Goal: Task Accomplishment & Management: Complete application form

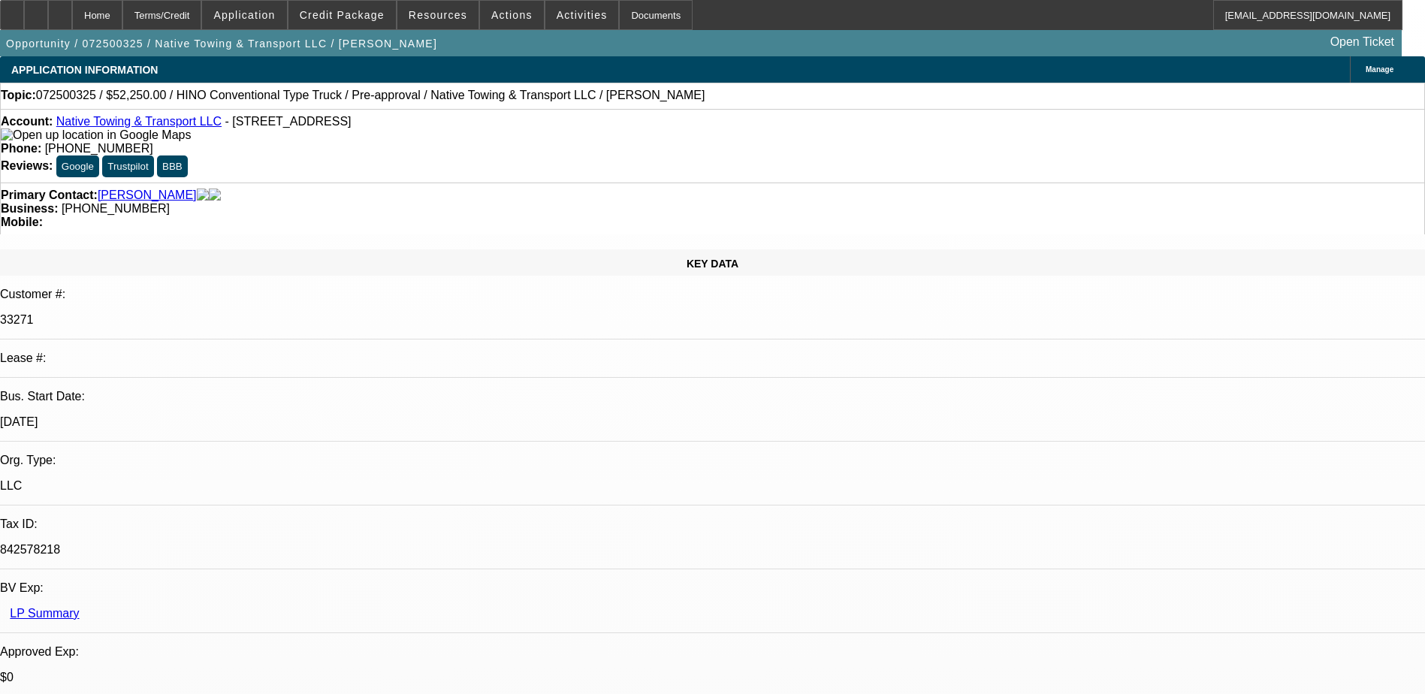
select select "0.1"
select select "0"
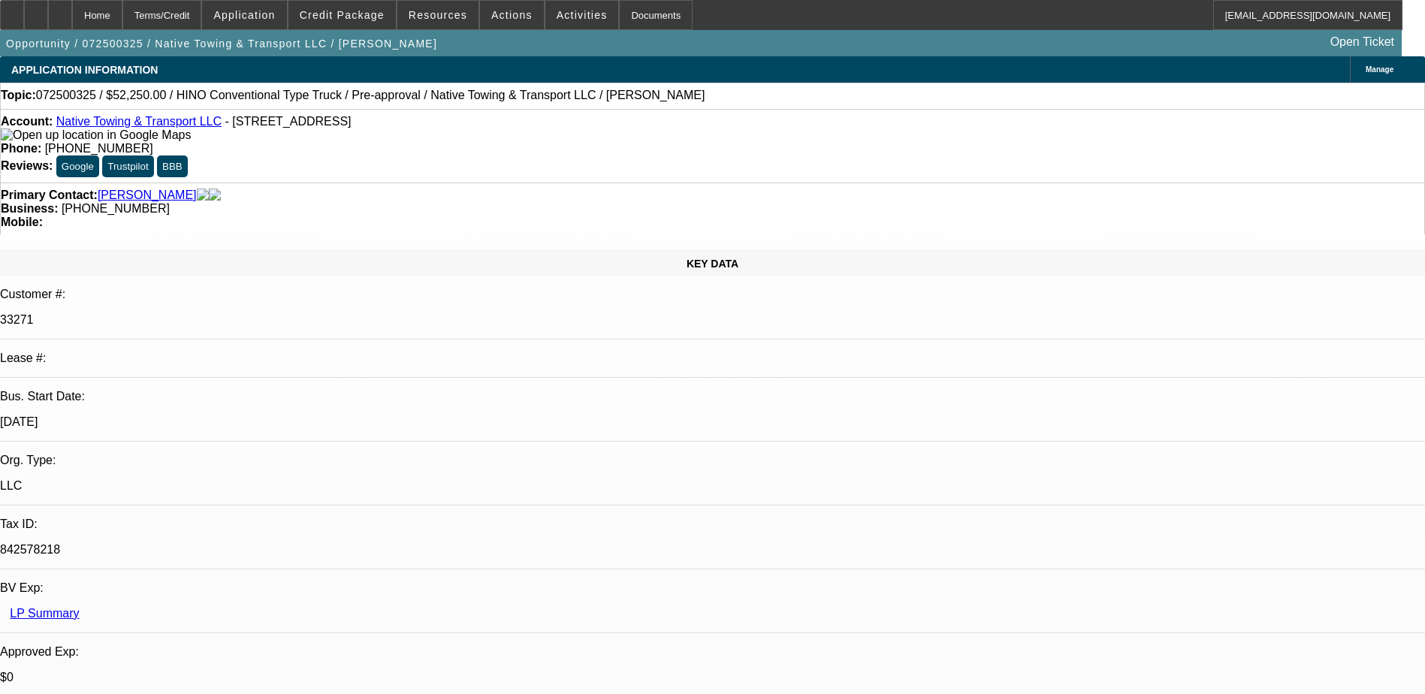
select select "0"
select select "1"
select select "6"
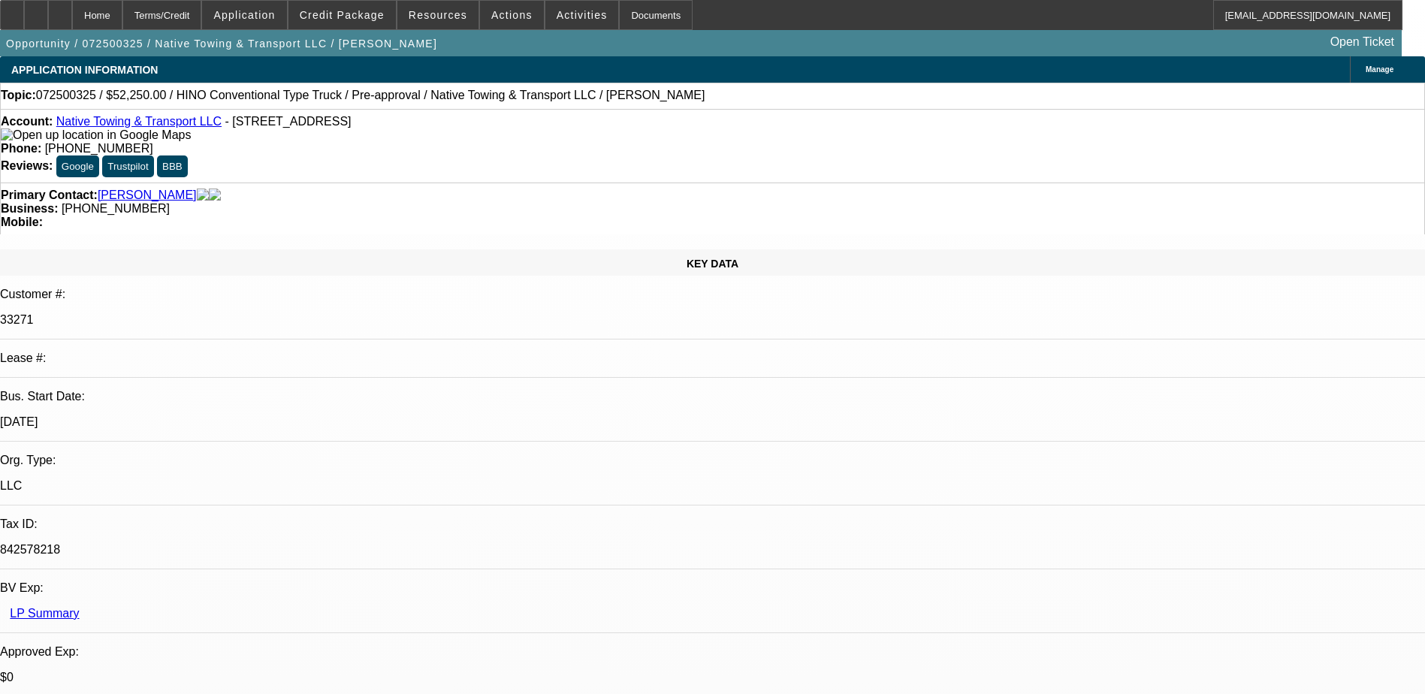
select select "1"
select select "6"
select select "1"
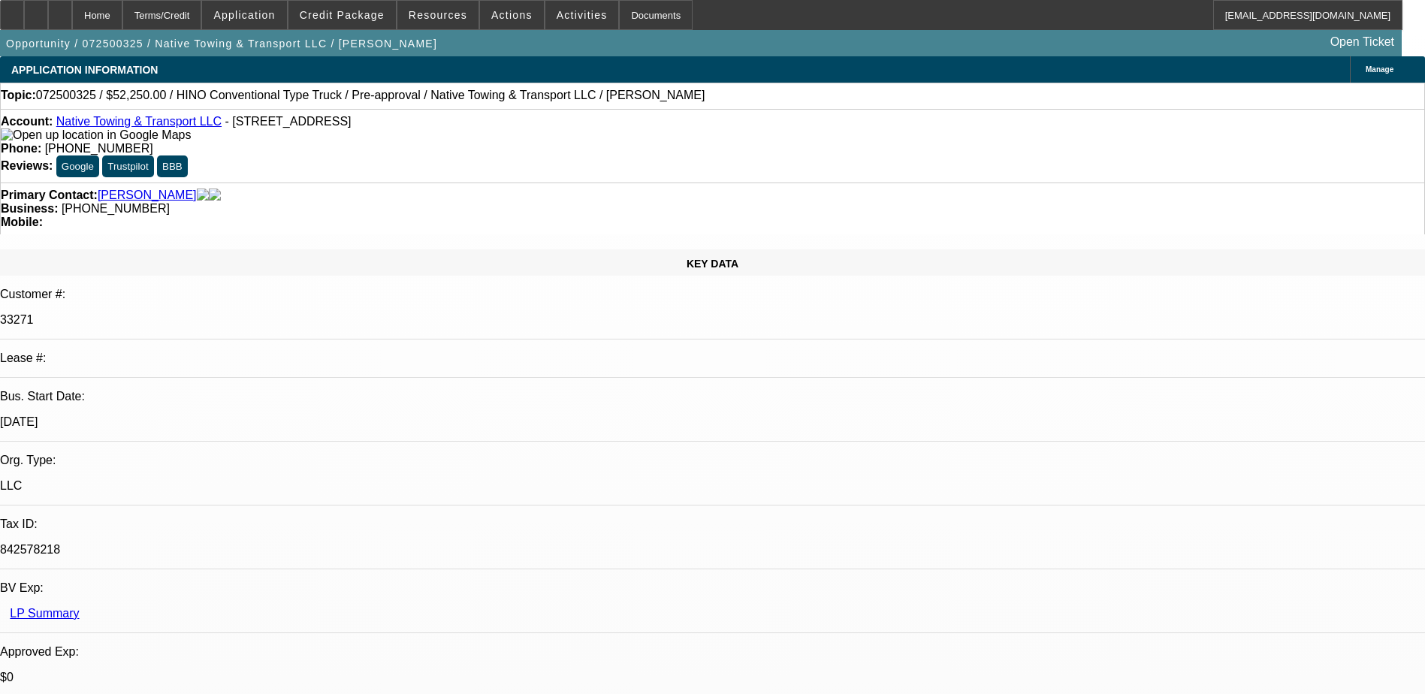
select select "6"
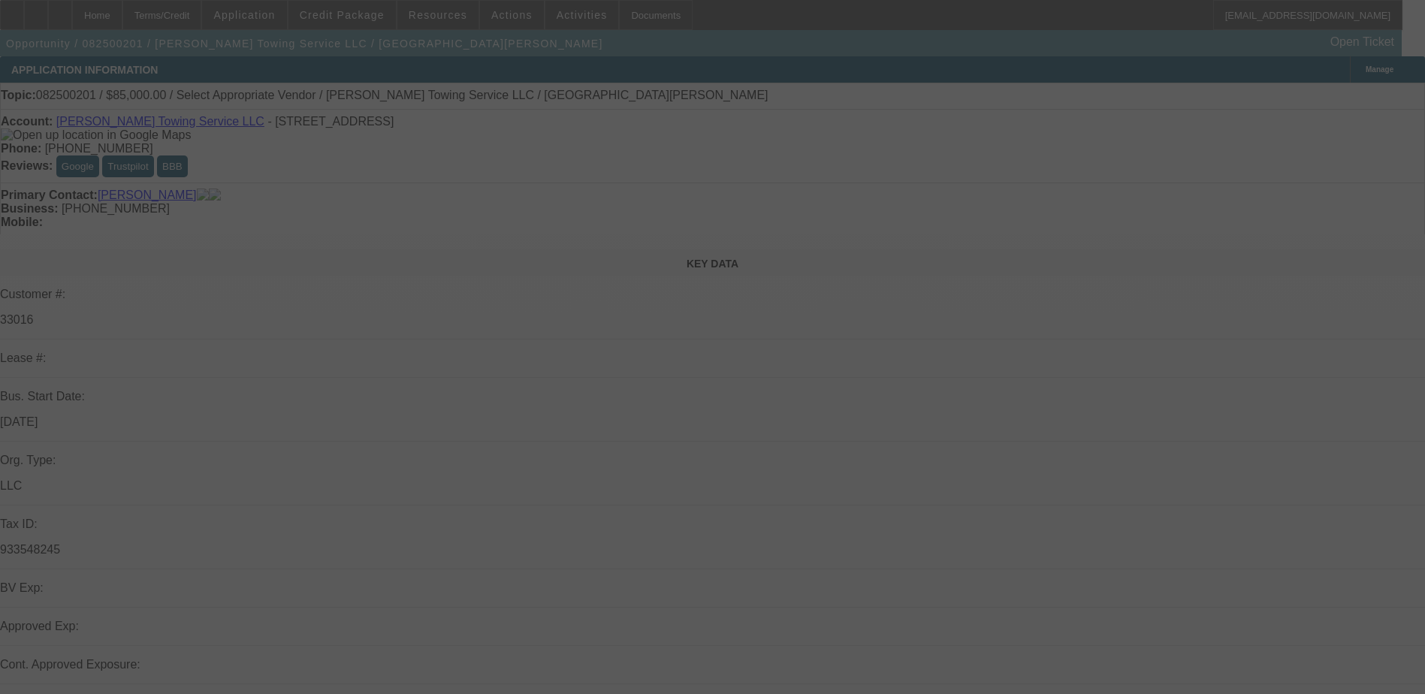
select select "0"
select select "2"
select select "0.1"
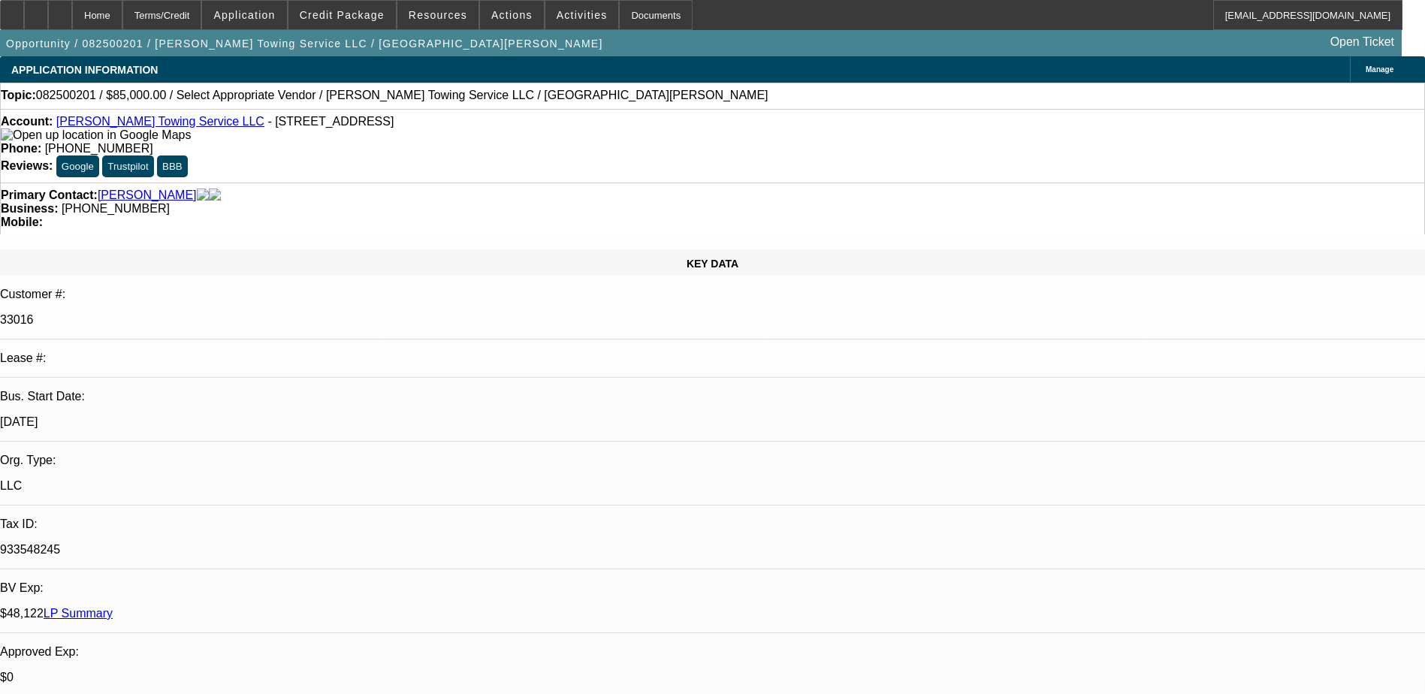
select select "1"
select select "2"
select select "4"
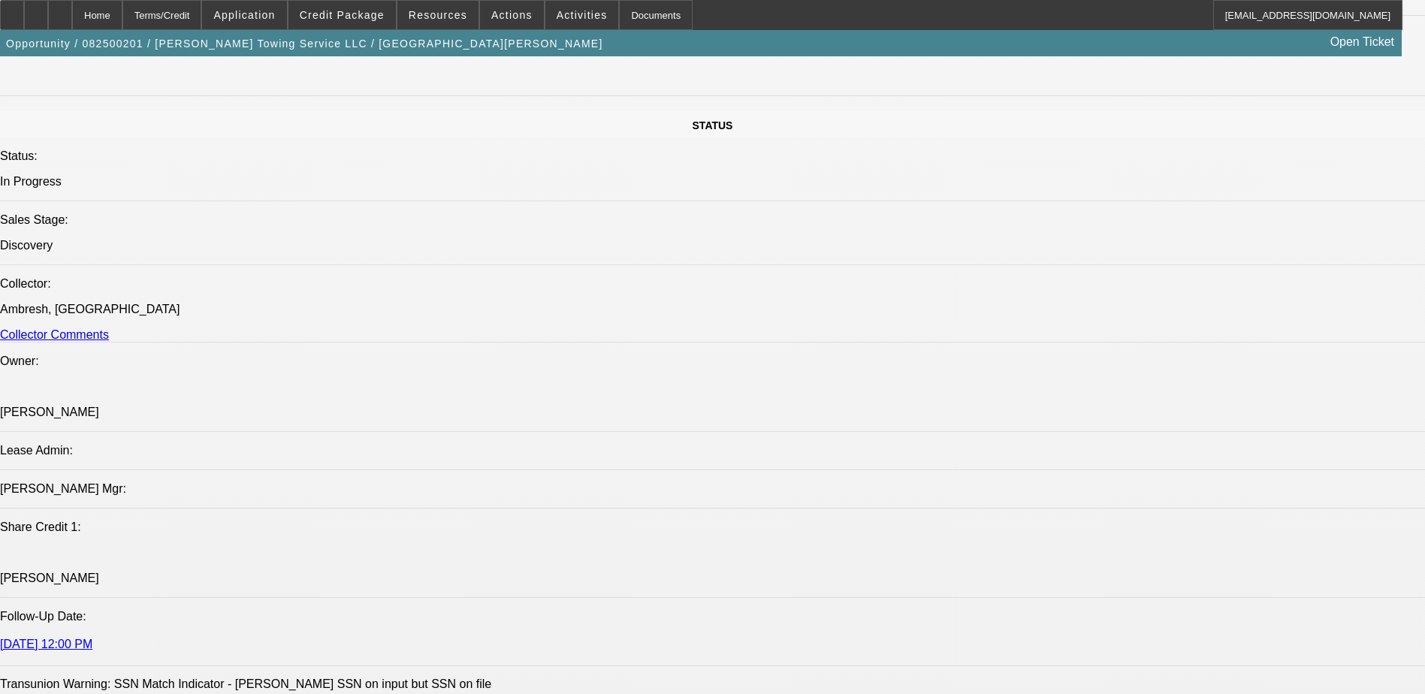
scroll to position [1728, 0]
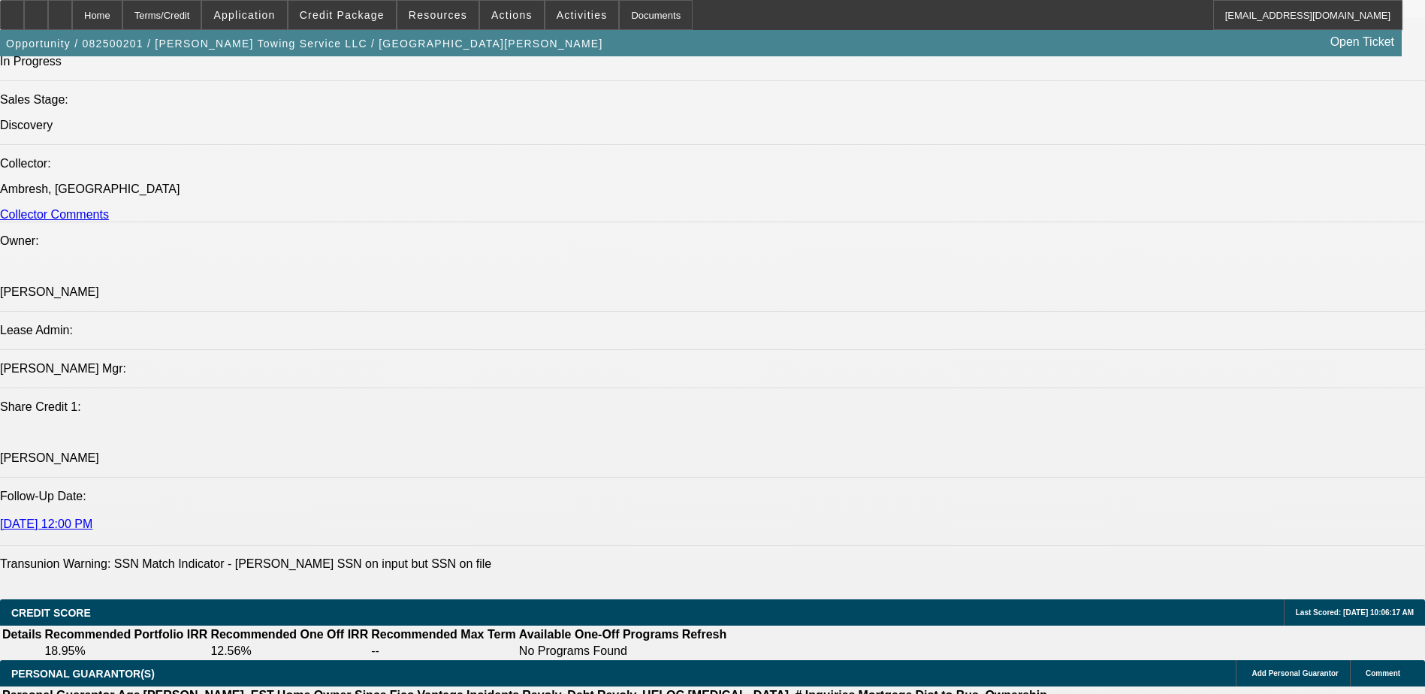
drag, startPoint x: 1052, startPoint y: 536, endPoint x: 961, endPoint y: 499, distance: 98.5
copy div "8/11: juan is waiting on an invoice from crouch and he is going to send it over…"
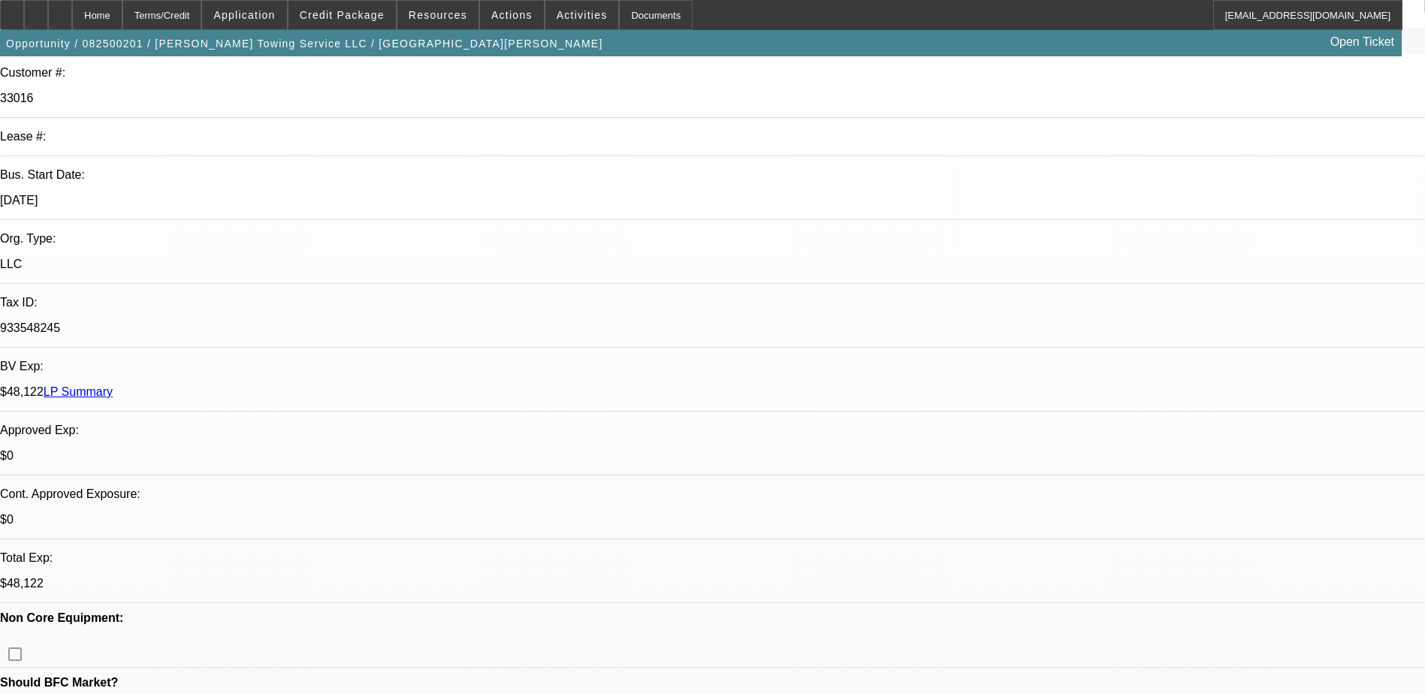
scroll to position [0, 0]
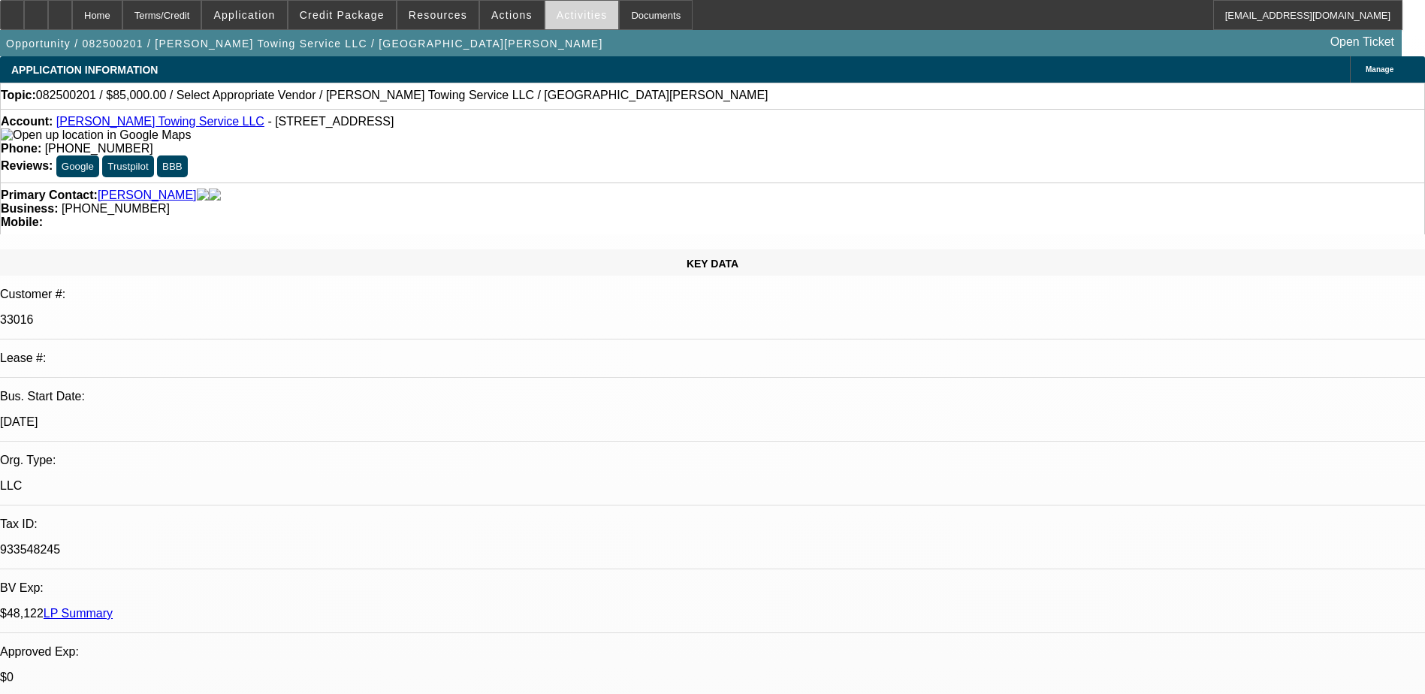
click at [561, 17] on span "Activities" at bounding box center [582, 15] width 51 height 12
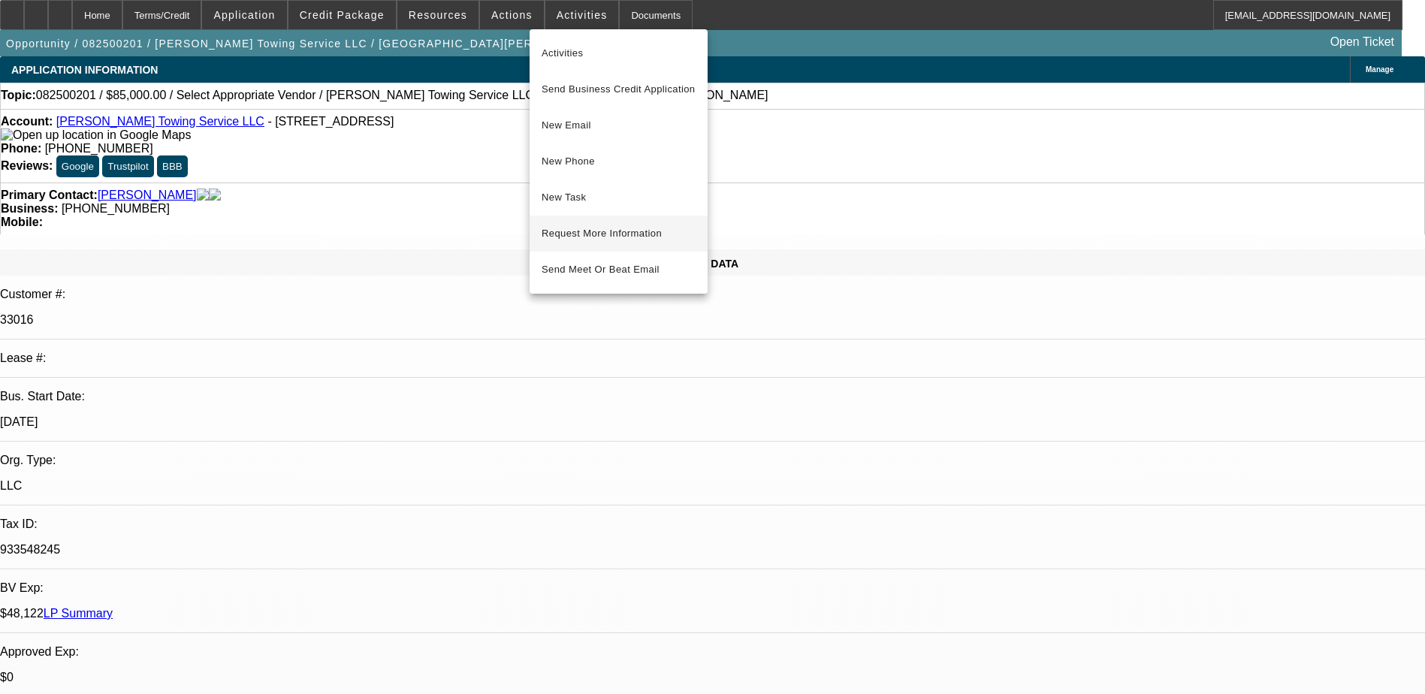
click at [611, 242] on span "Request More Information" at bounding box center [619, 234] width 154 height 18
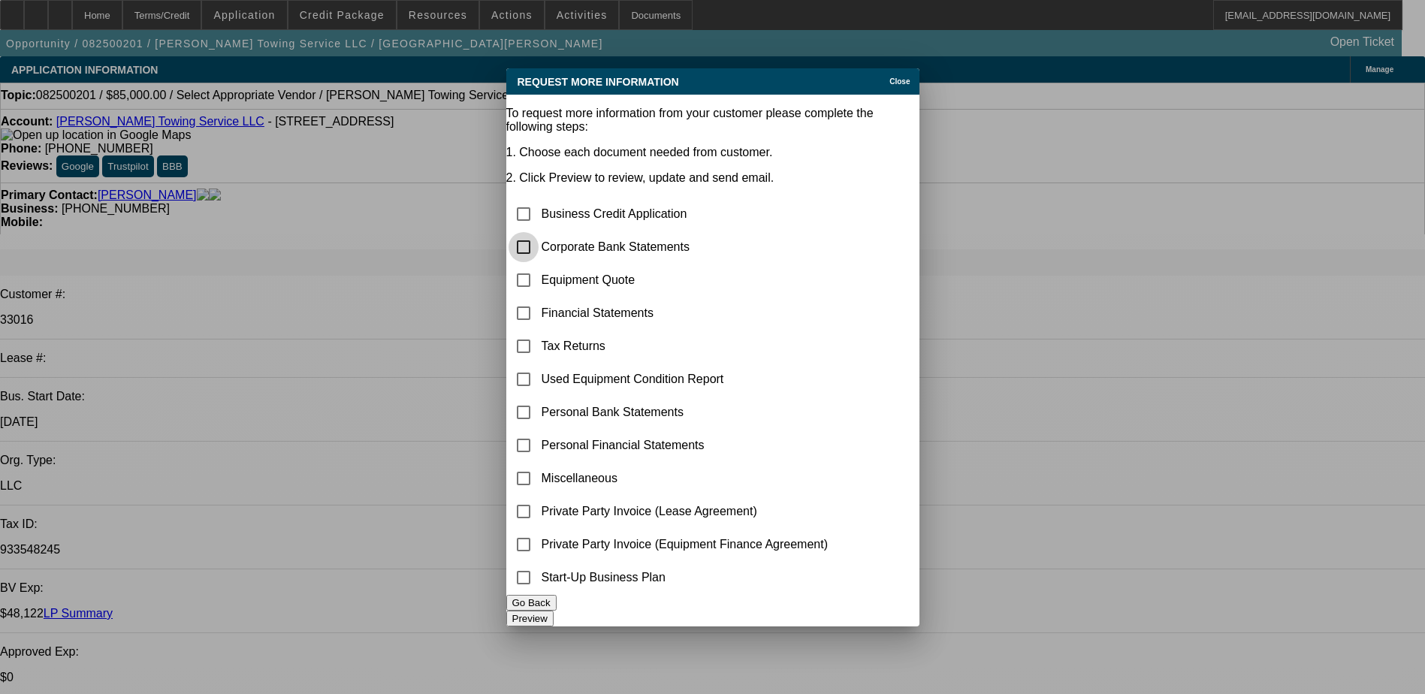
click at [539, 232] on input "checkbox" at bounding box center [524, 247] width 30 height 30
checkbox input "true"
click at [539, 265] on input "checkbox" at bounding box center [524, 280] width 30 height 30
checkbox input "true"
click at [554, 611] on button "Preview" at bounding box center [529, 619] width 47 height 16
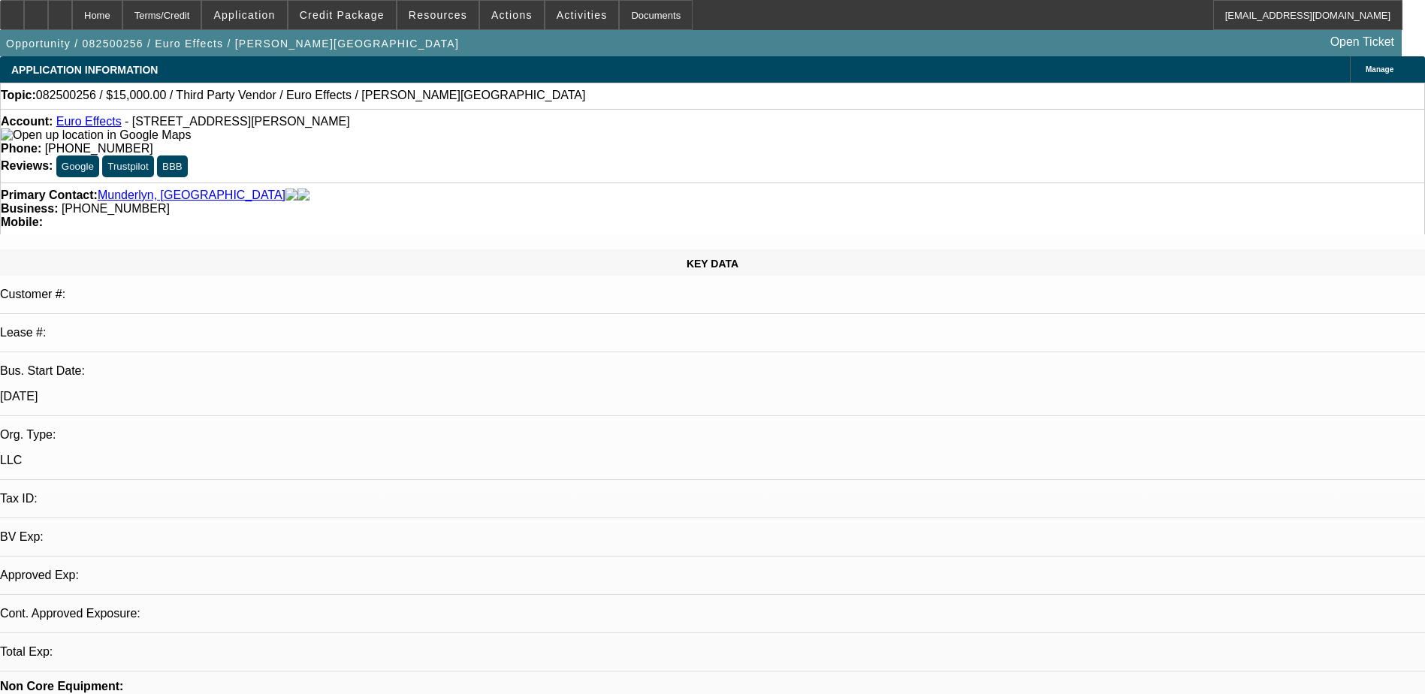
select select "0"
select select "2"
select select "0.1"
select select "1"
select select "2"
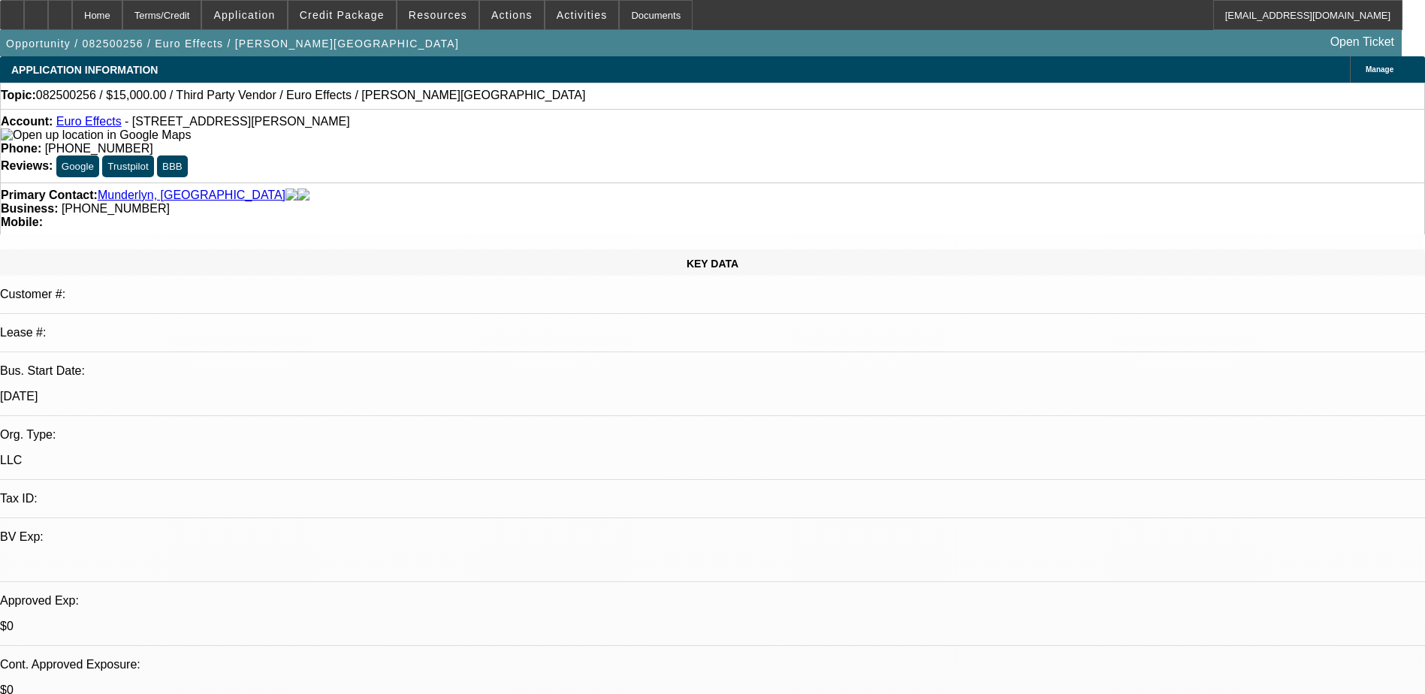
select select "4"
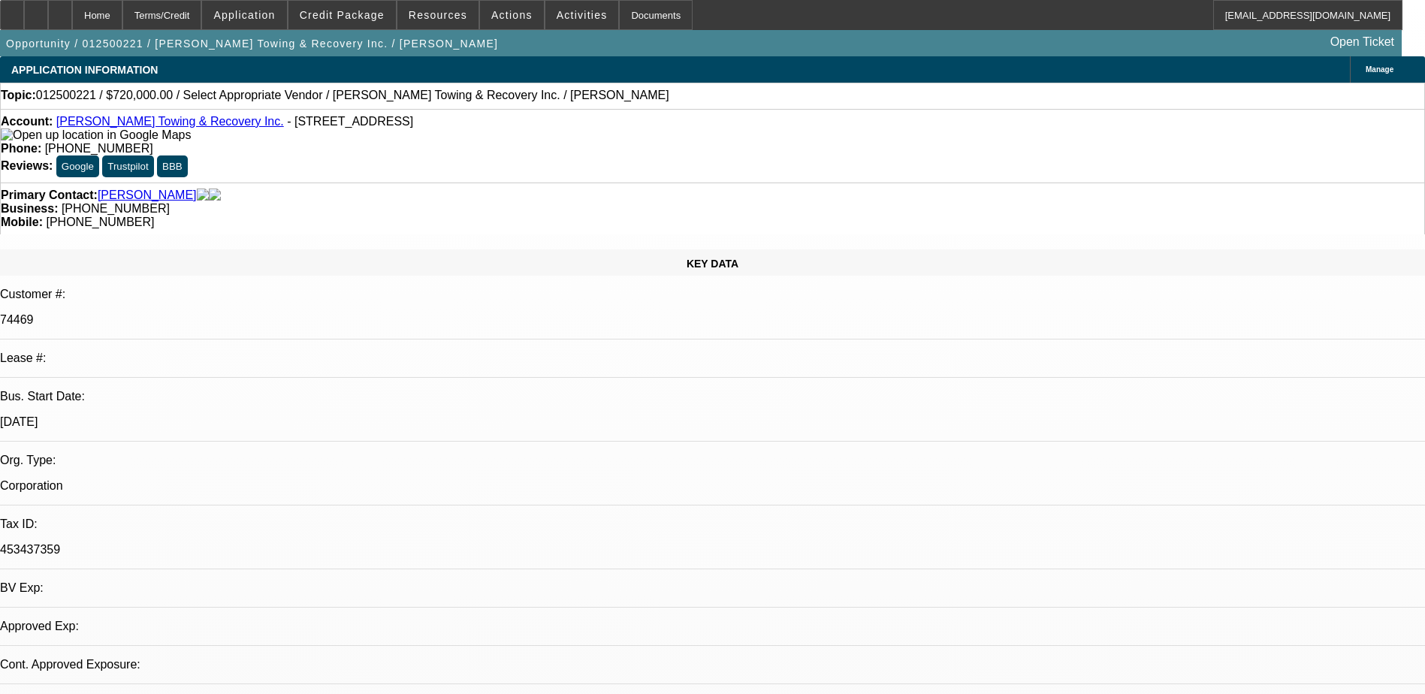
select select "0"
select select "2"
select select "0.1"
select select "1"
select select "2"
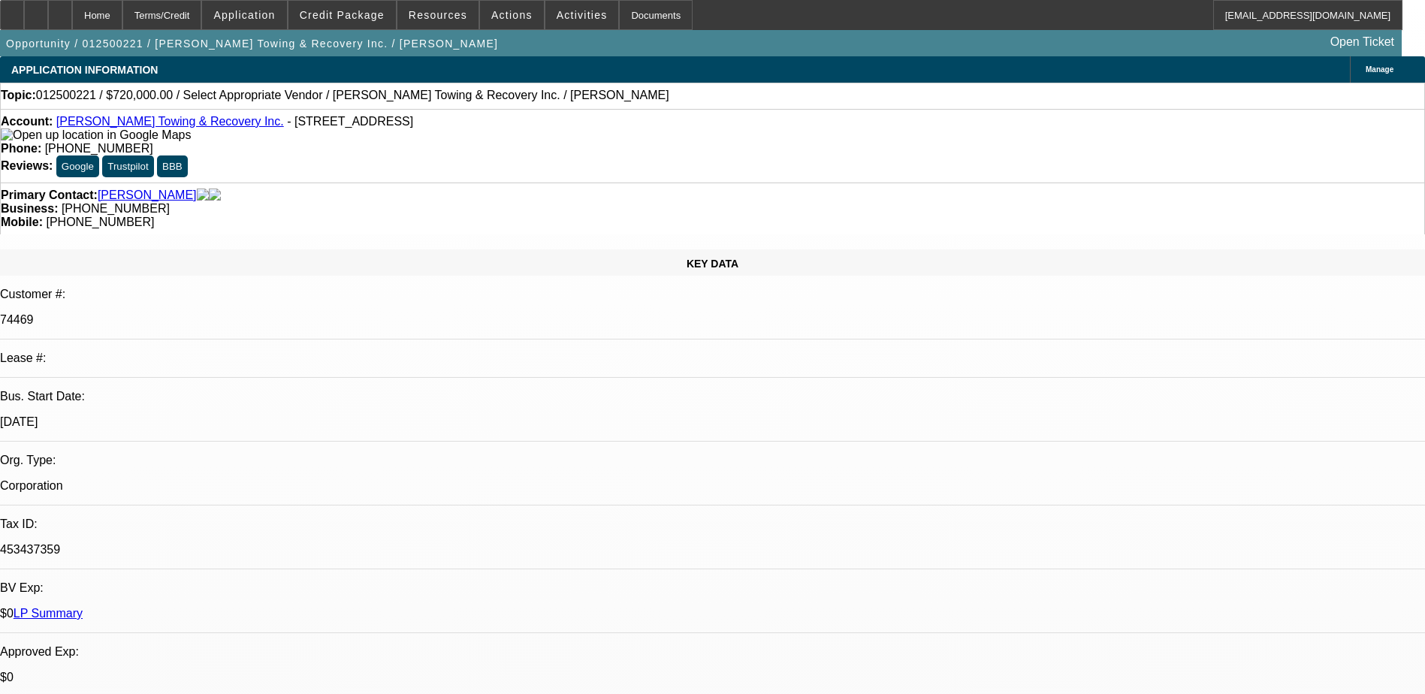
select select "4"
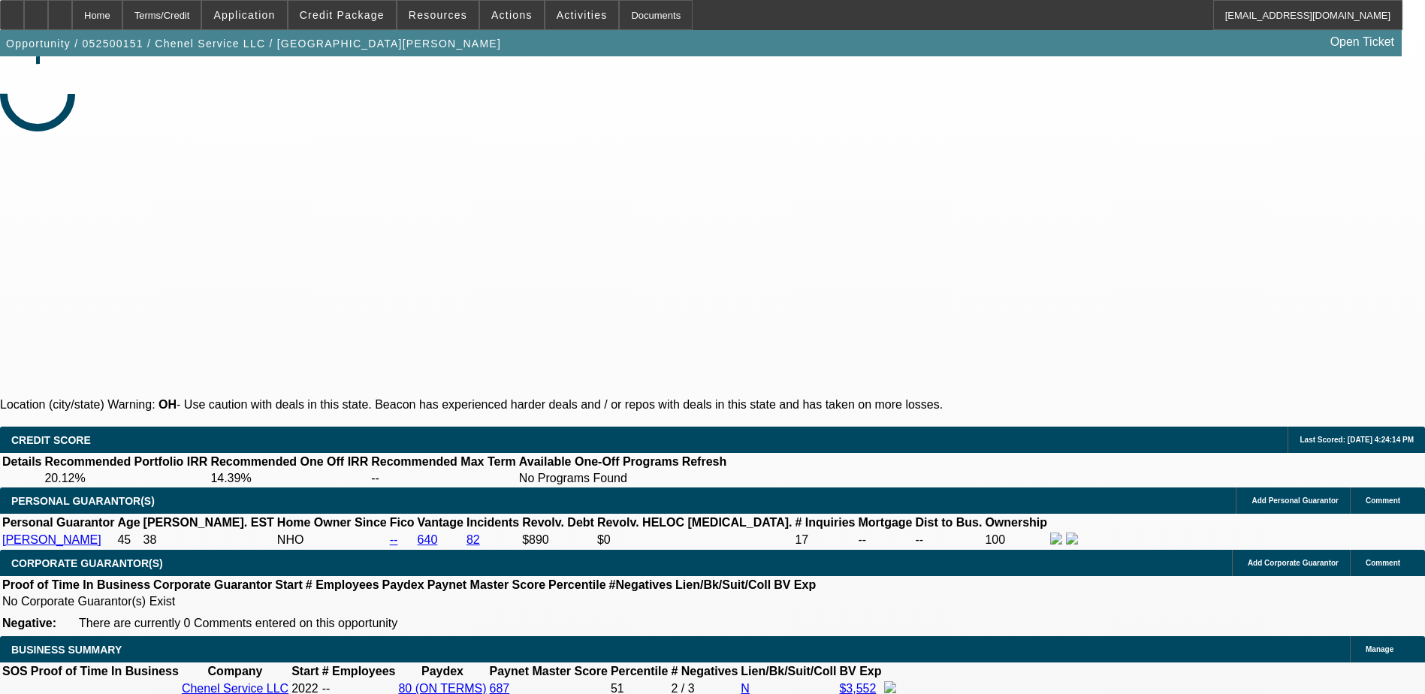
select select "0"
select select "2"
select select "0.1"
select select "4"
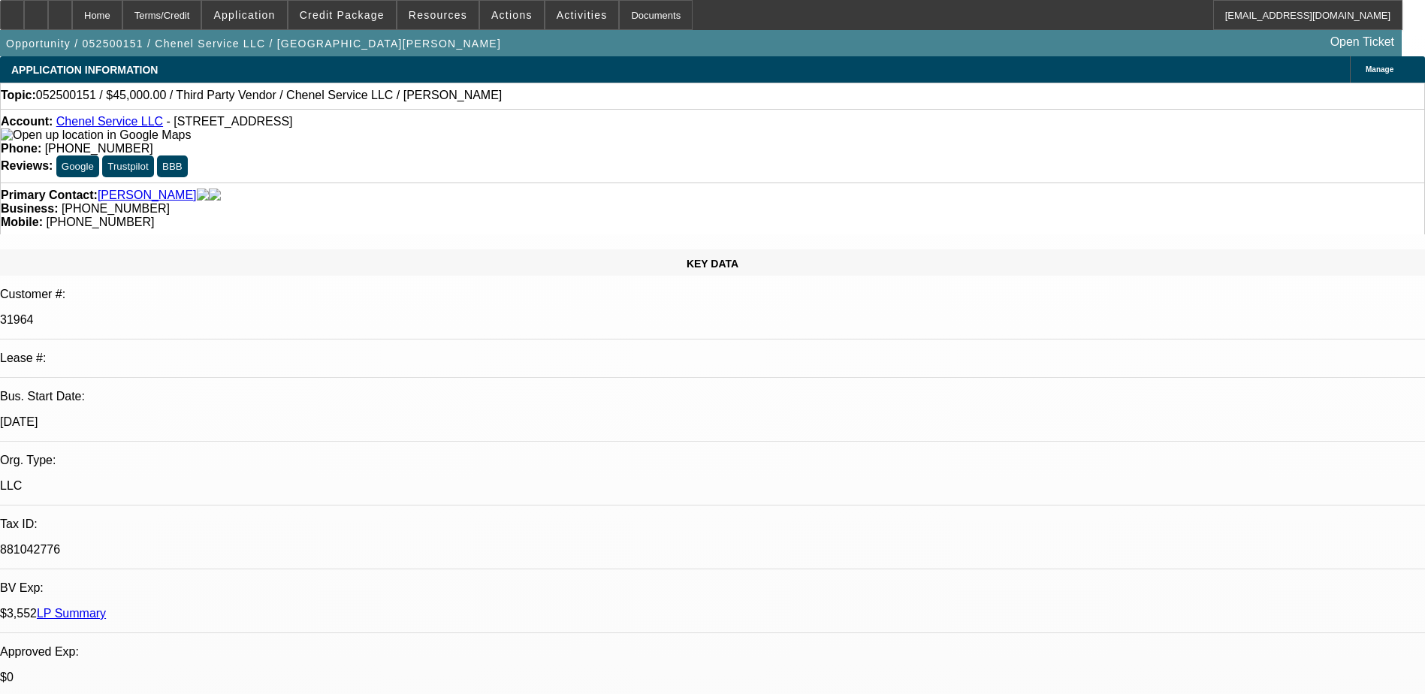
drag, startPoint x: 662, startPoint y: 394, endPoint x: 671, endPoint y: 281, distance: 113.0
click at [1070, 182] on button "reply_all Reply All" at bounding box center [1074, 192] width 95 height 36
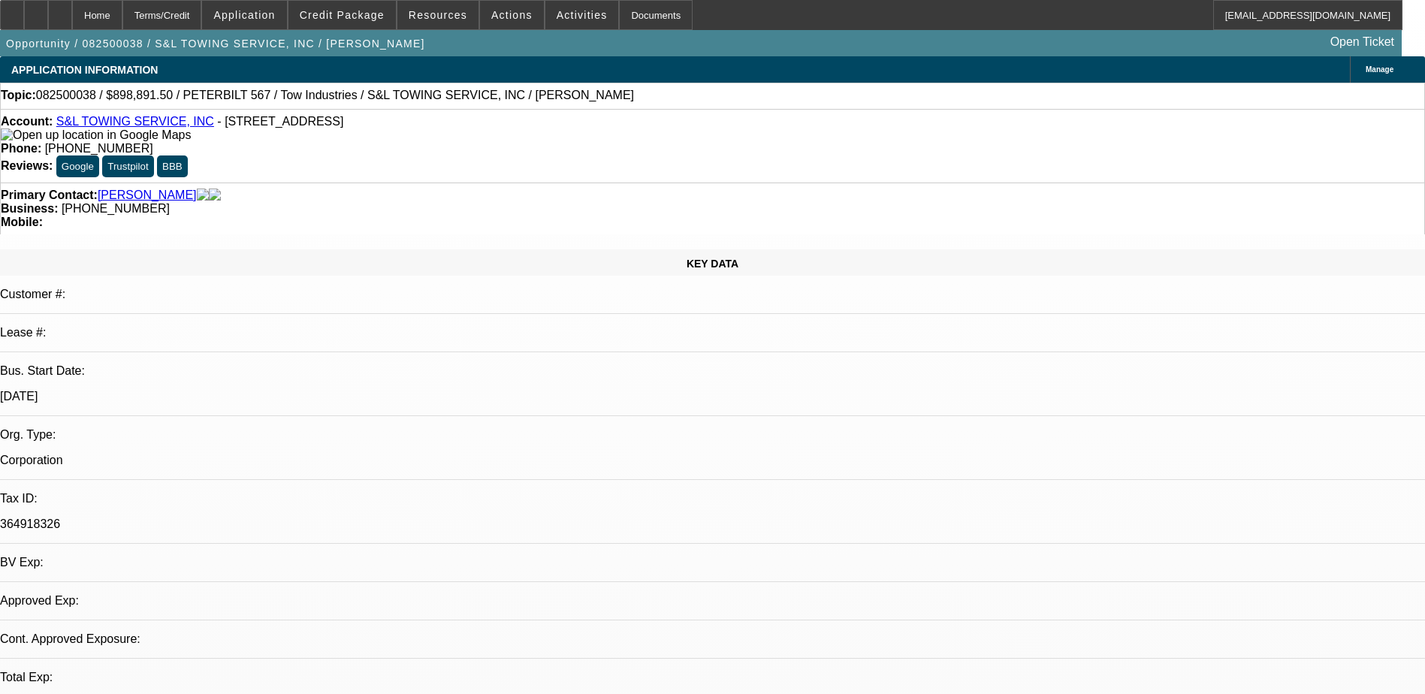
select select "0"
select select "2"
select select "0.1"
select select "1"
select select "2"
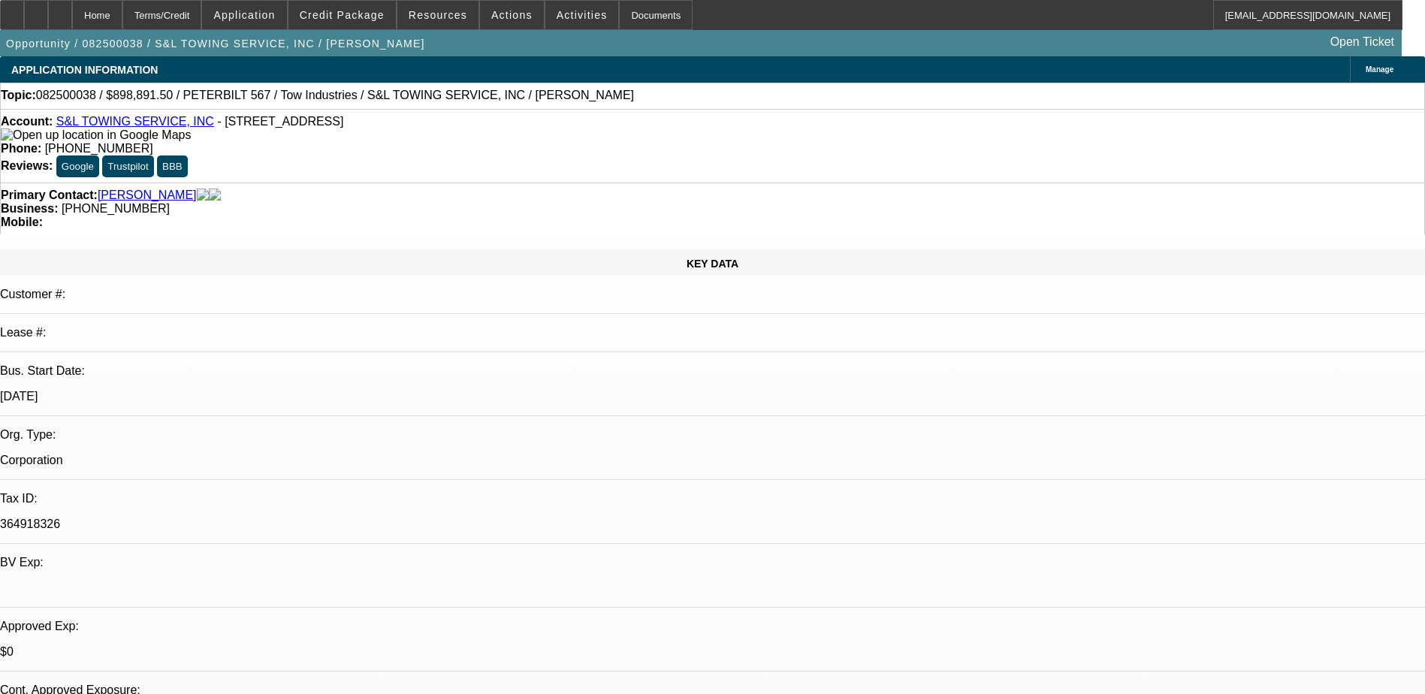
select select "4"
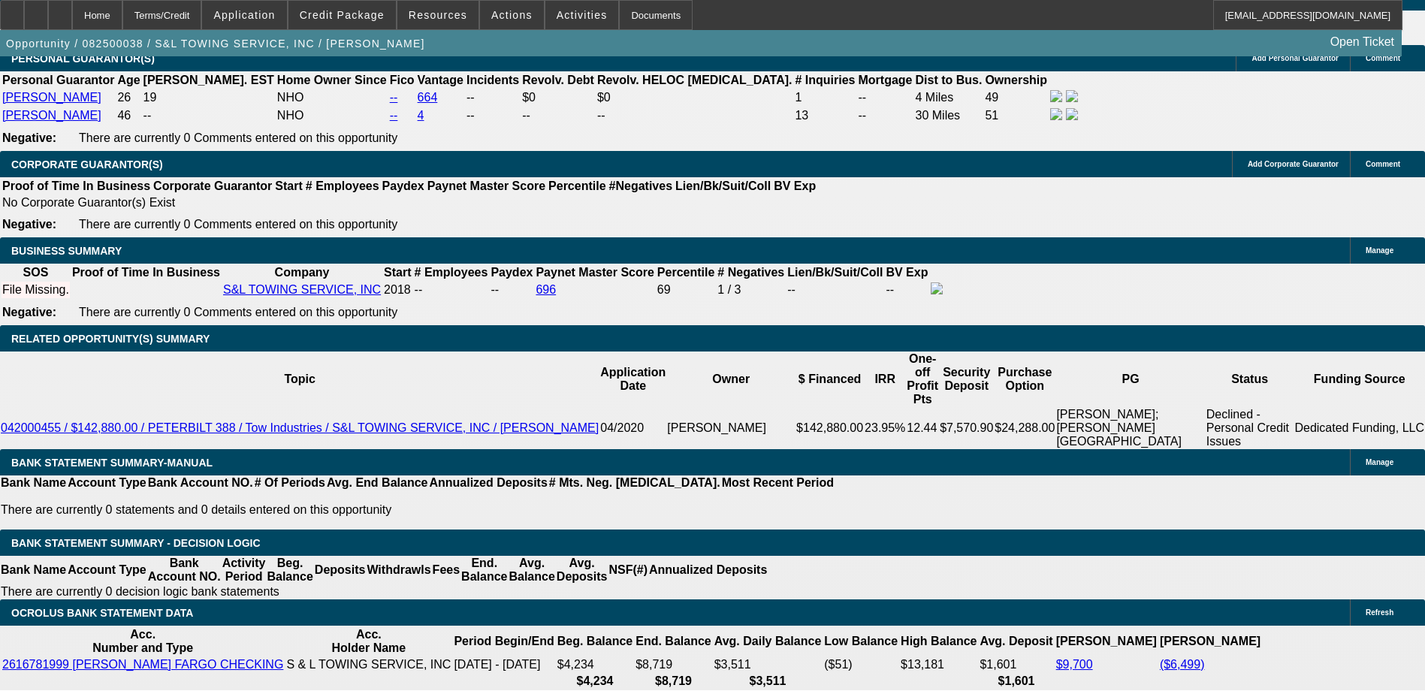
scroll to position [2178, 0]
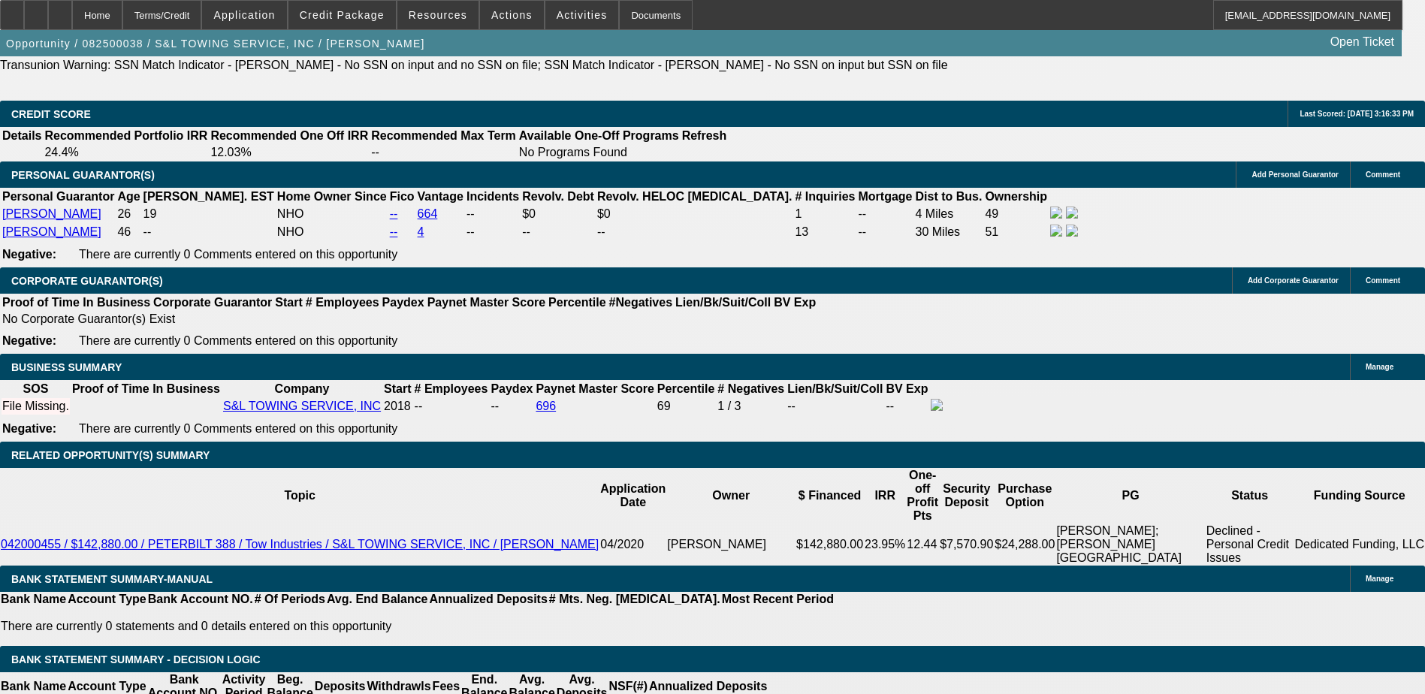
scroll to position [2404, 0]
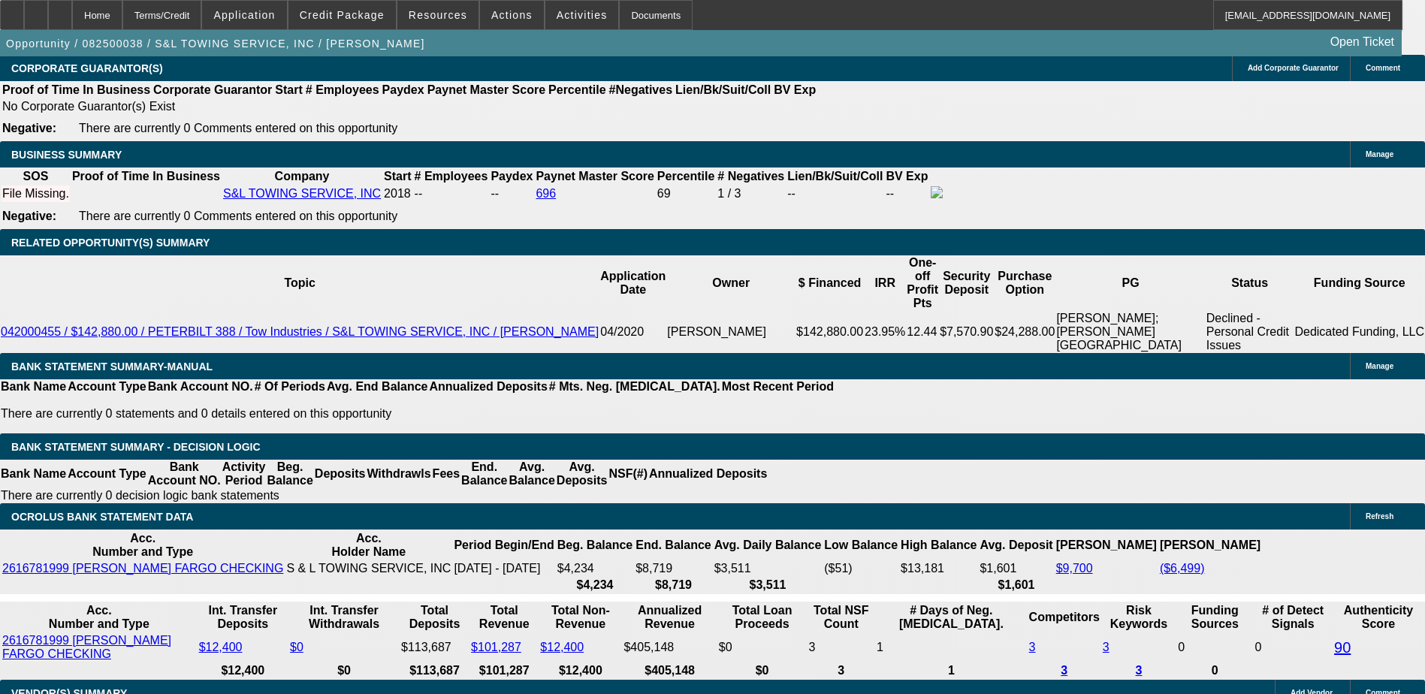
drag, startPoint x: 1034, startPoint y: 493, endPoint x: 1109, endPoint y: 509, distance: 76.0
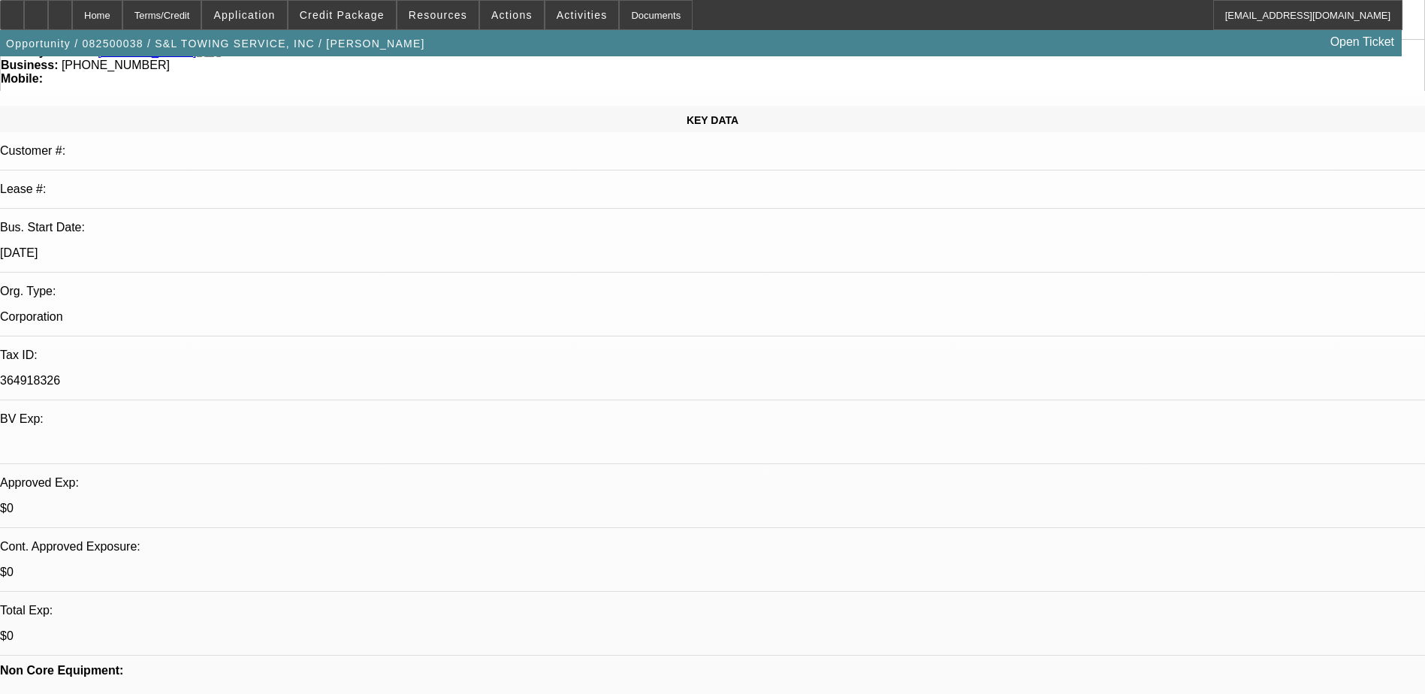
scroll to position [0, 0]
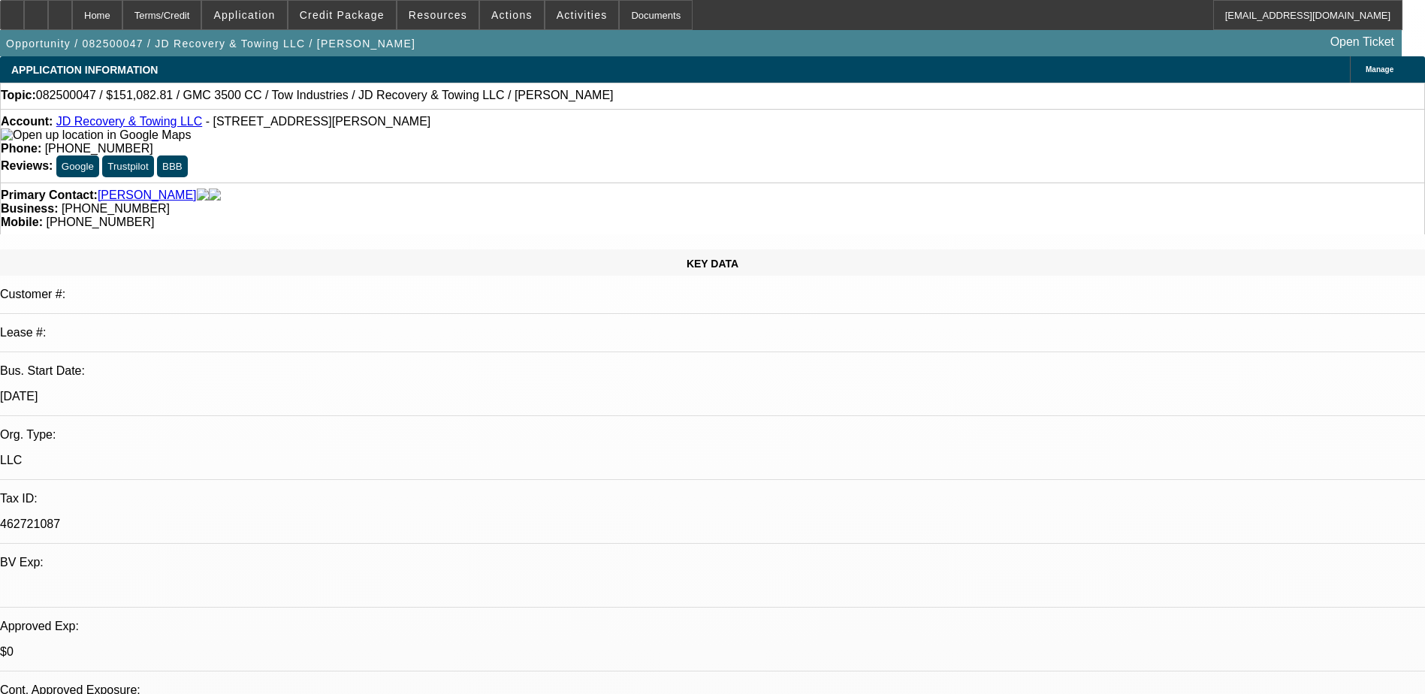
select select "0"
select select "0.1"
select select "0"
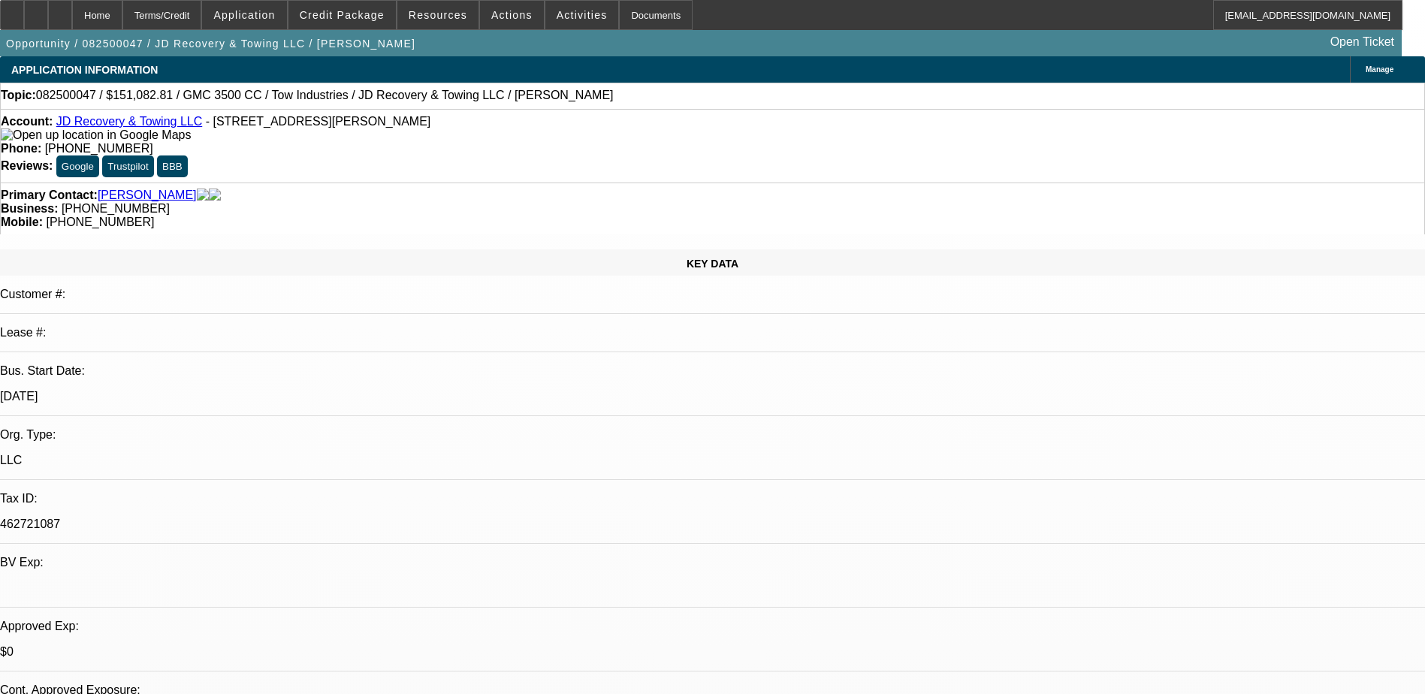
select select "0.1"
select select "0"
select select "0.1"
select select "1"
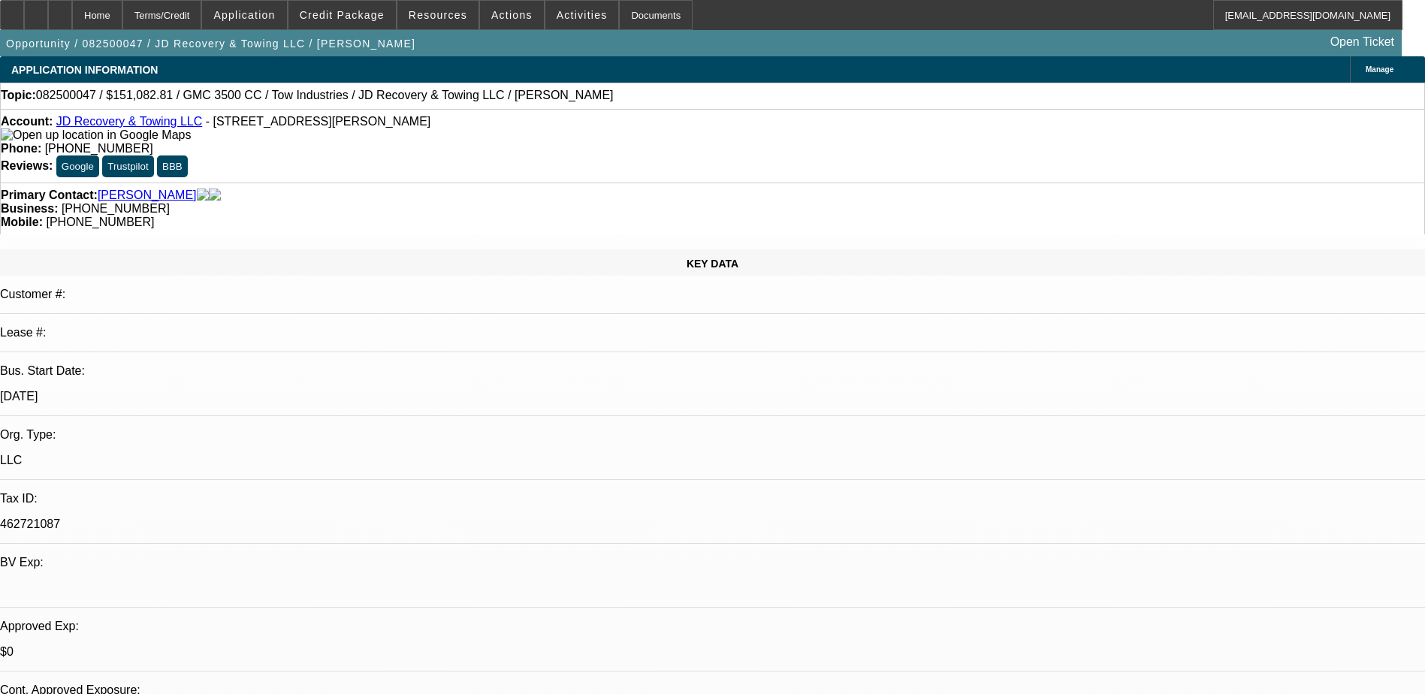
select select "1"
select select "4"
select select "1"
select select "4"
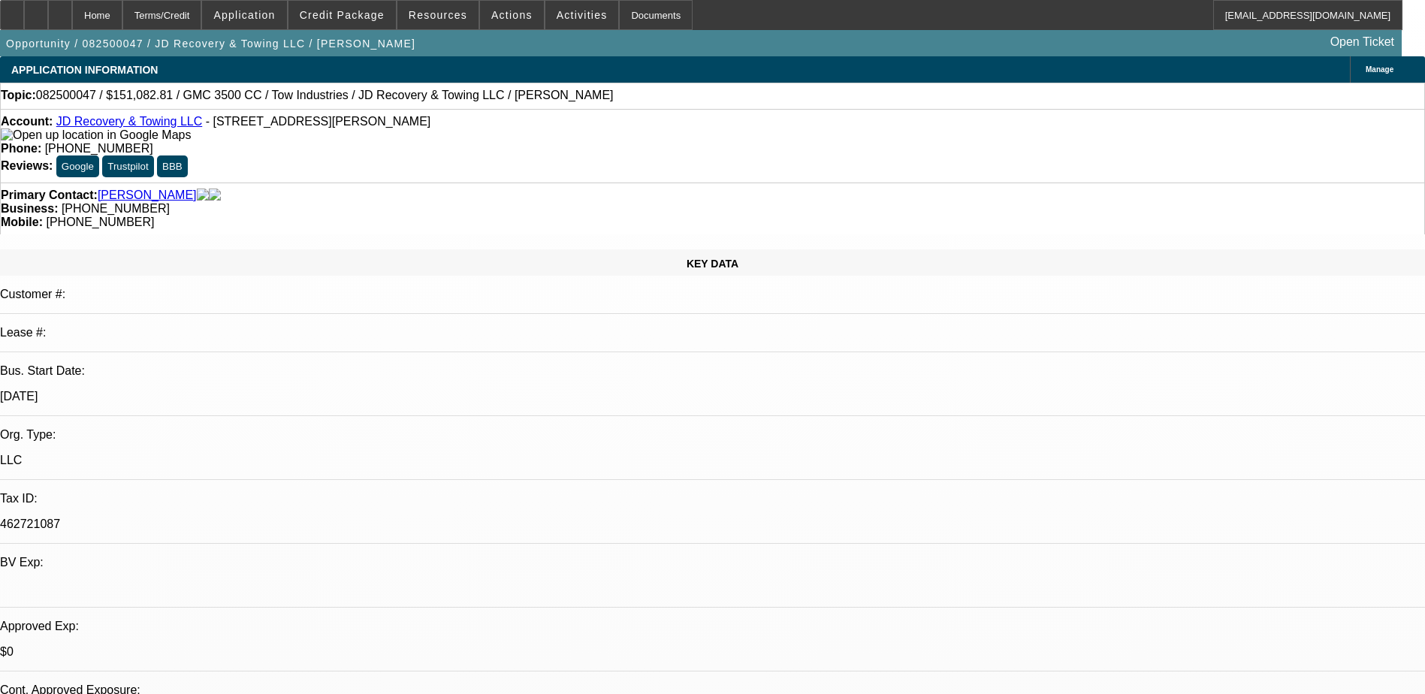
select select "1"
select select "4"
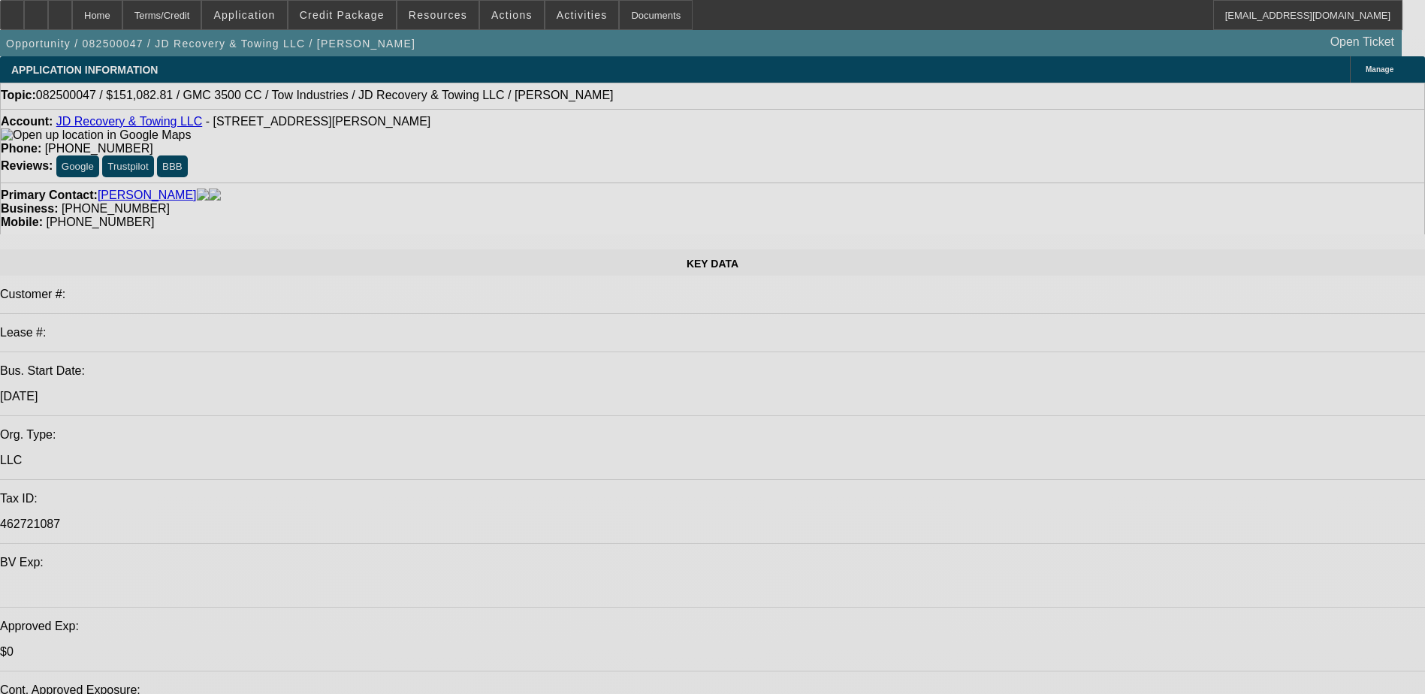
select select "0"
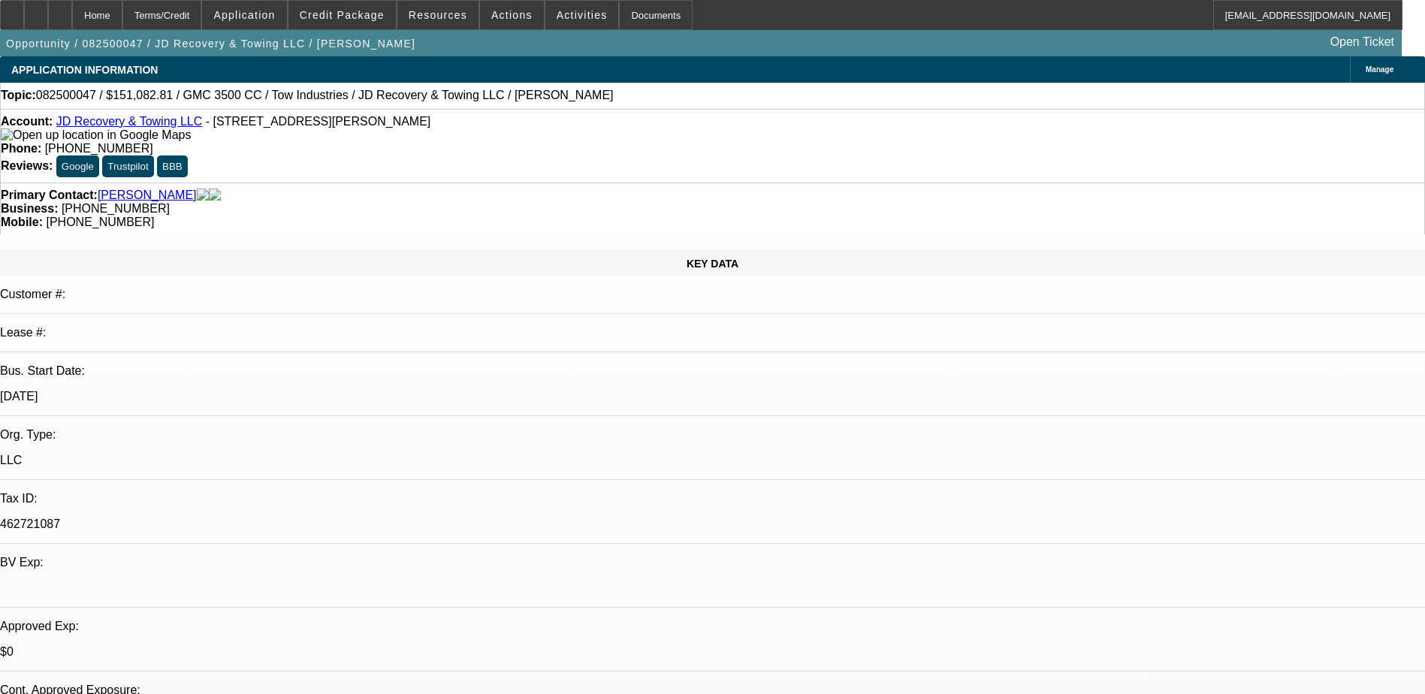
select select "0"
select select "0.1"
select select "0"
select select "0.1"
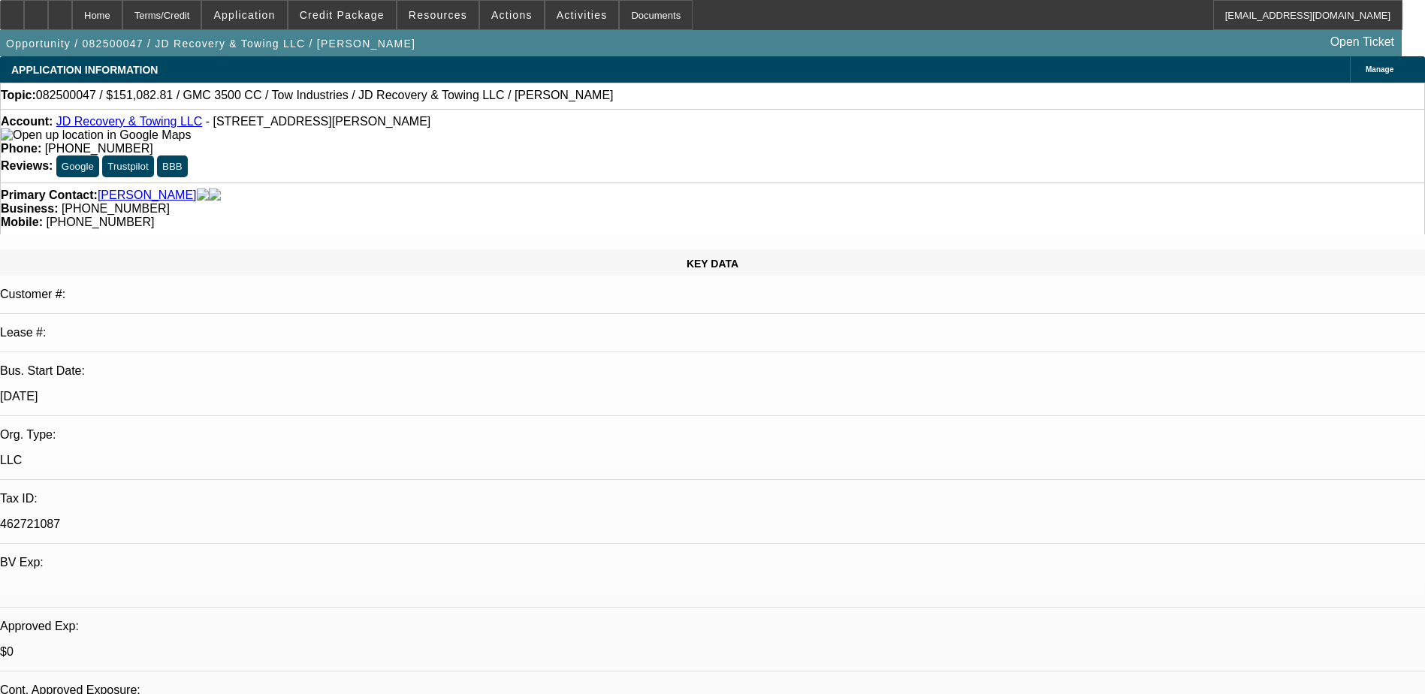
select select "0"
select select "0.1"
select select "1"
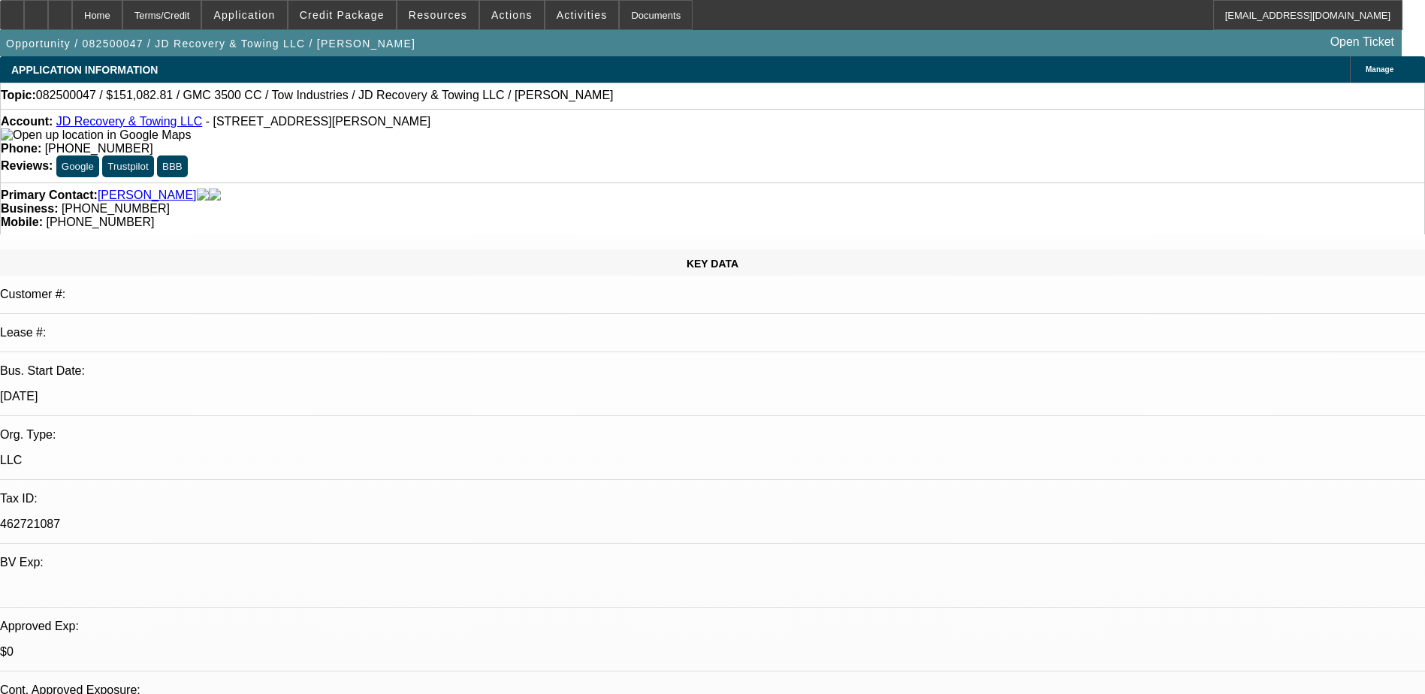
select select "4"
select select "1"
select select "4"
select select "1"
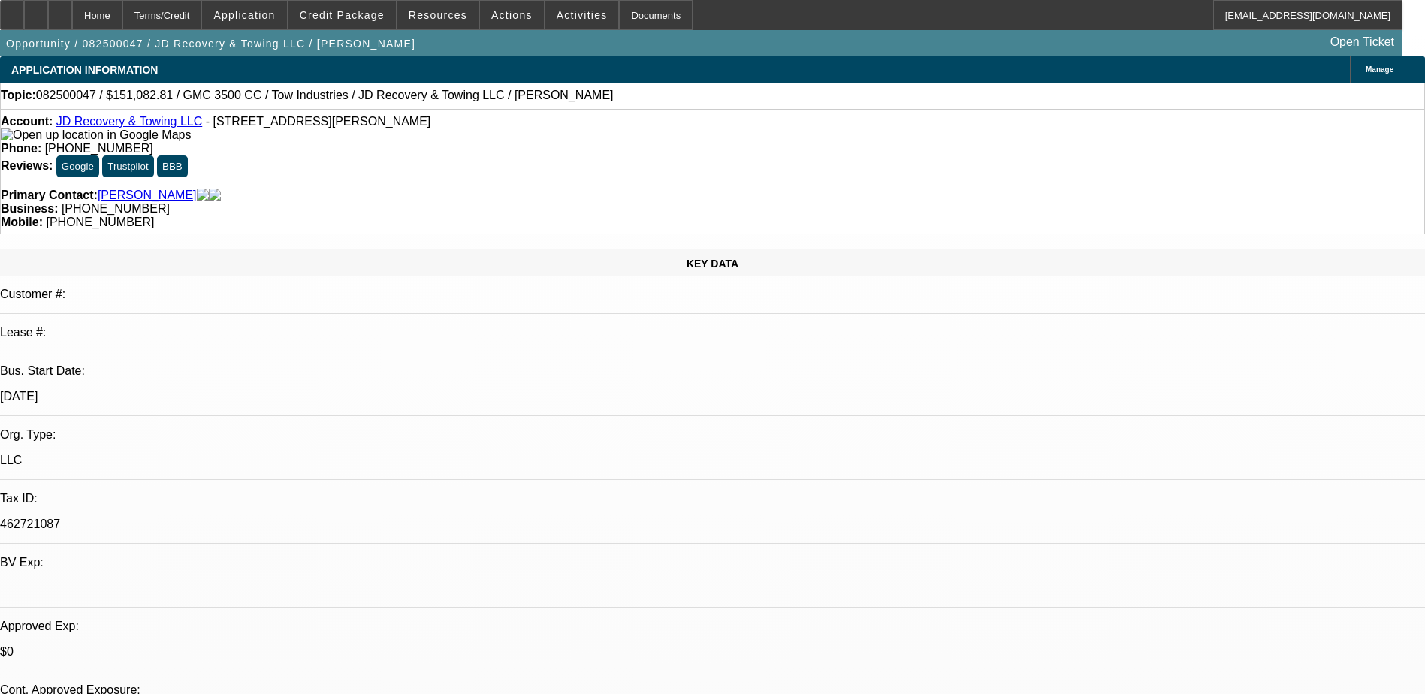
select select "1"
select select "4"
click at [349, 22] on span at bounding box center [341, 15] width 107 height 36
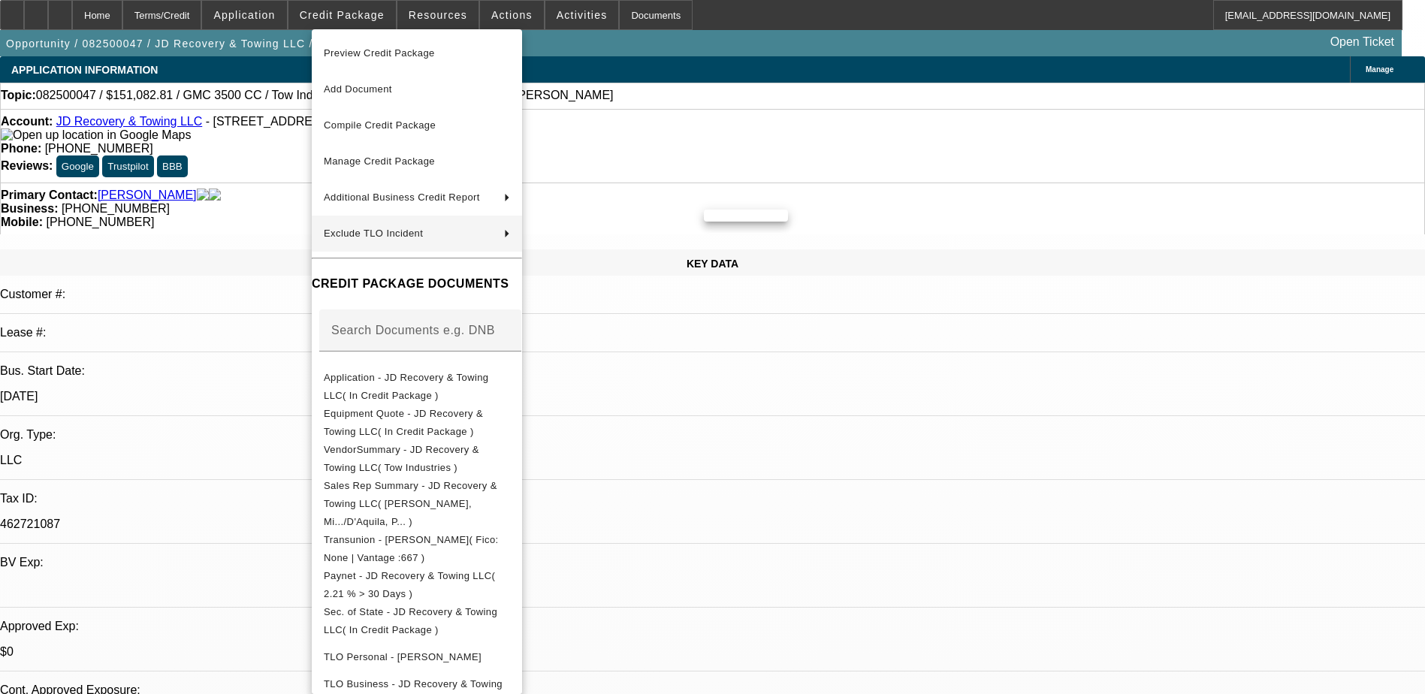
click at [282, 222] on div at bounding box center [712, 347] width 1425 height 694
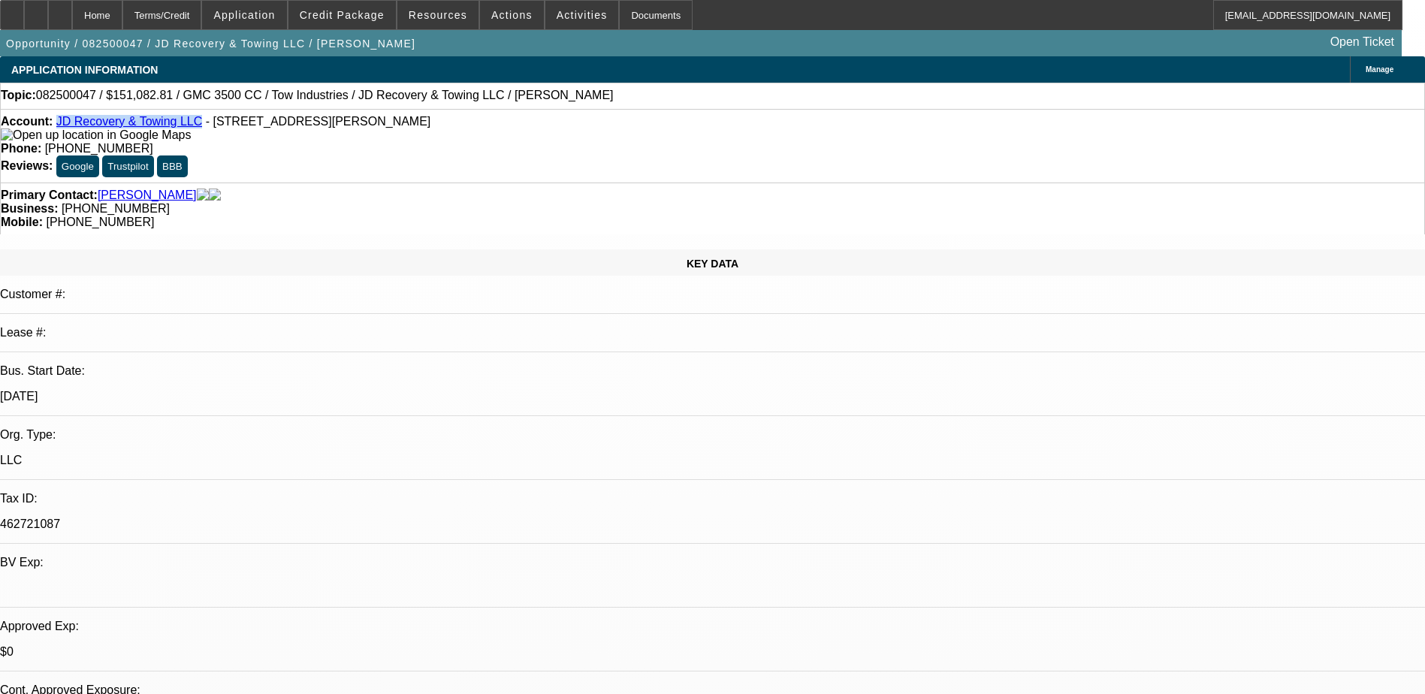
drag, startPoint x: 68, startPoint y: 126, endPoint x: 186, endPoint y: 131, distance: 118.0
click at [186, 131] on div "Account: JD Recovery & Towing LLC - 17735 Sherman Way, Reseda, CA 91335" at bounding box center [712, 128] width 1423 height 27
copy link "JD Recovery & Towing LLC"
select select "0"
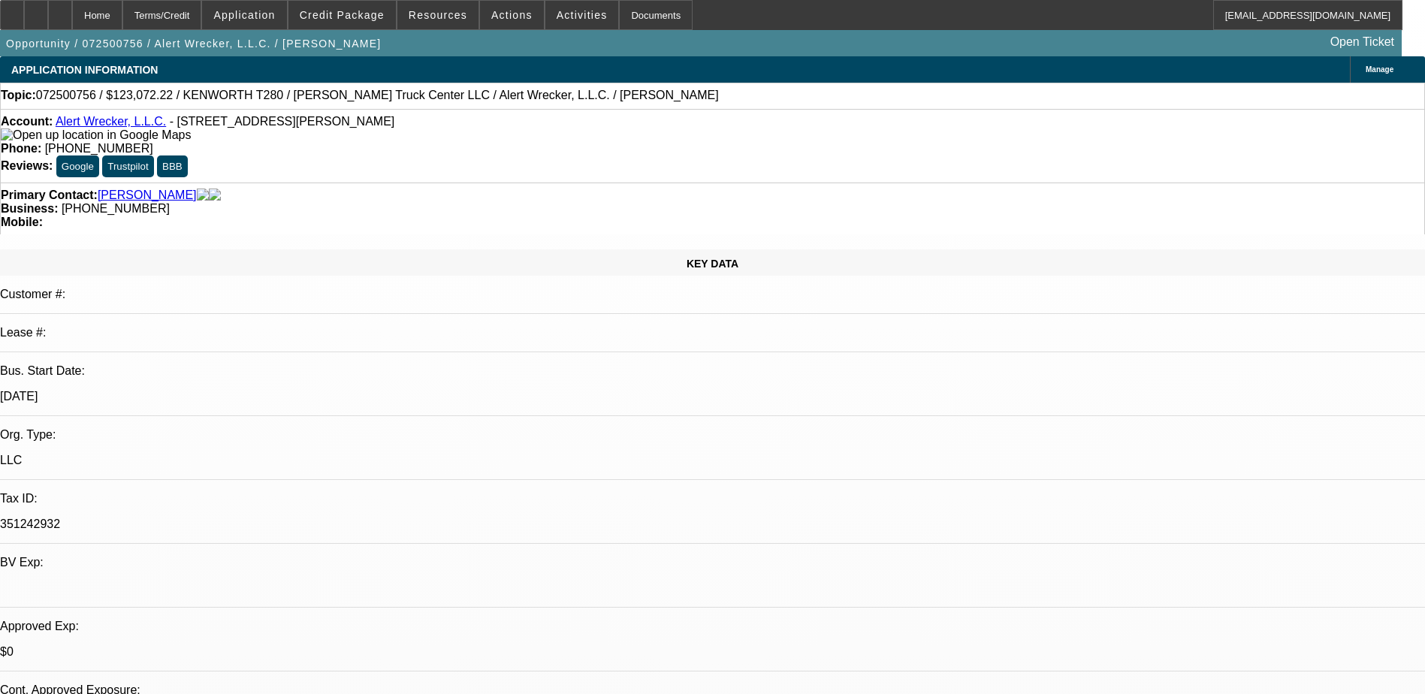
select select "0"
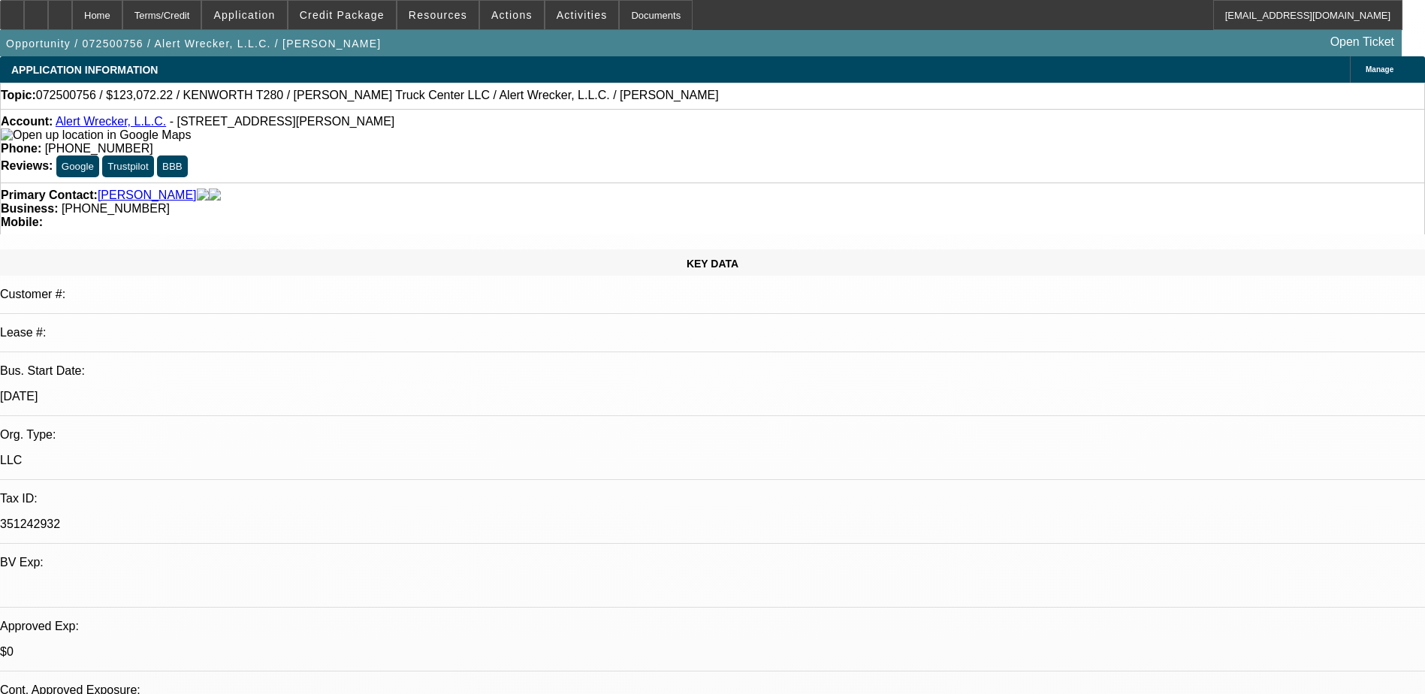
select select "0"
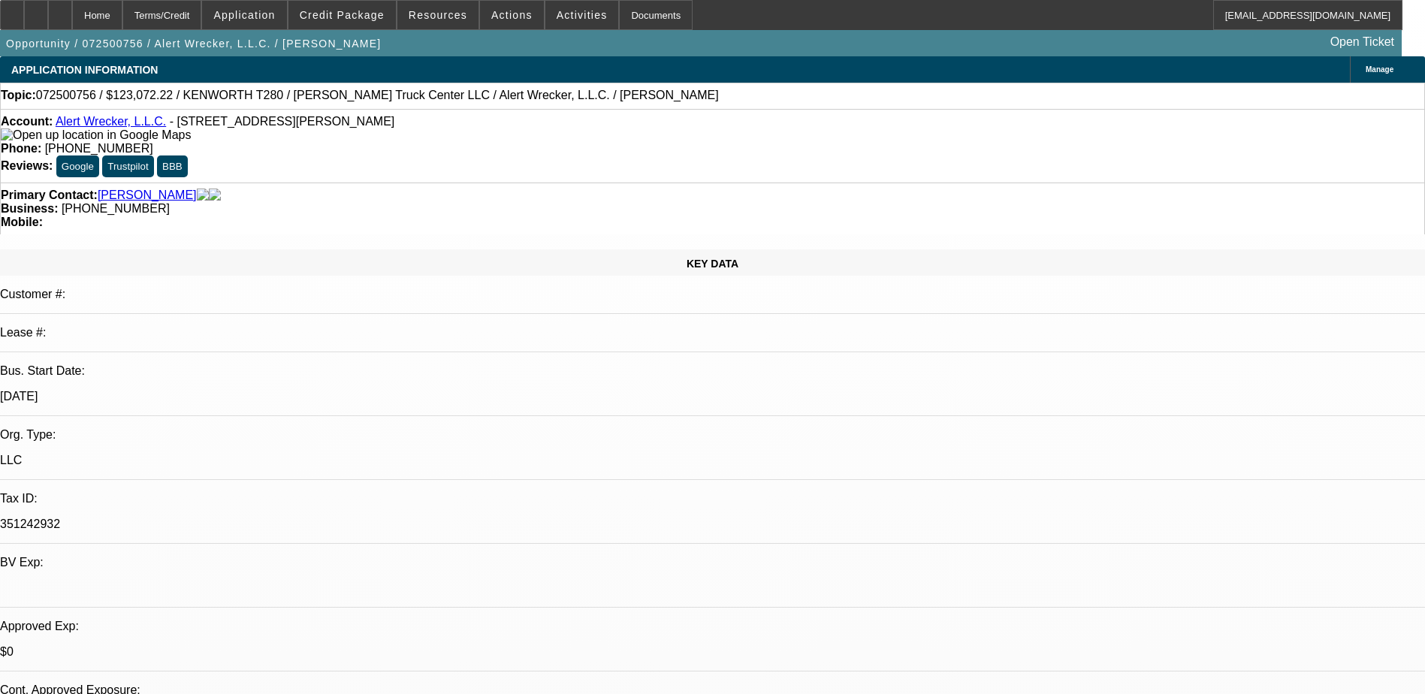
select select "1"
select select "2"
select select "6"
select select "1"
select select "2"
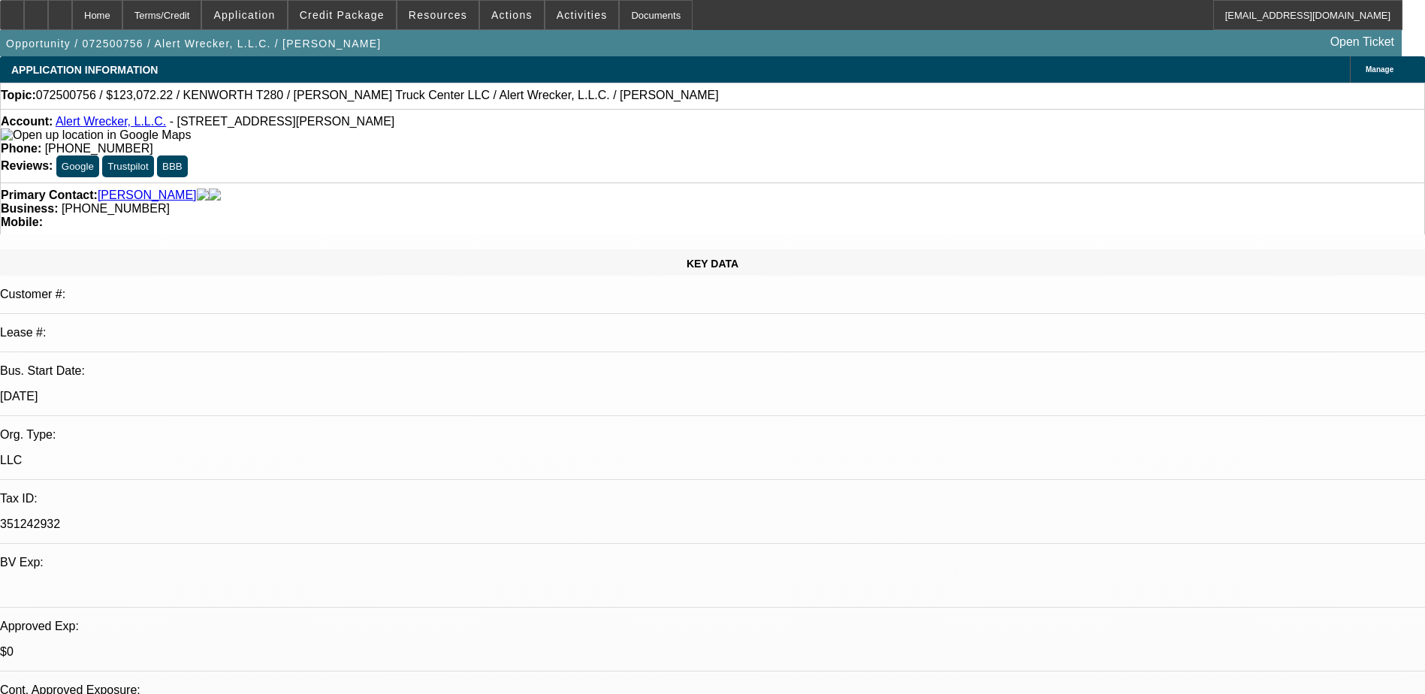
select select "6"
select select "1"
select select "2"
select select "6"
select select "1"
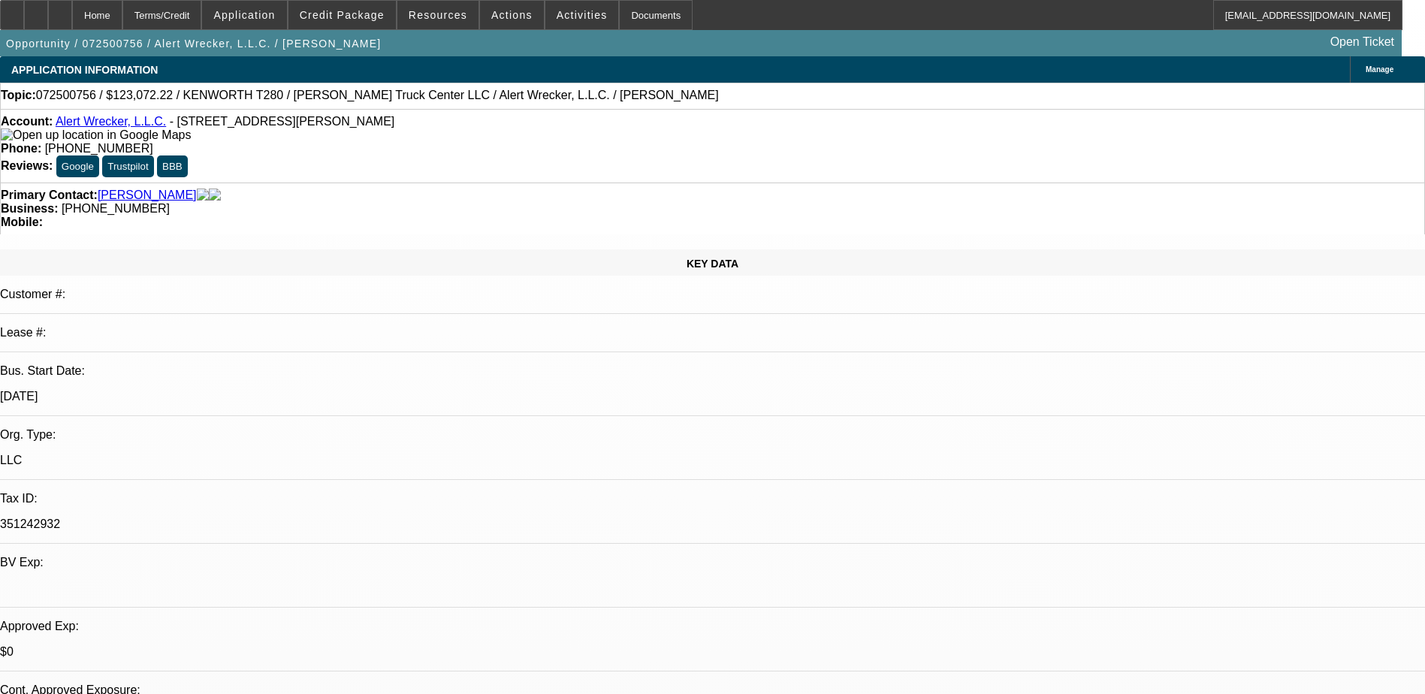
select select "2"
select select "6"
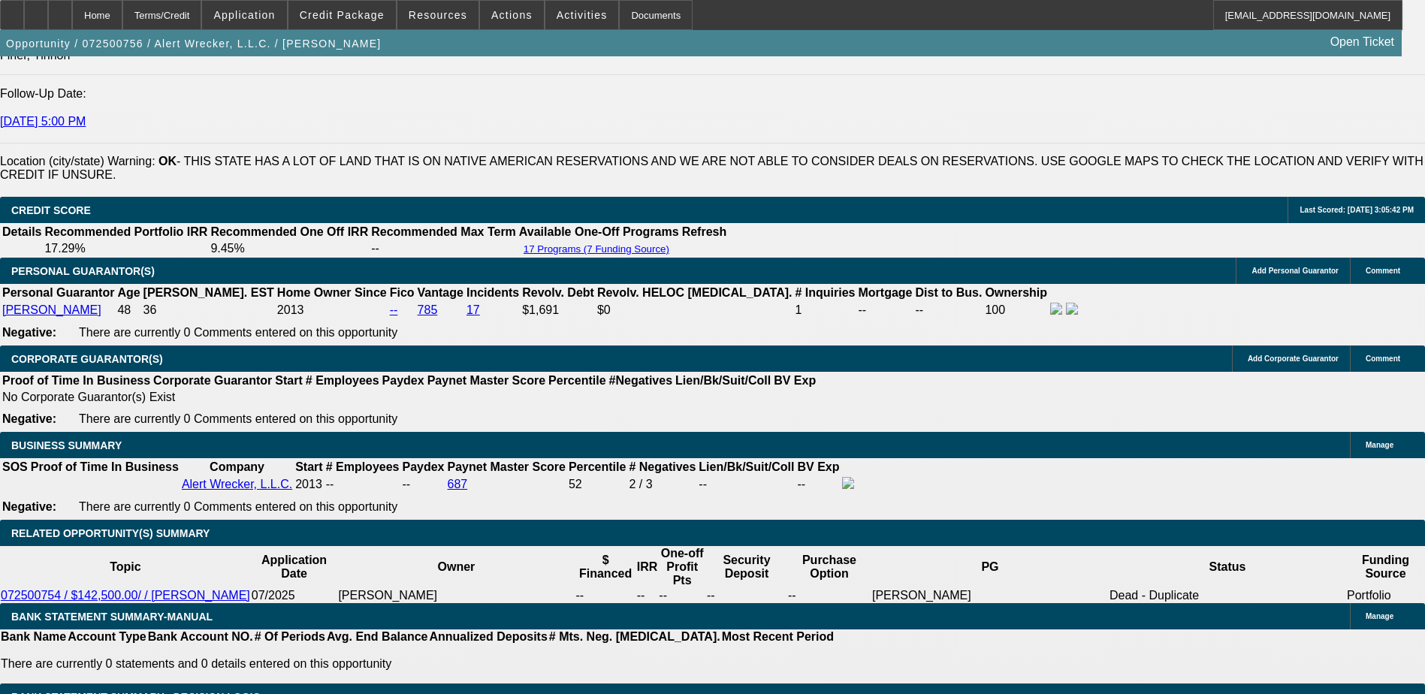
scroll to position [2103, 0]
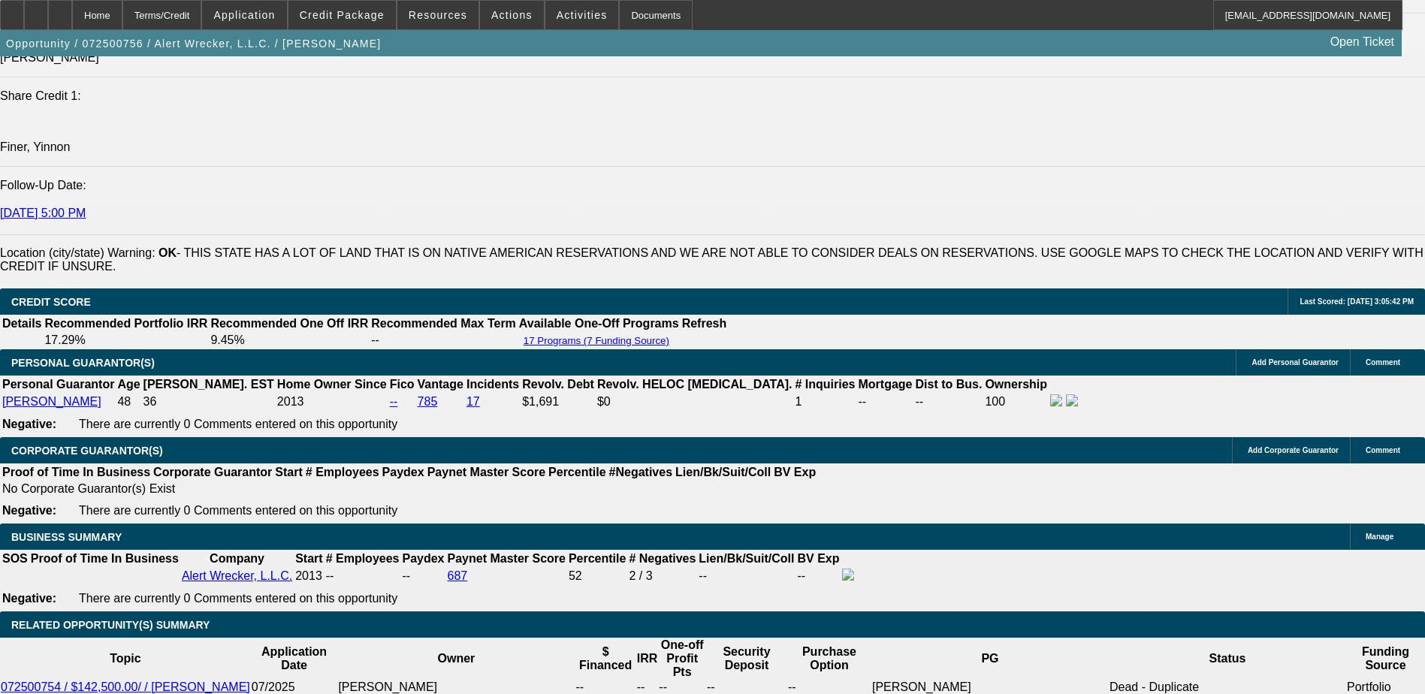
scroll to position [1937, 0]
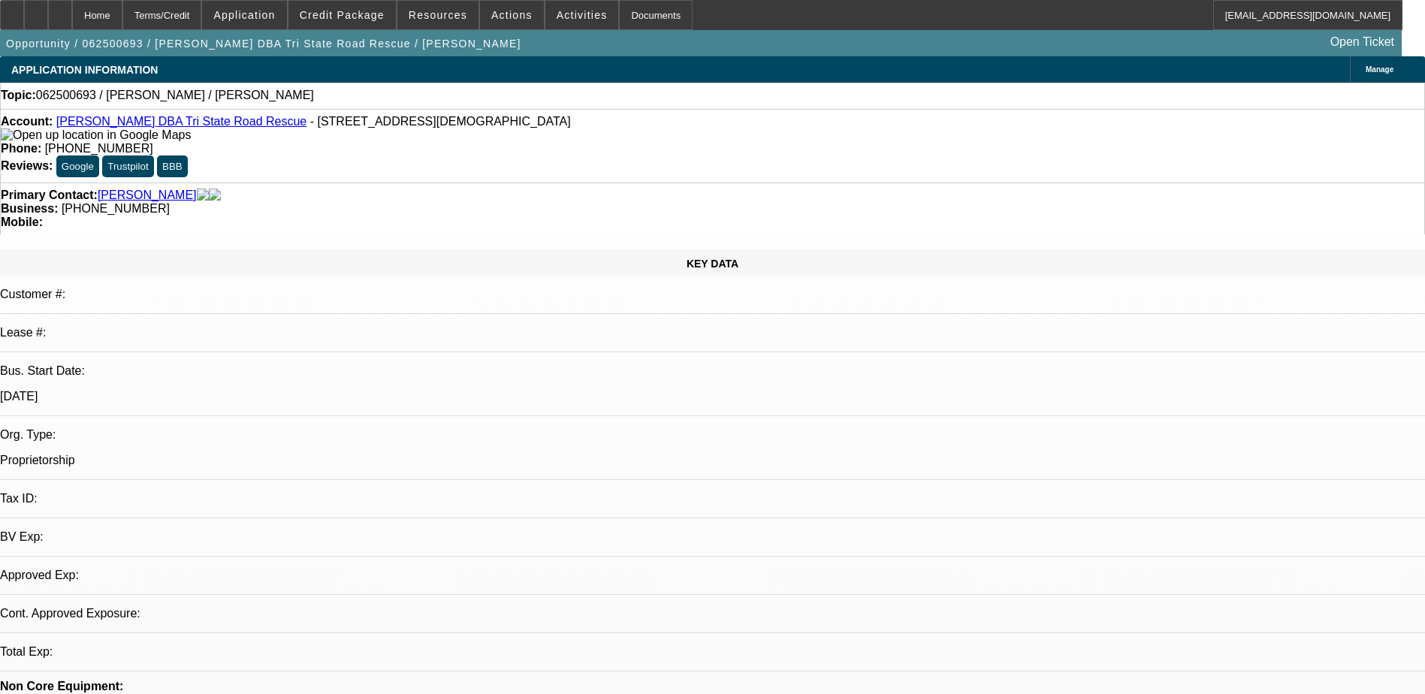
select select "0"
select select "2"
select select "0.1"
select select "4"
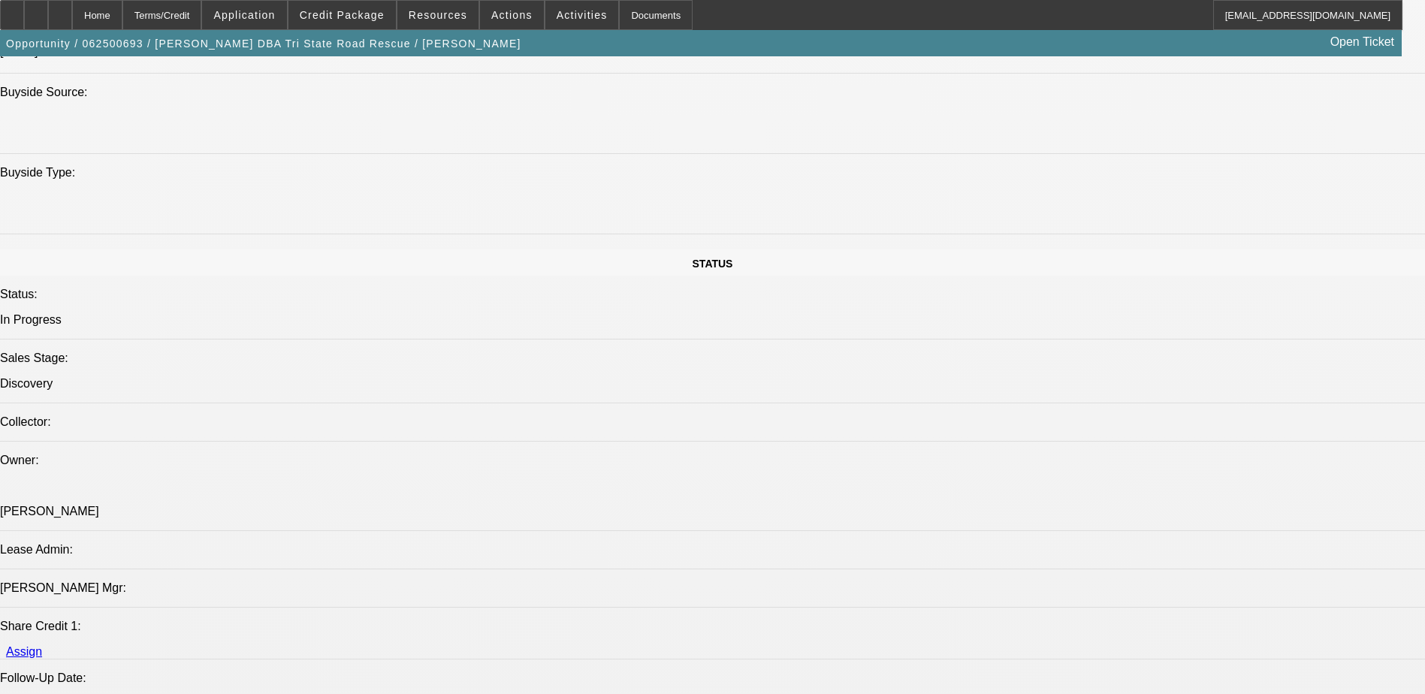
scroll to position [1652, 0]
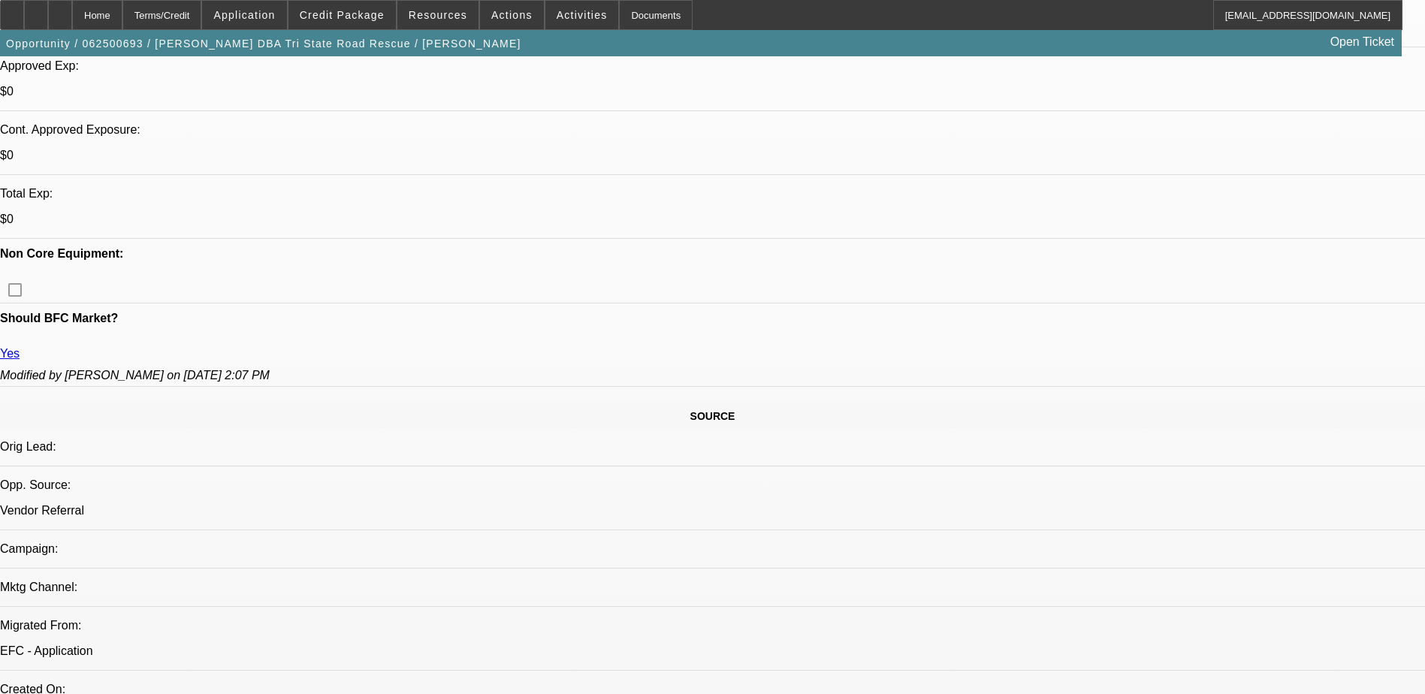
scroll to position [376, 0]
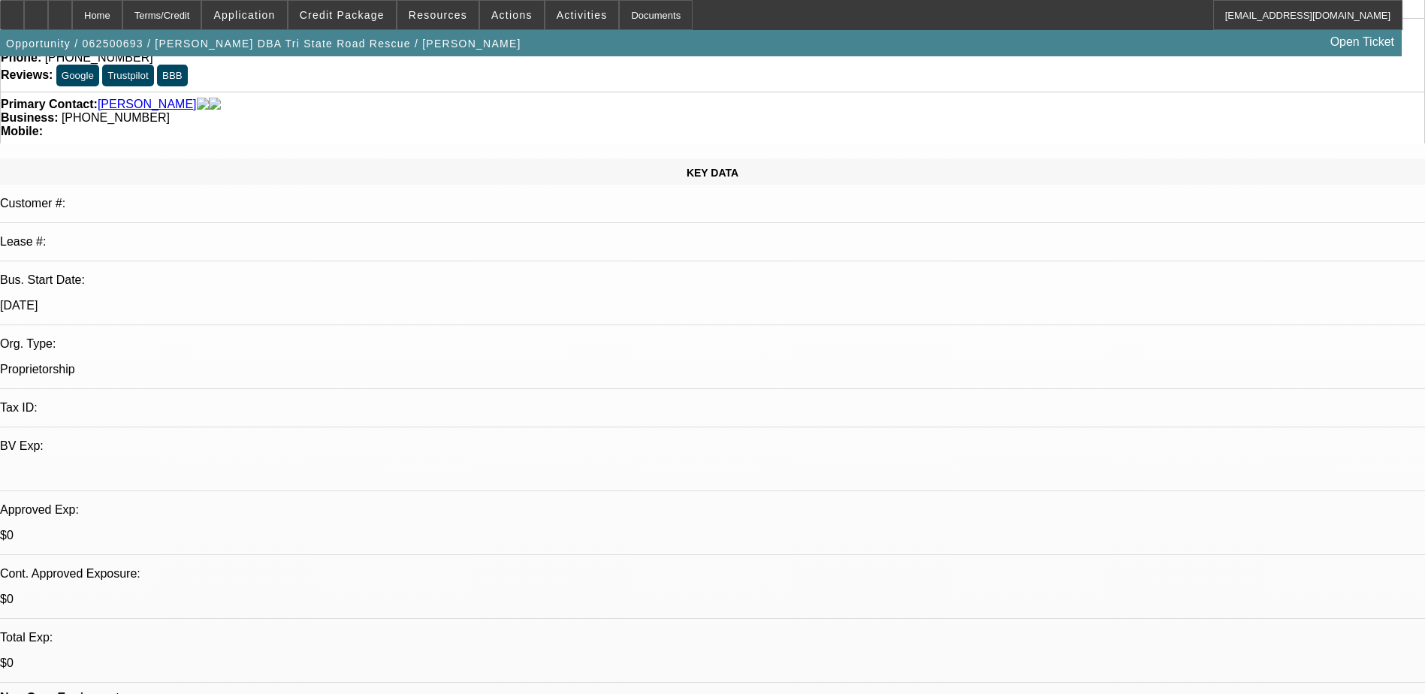
scroll to position [0, 0]
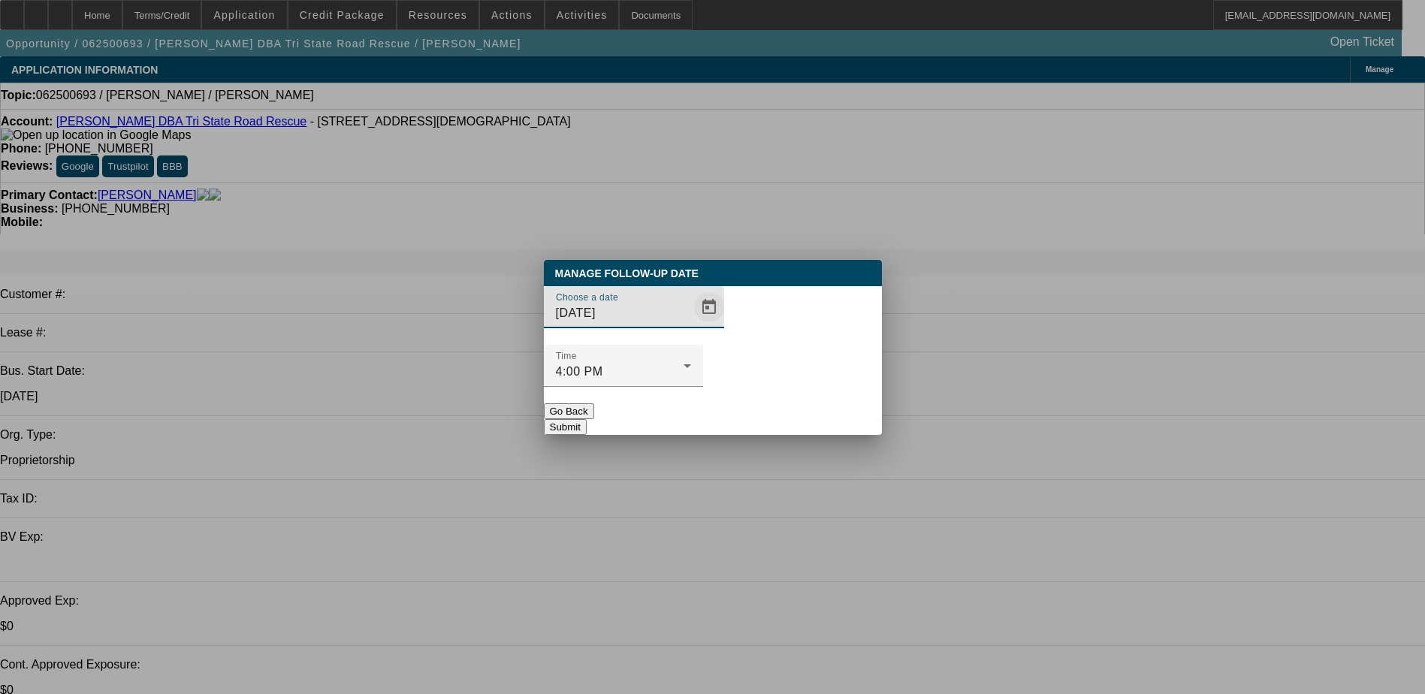
click at [691, 325] on span "Open calendar" at bounding box center [709, 307] width 36 height 36
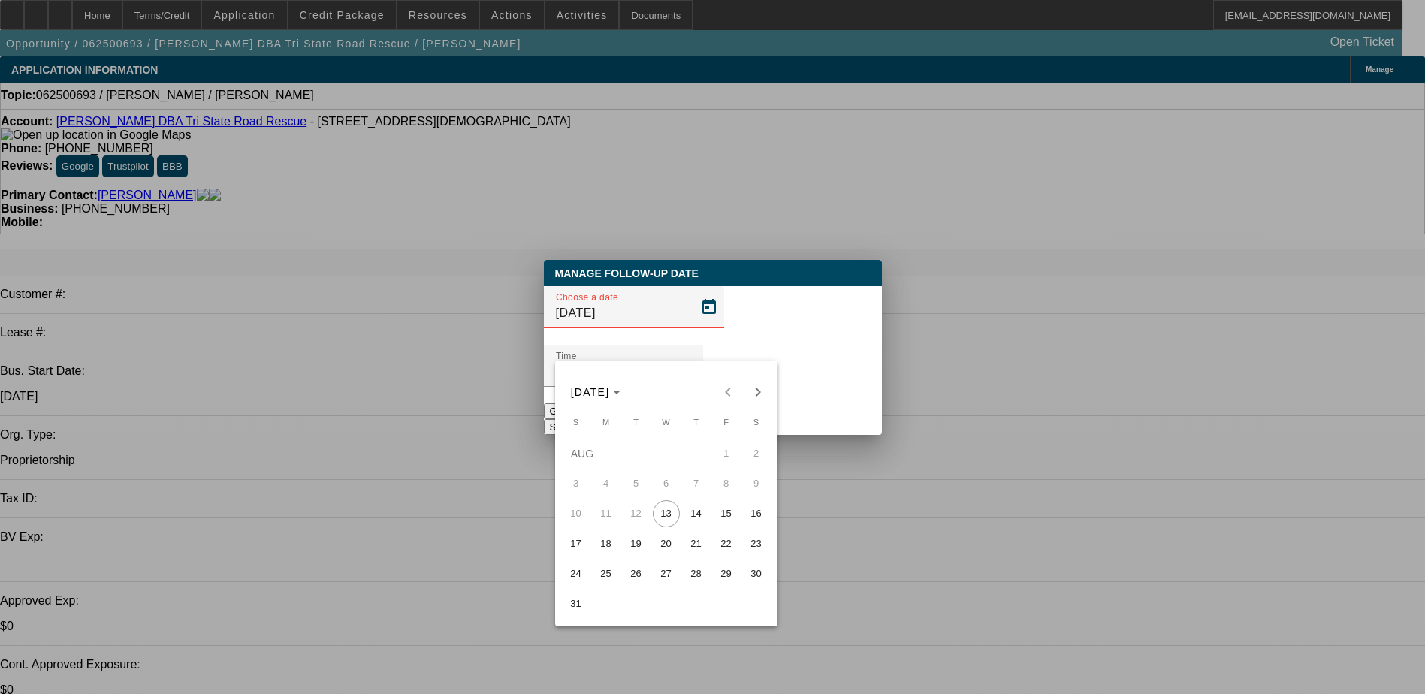
click at [661, 577] on span "27" at bounding box center [666, 573] width 27 height 27
type input "8/27/2025"
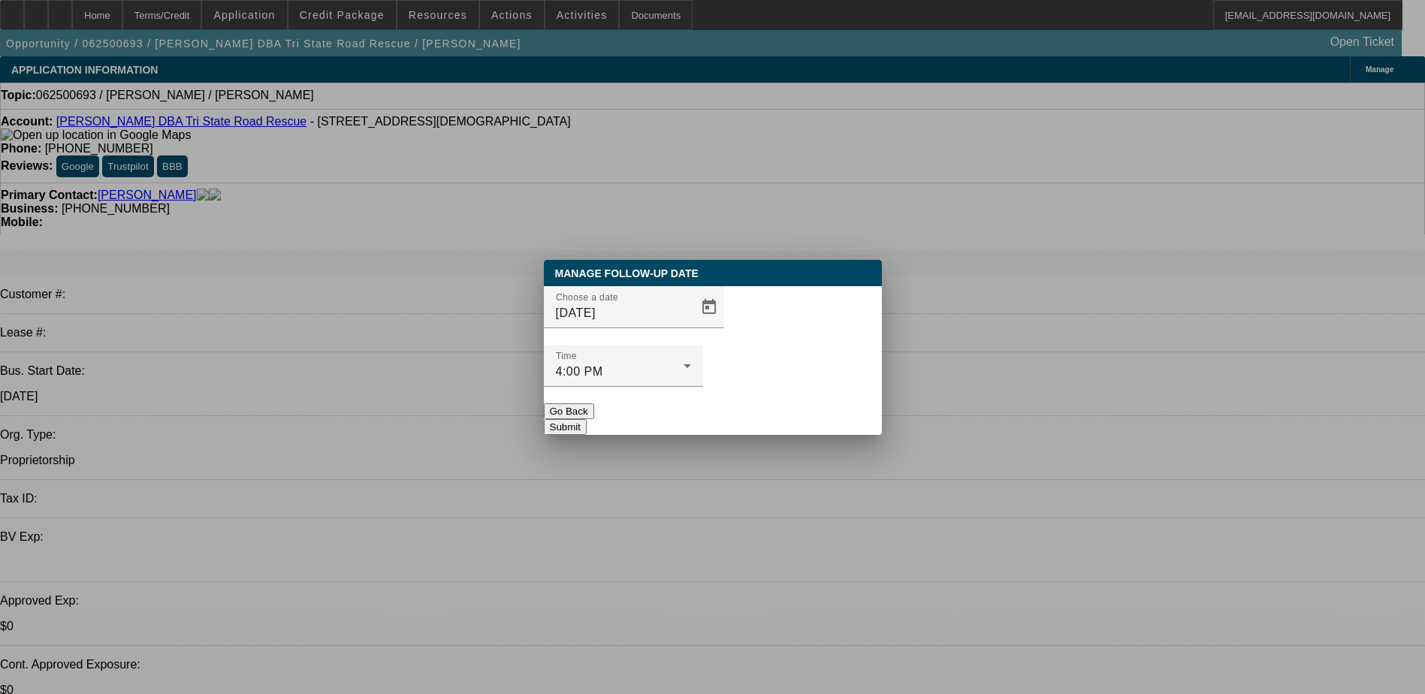
click at [587, 419] on button "Submit" at bounding box center [565, 427] width 43 height 16
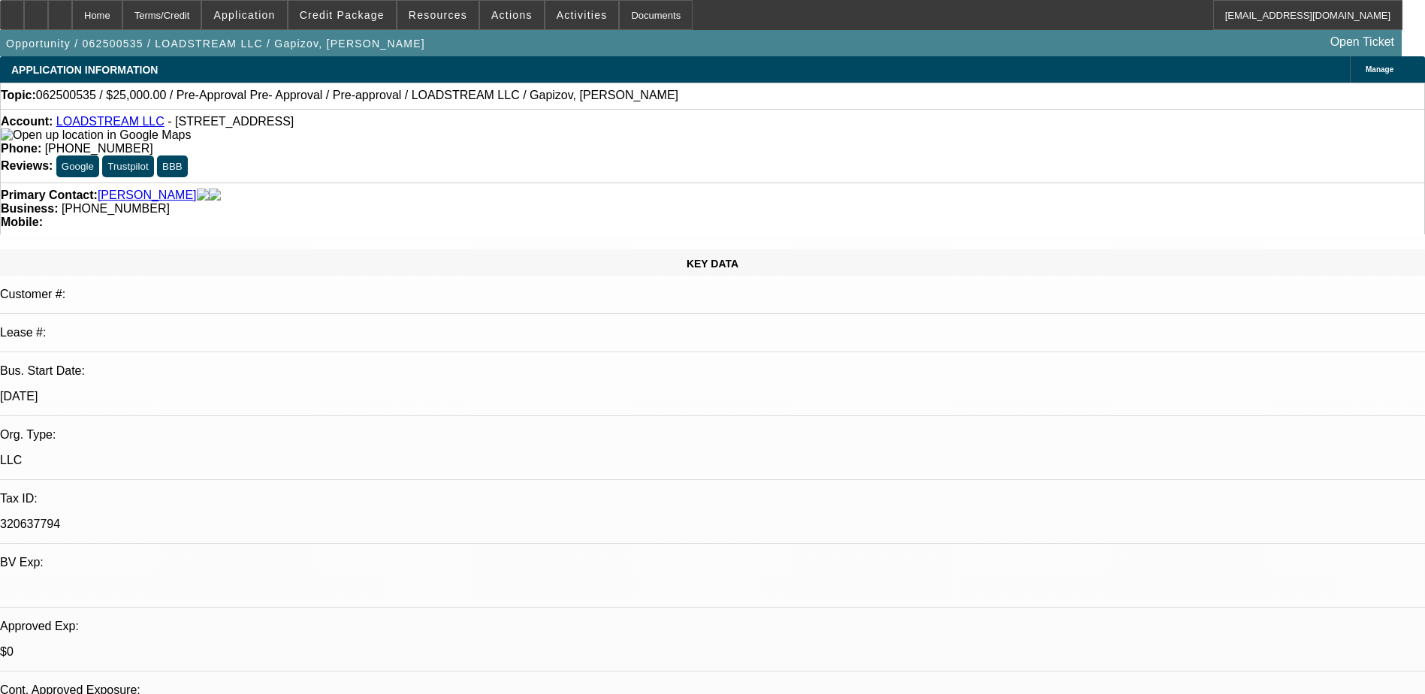
select select "0"
select select "0.1"
select select "0"
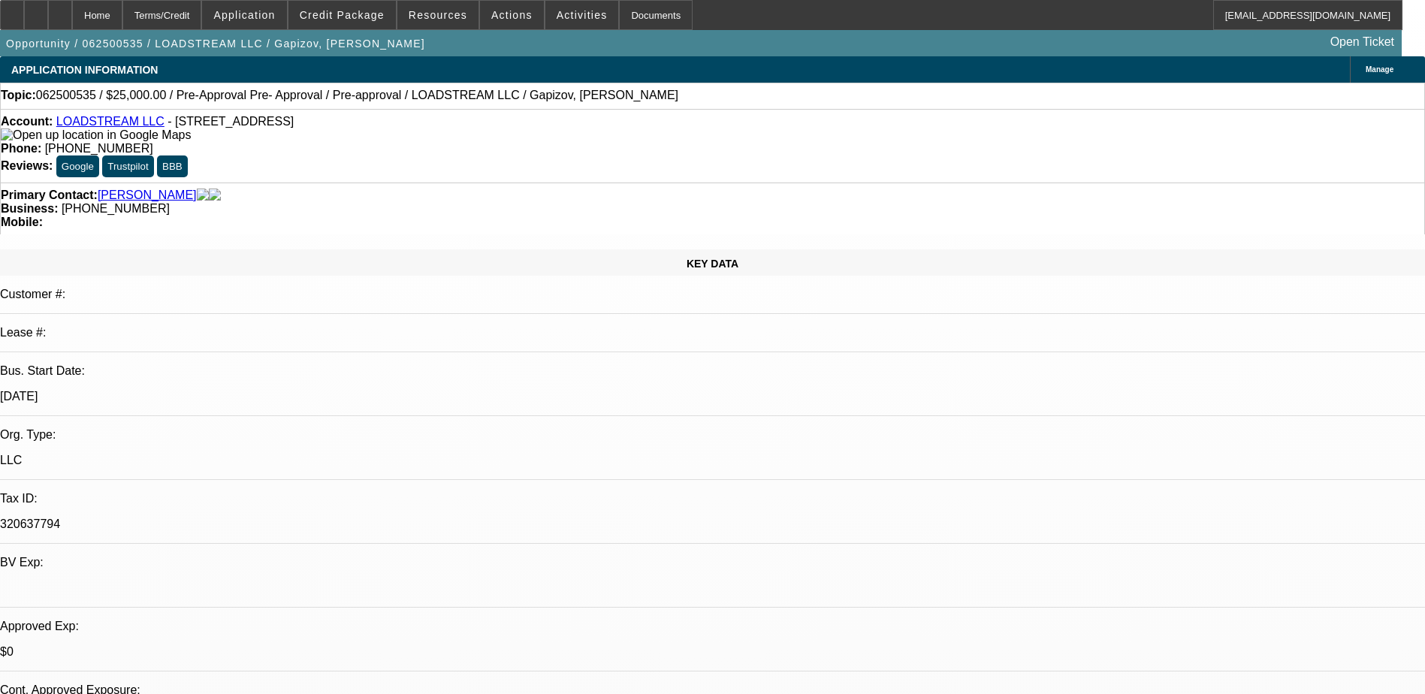
select select "0.1"
select select "0"
select select "0.1"
select select "0"
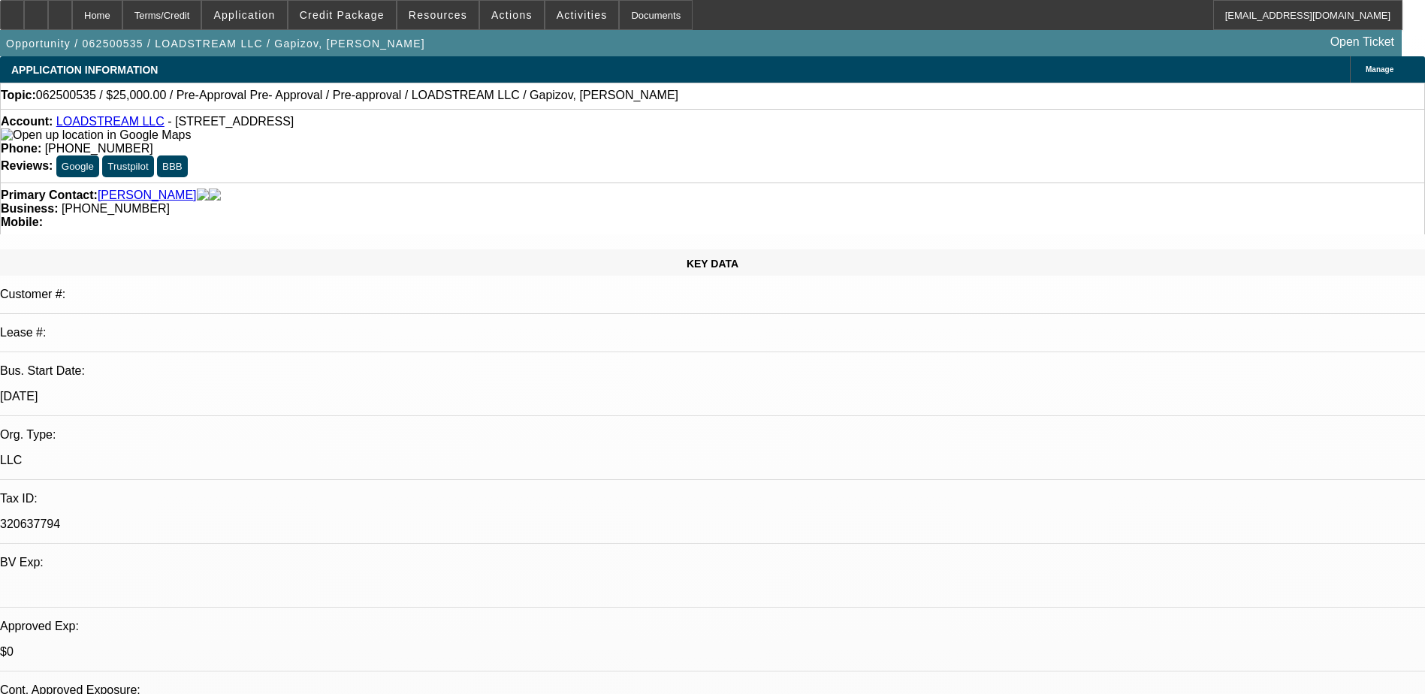
select select "0"
select select "0.1"
select select "1"
select select "3"
select select "4"
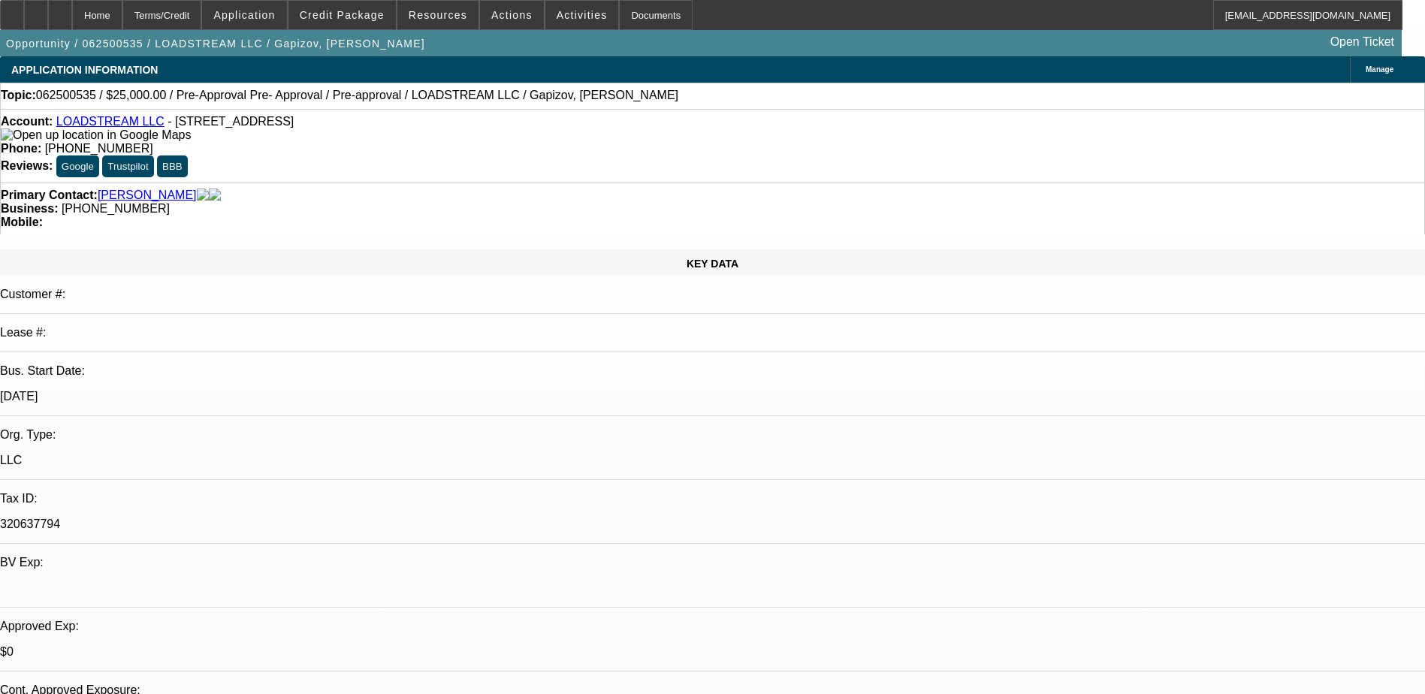
select select "1"
select select "3"
select select "4"
select select "1"
select select "3"
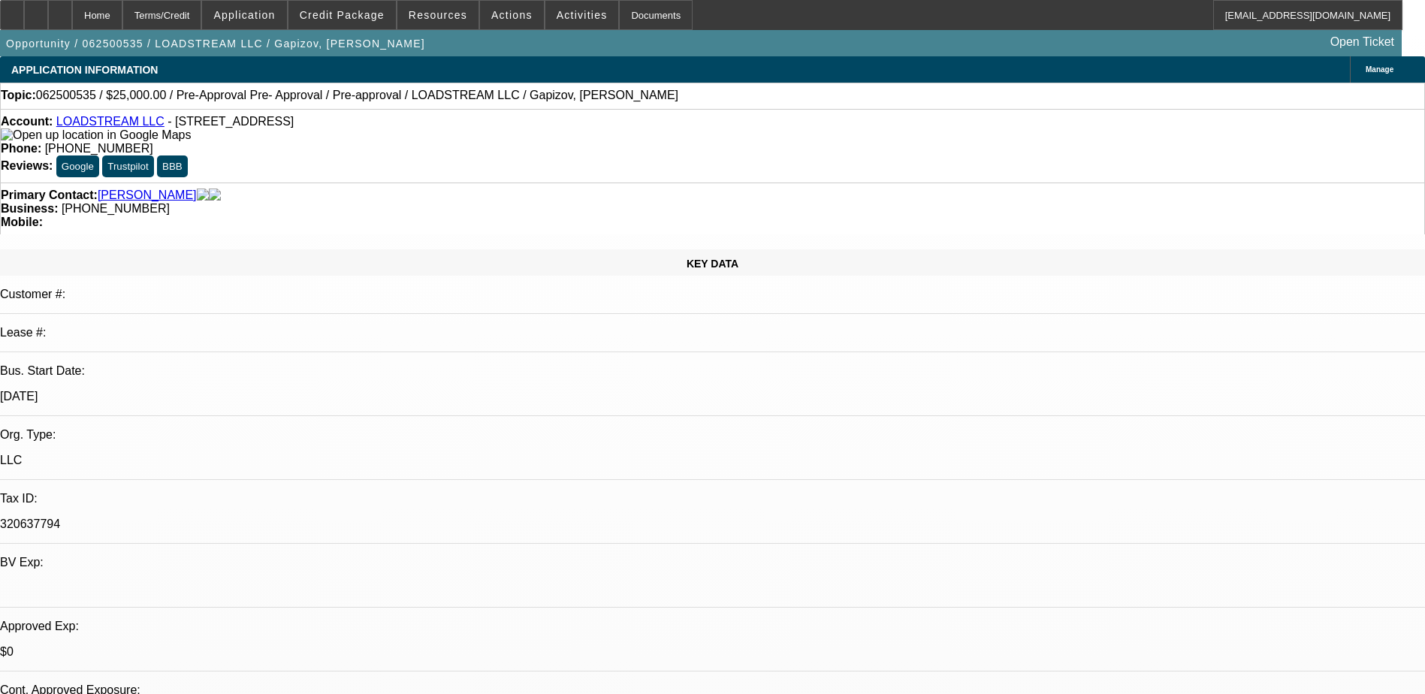
select select "4"
select select "1"
select select "3"
select select "4"
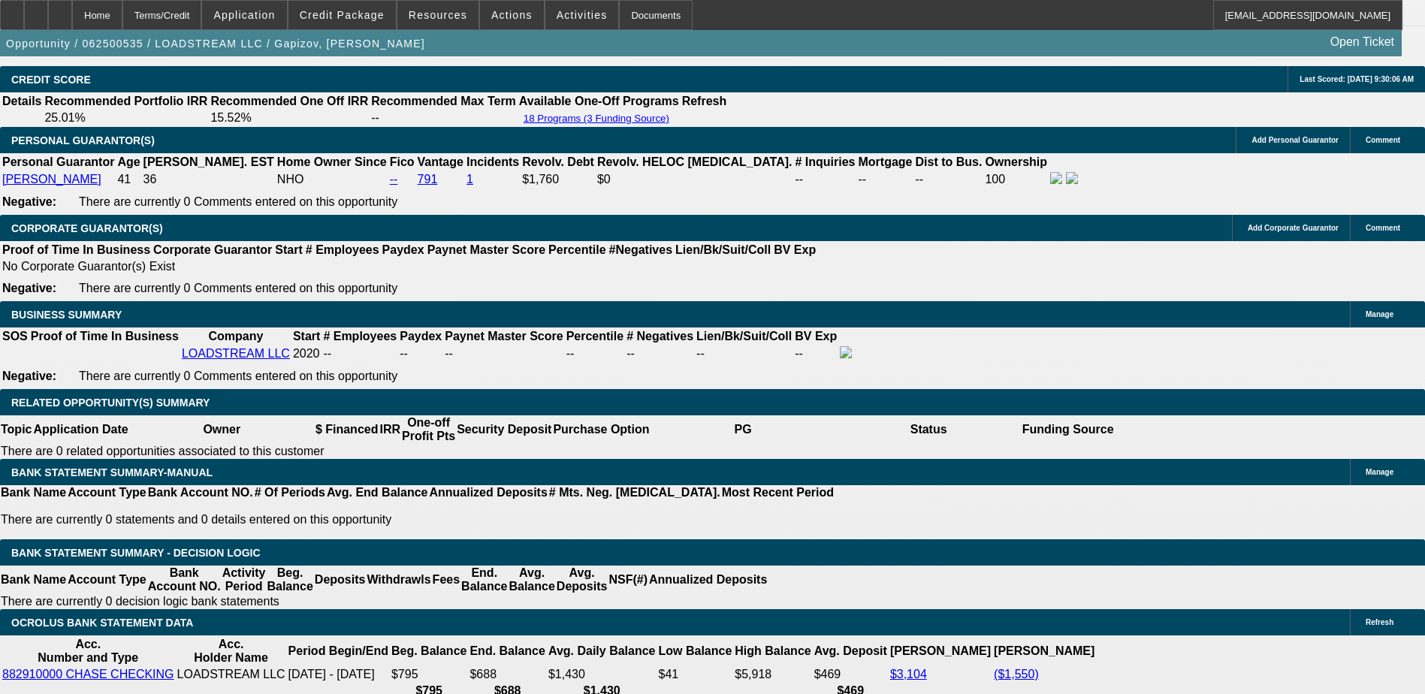
scroll to position [2328, 0]
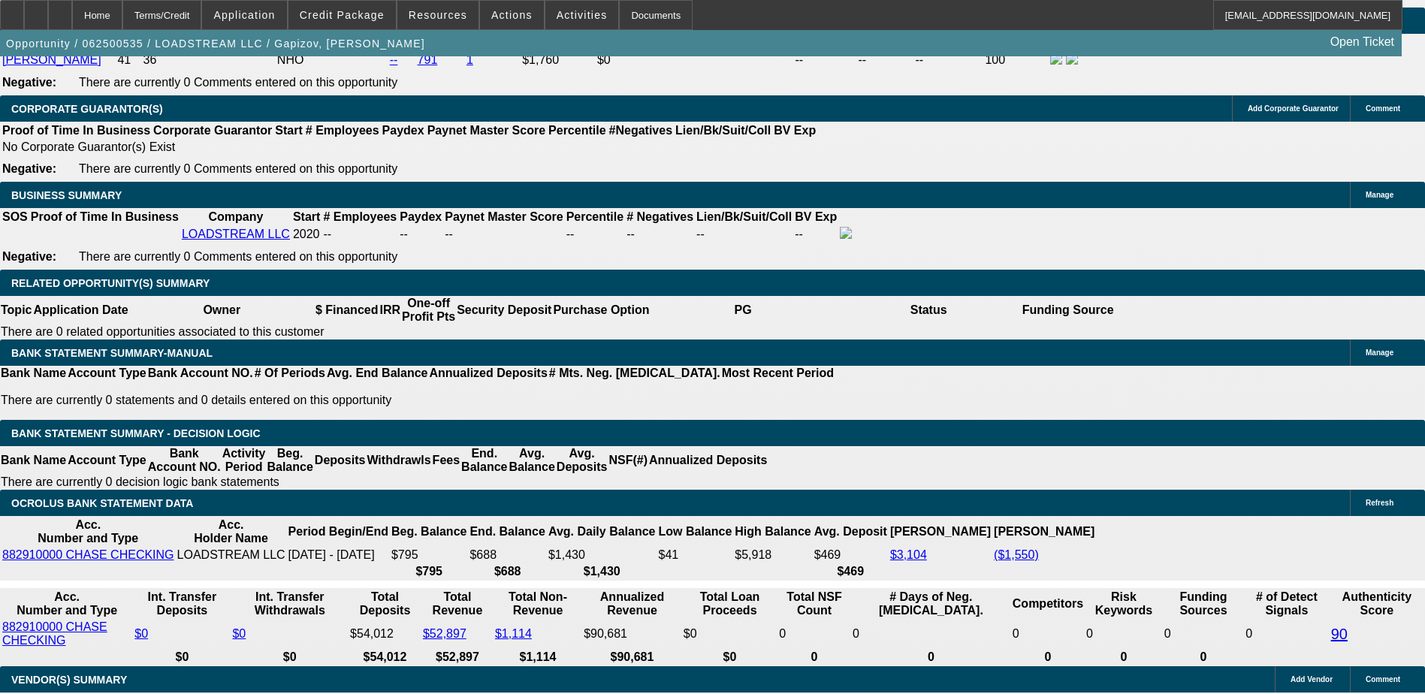
select select "1"
type input "UNKNOWN"
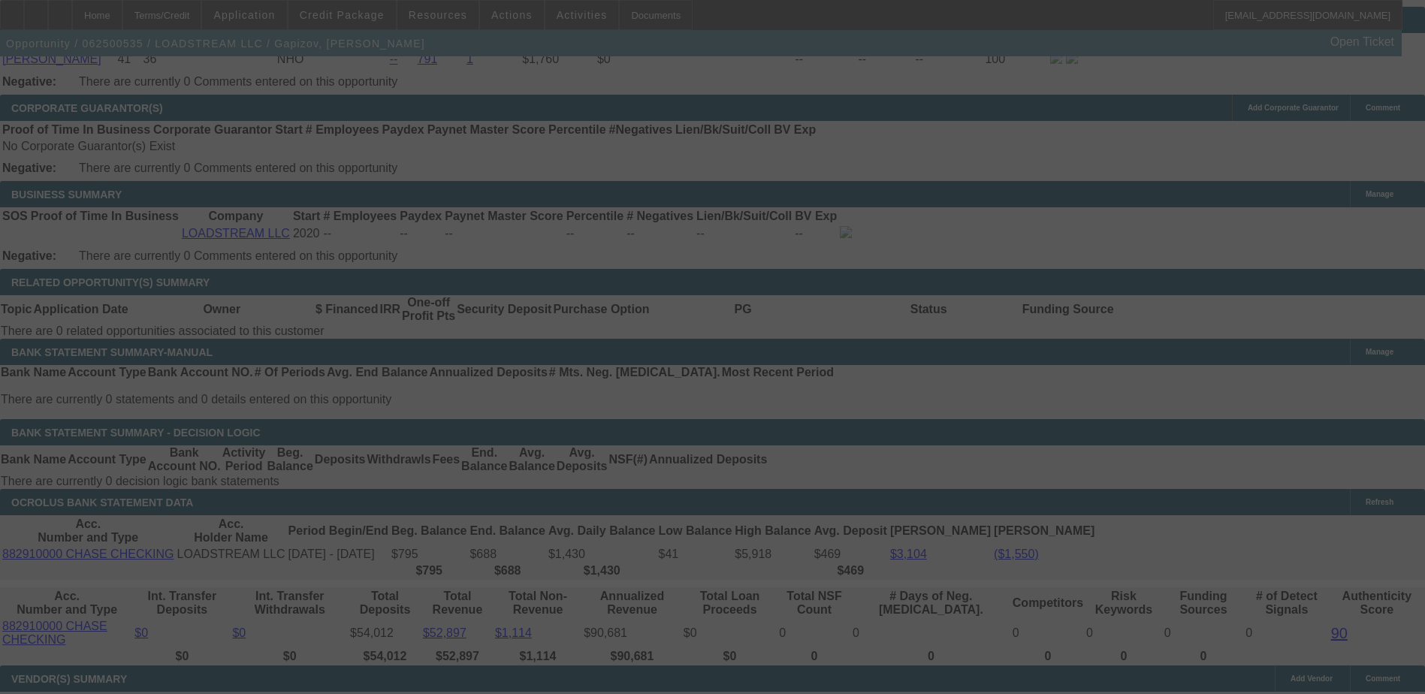
scroll to position [2328, 0]
select select "0"
select select "0.1"
select select "4"
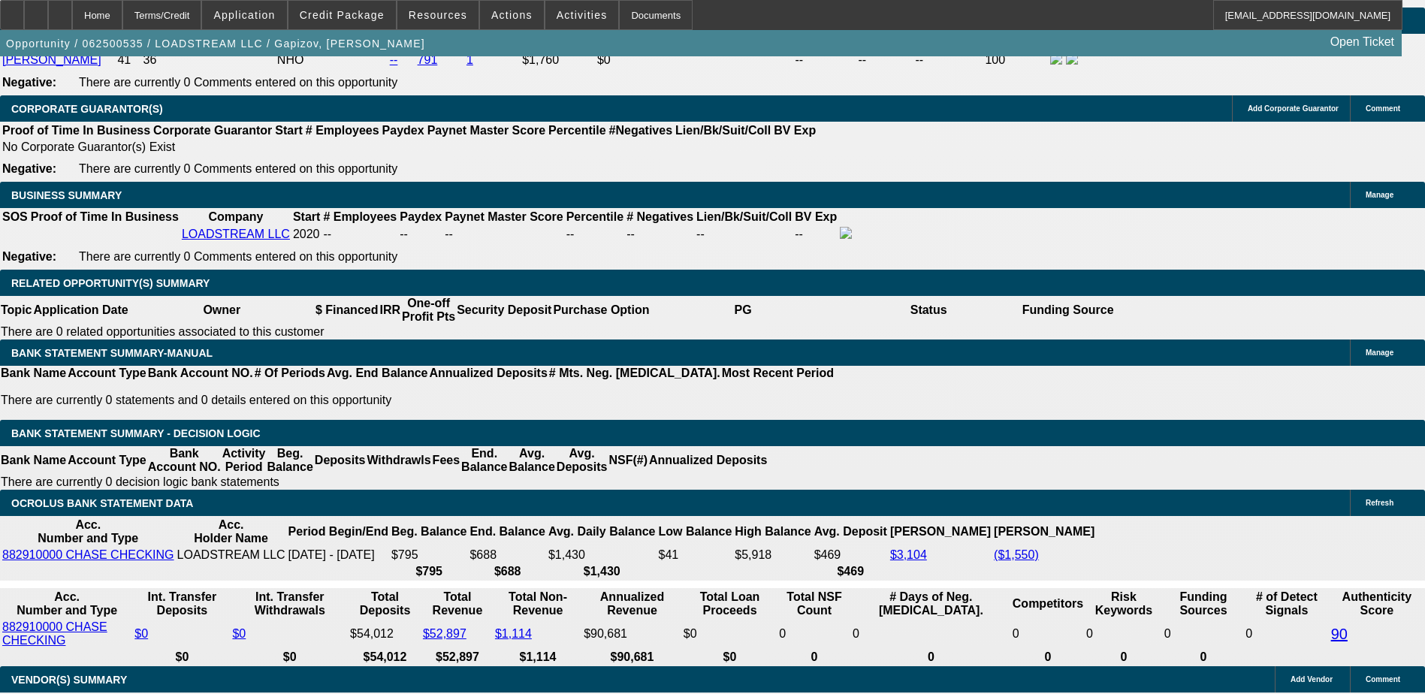
scroll to position [225, 0]
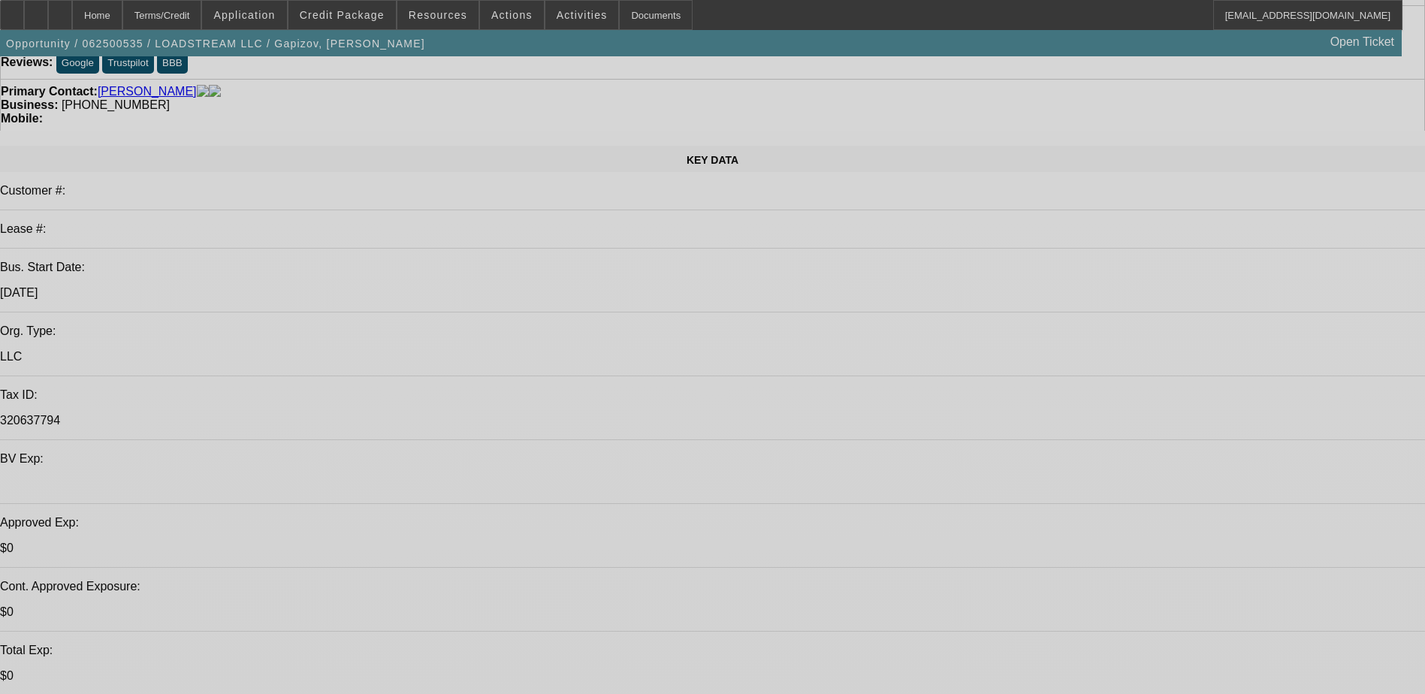
select select "0"
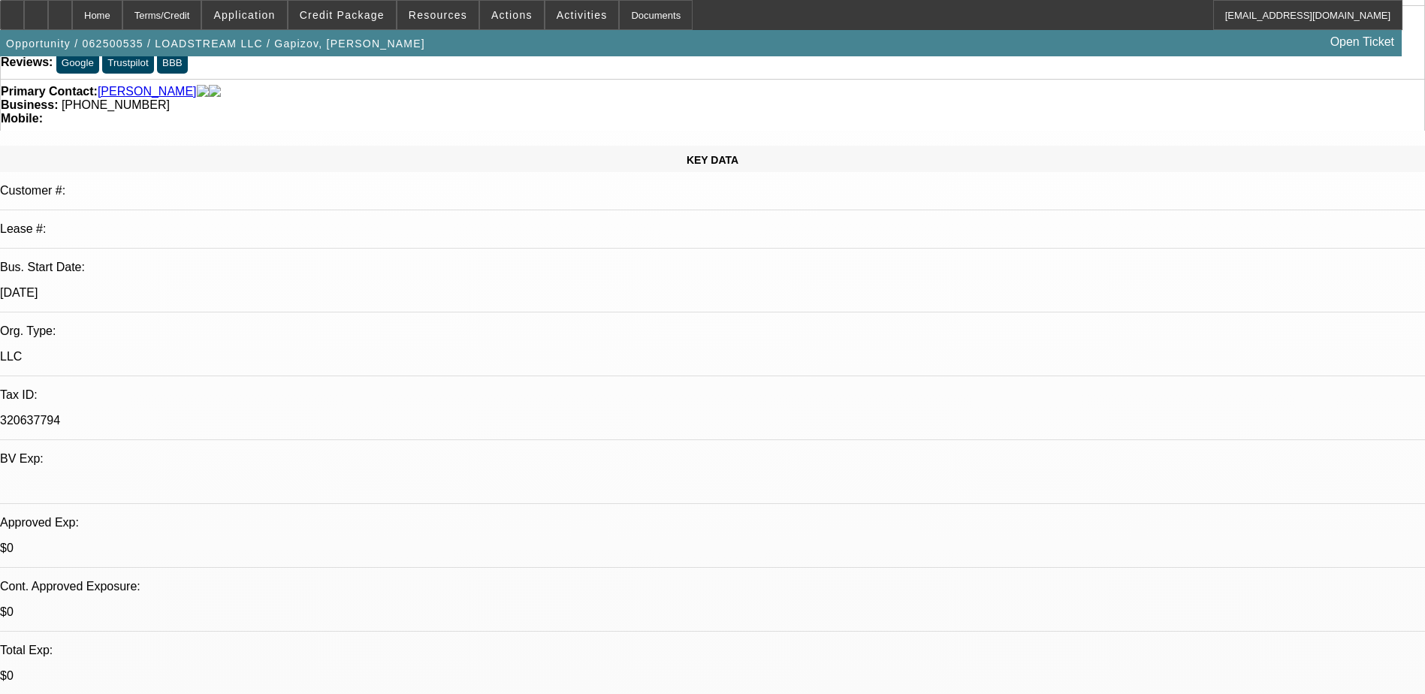
select select "0"
select select "0.1"
select select "0"
select select "0.1"
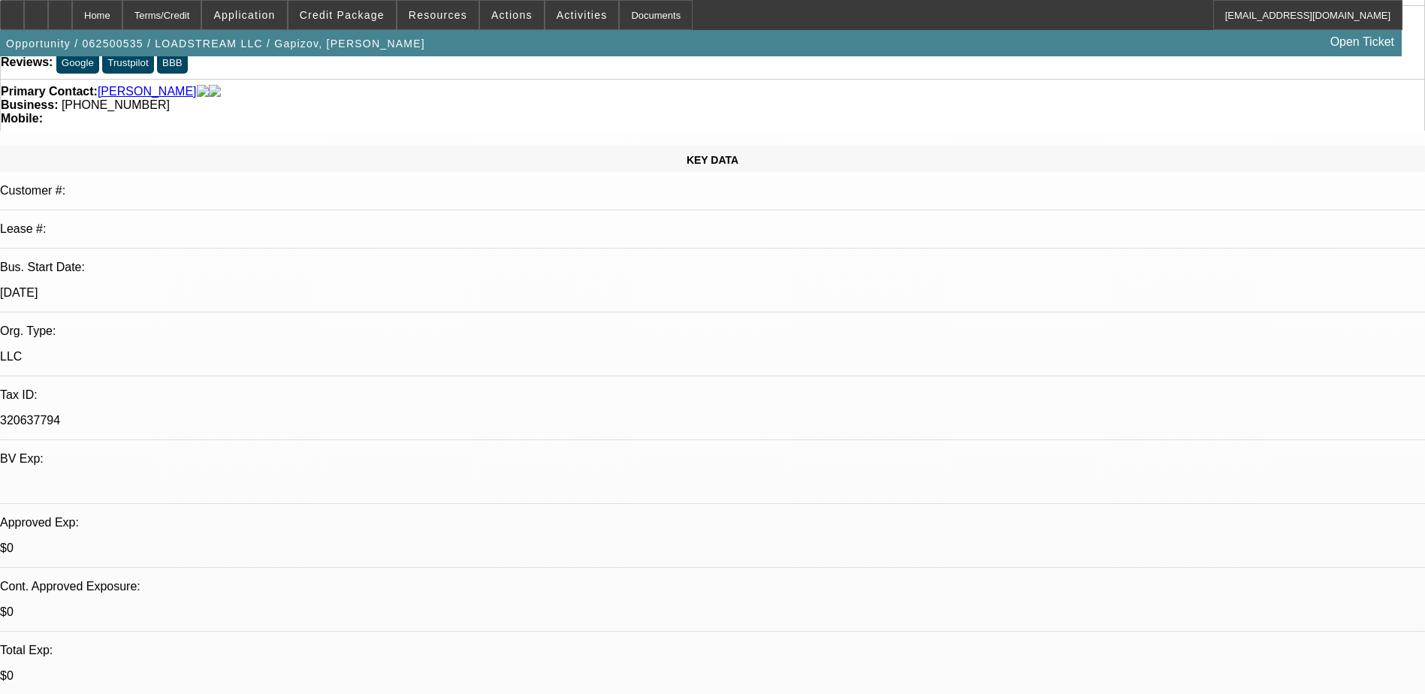
select select "0"
select select "0.1"
select select "0"
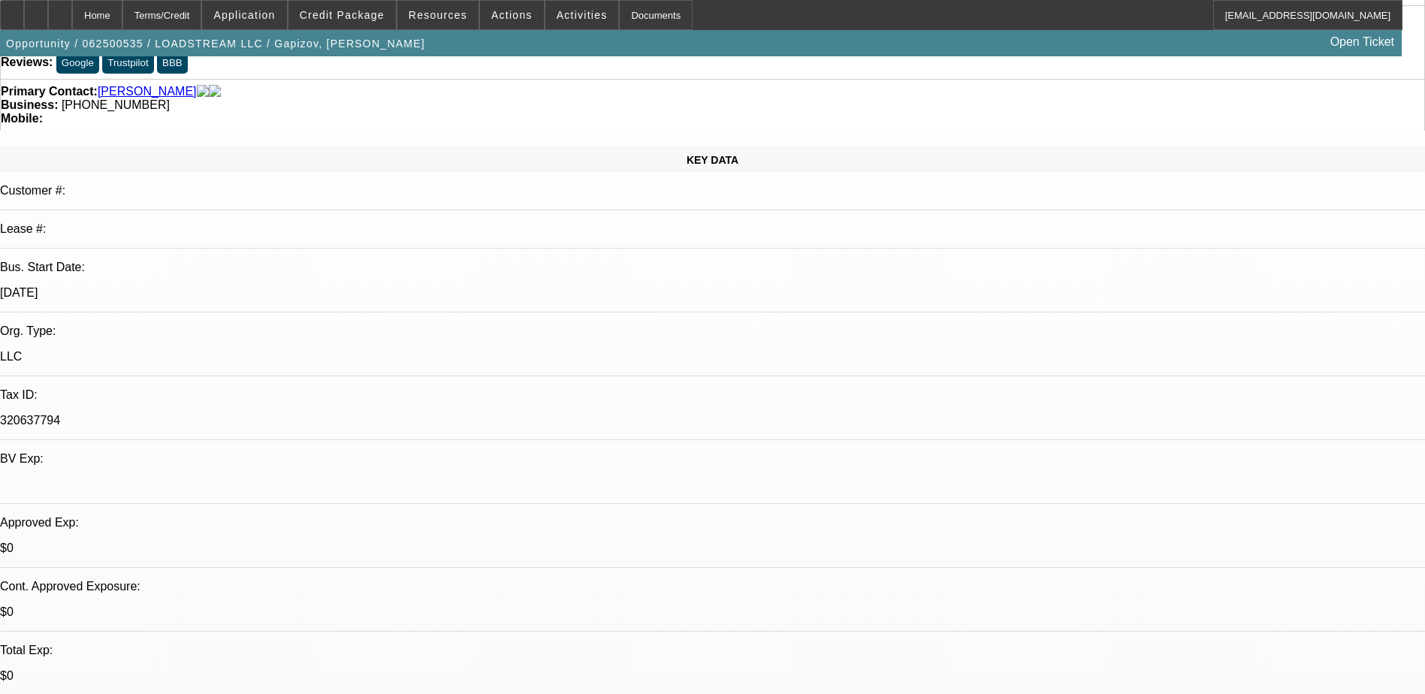
select select "0.1"
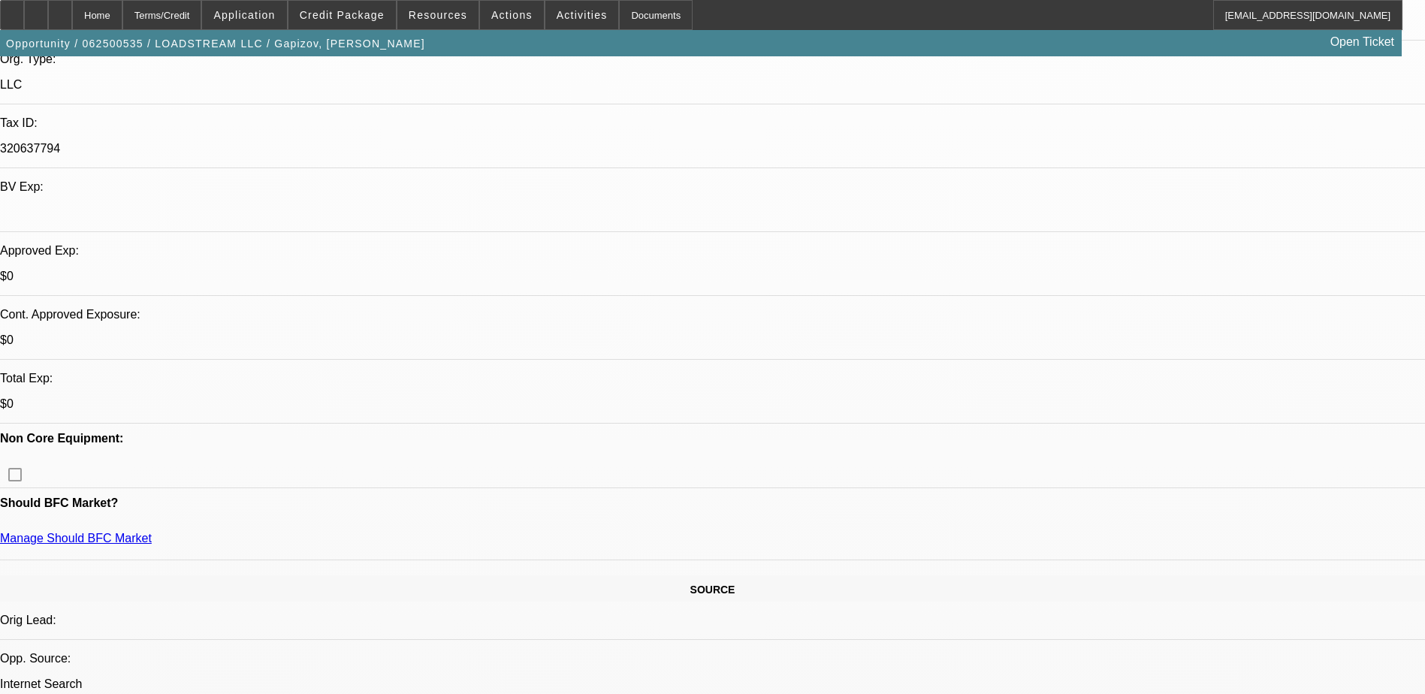
select select "1"
select select "4"
select select "1"
select select "3"
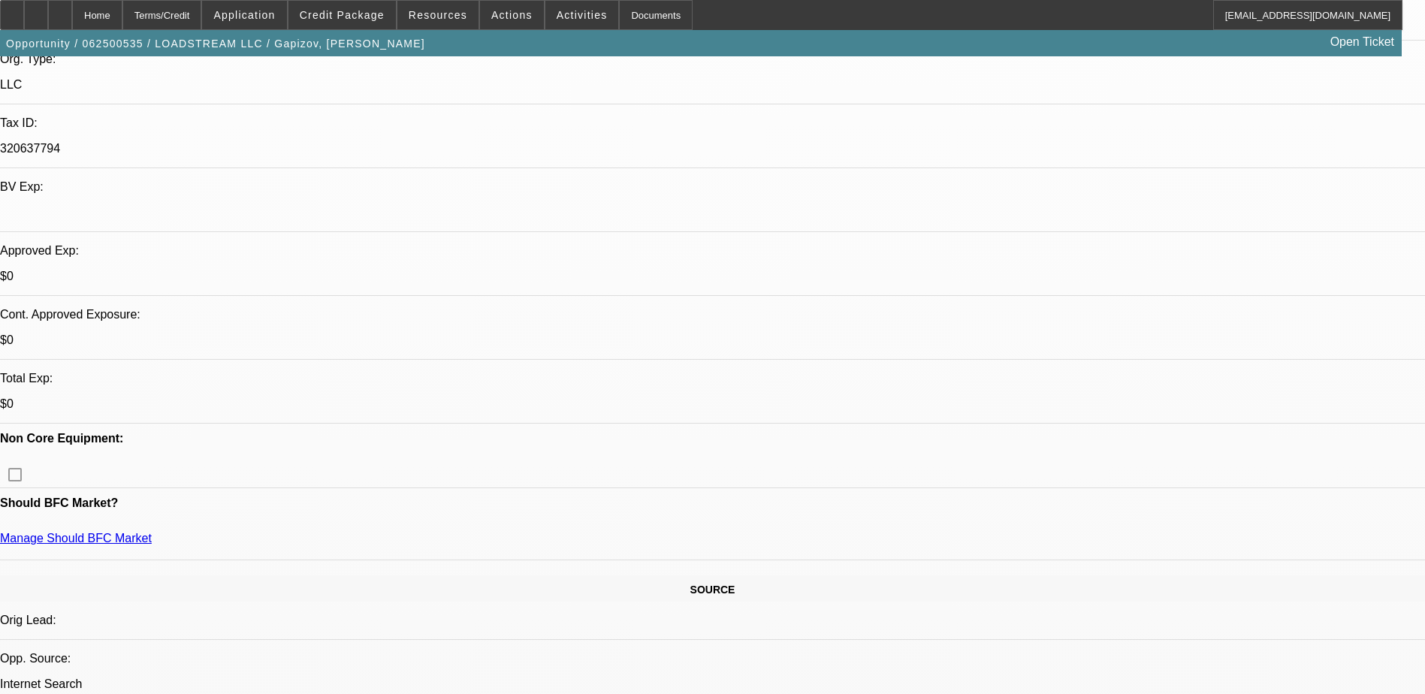
select select "4"
select select "1"
select select "3"
select select "4"
select select "1"
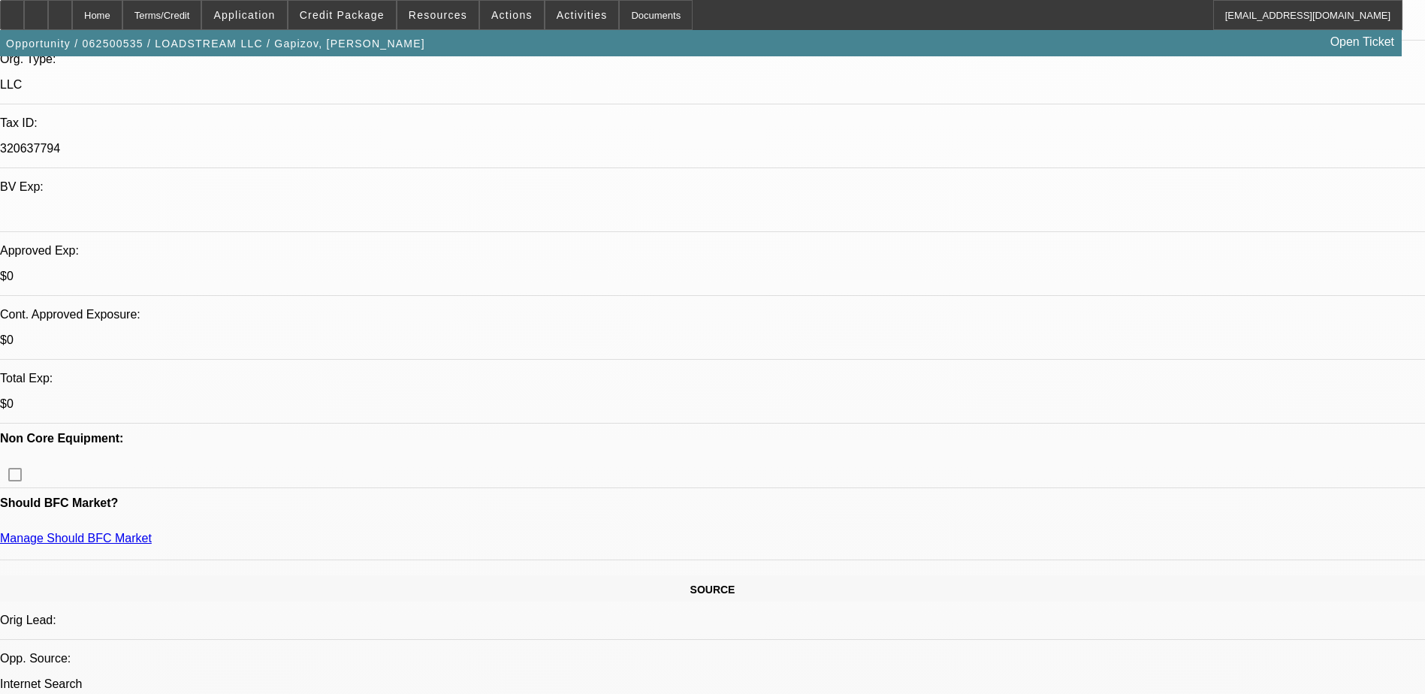
select select "3"
select select "4"
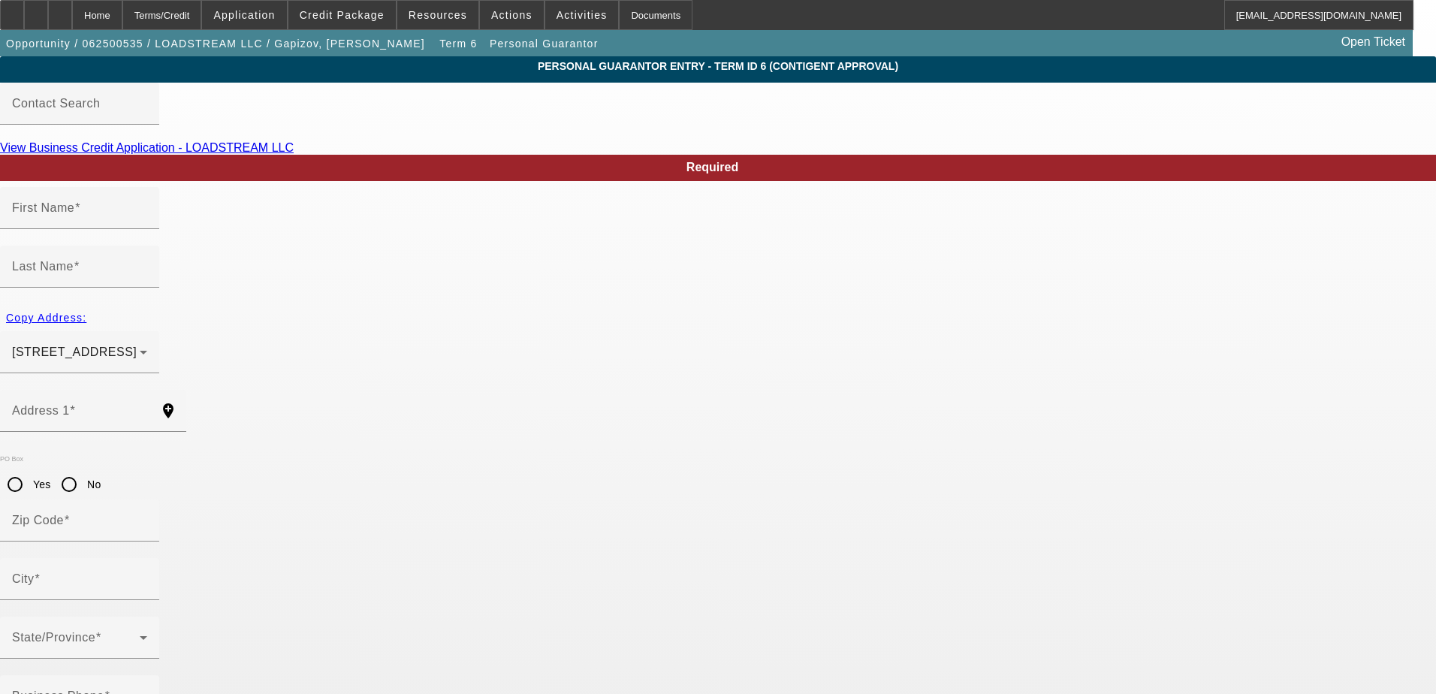
type input "[PERSON_NAME]"
type input "Gapizov"
type input "[STREET_ADDRESS]"
radio input "true"
type input "43512"
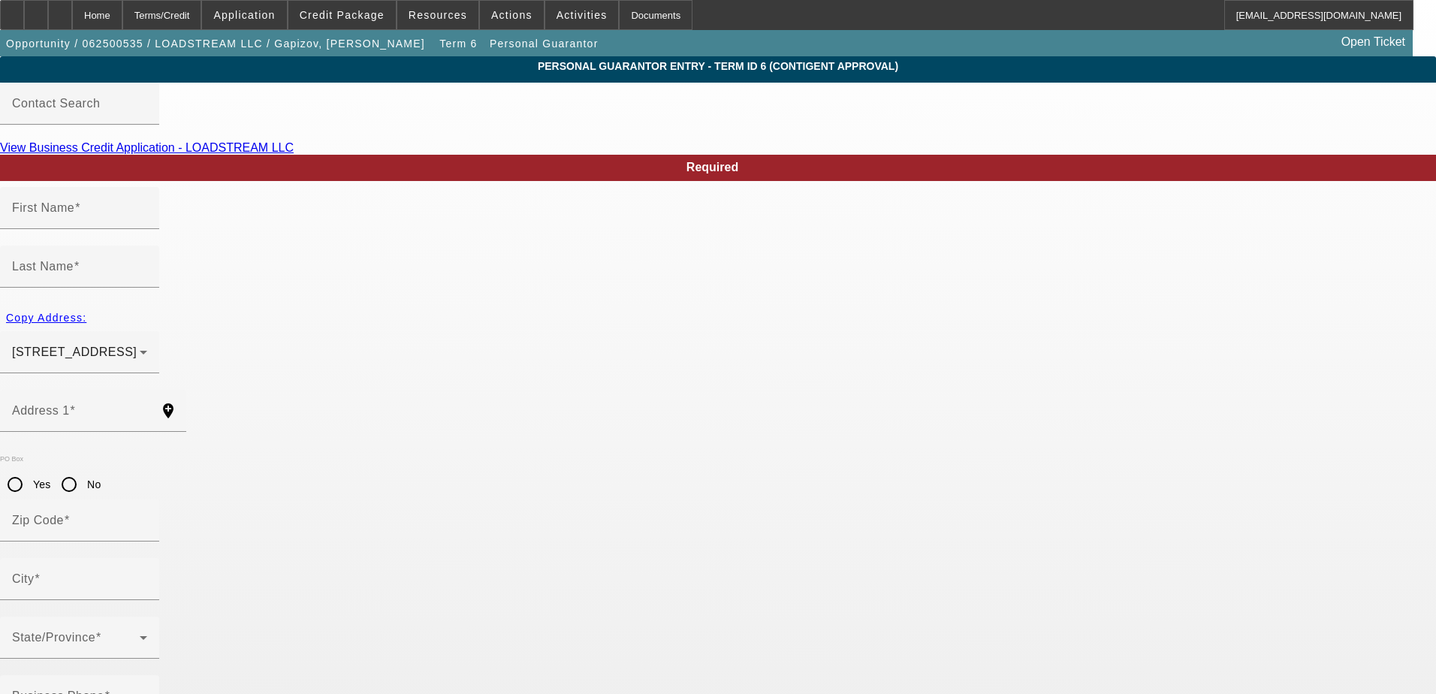
type input "Defiance"
type input "[PHONE_NUMBER]"
type input "100"
type input "808-17-2207"
type input "loadstreamllc@gmail.com"
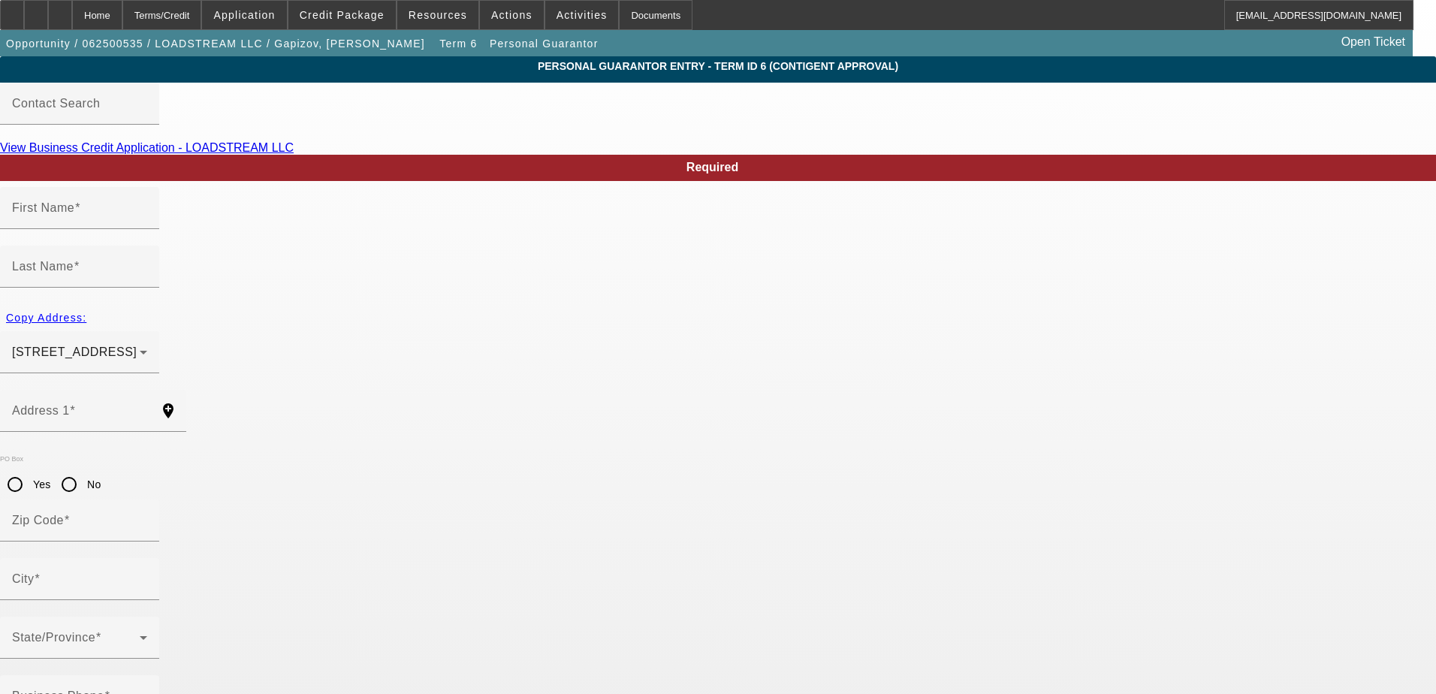
type input "[PHONE_NUMBER]"
type input "lodstreamllc@gmail.com"
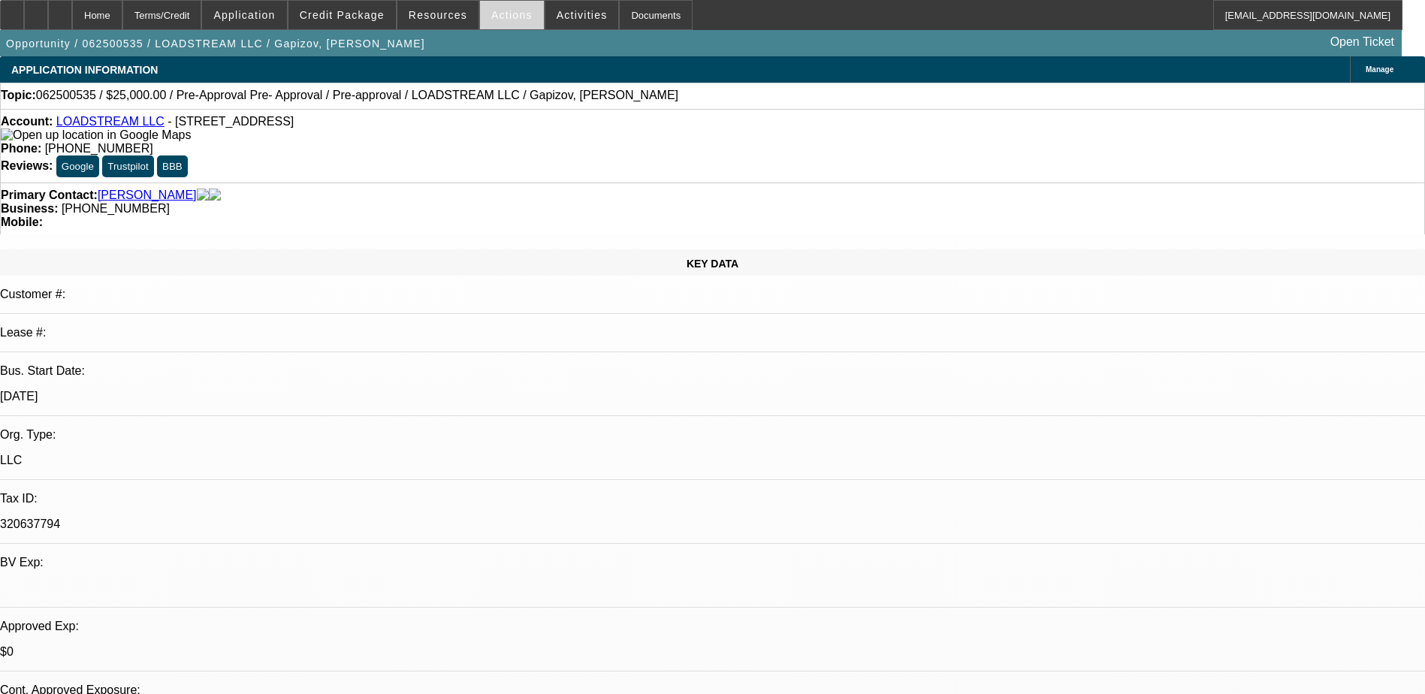
select select "0"
select select "0.1"
select select "4"
select select "0"
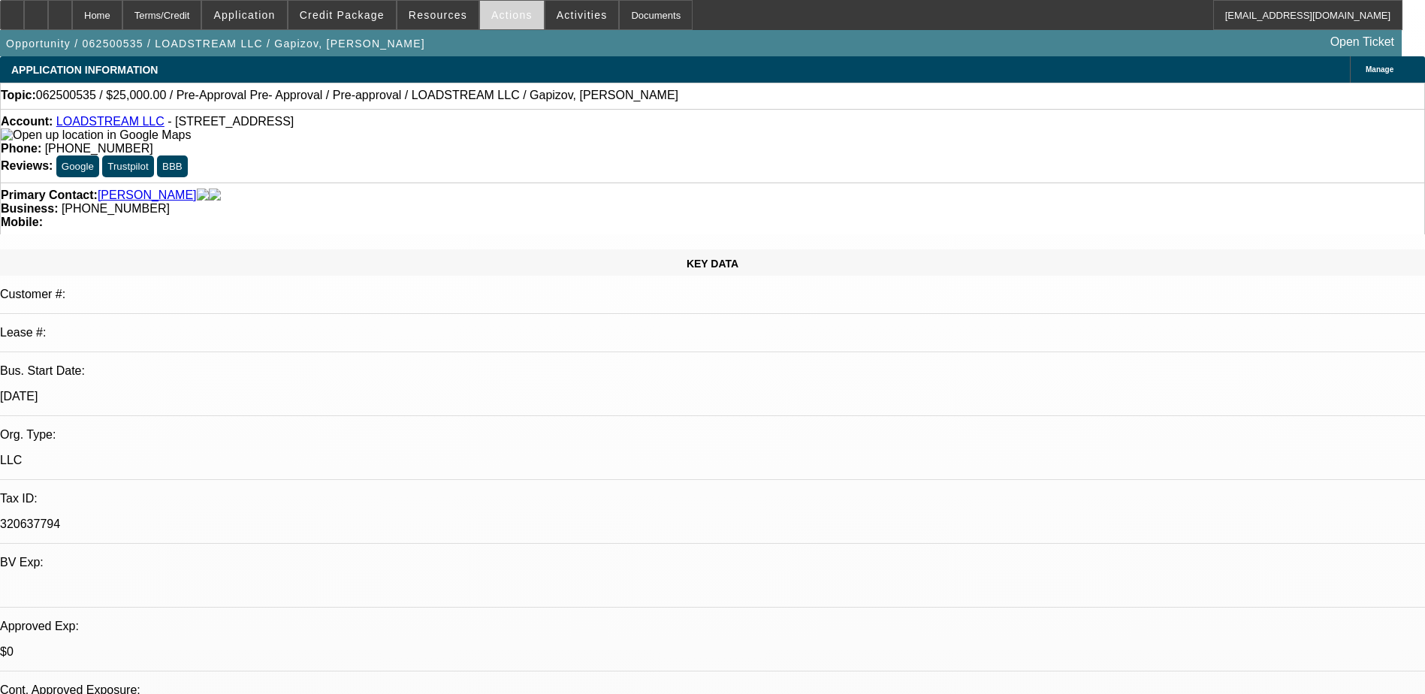
select select "0"
select select "3"
select select "0.1"
select select "4"
select select "0"
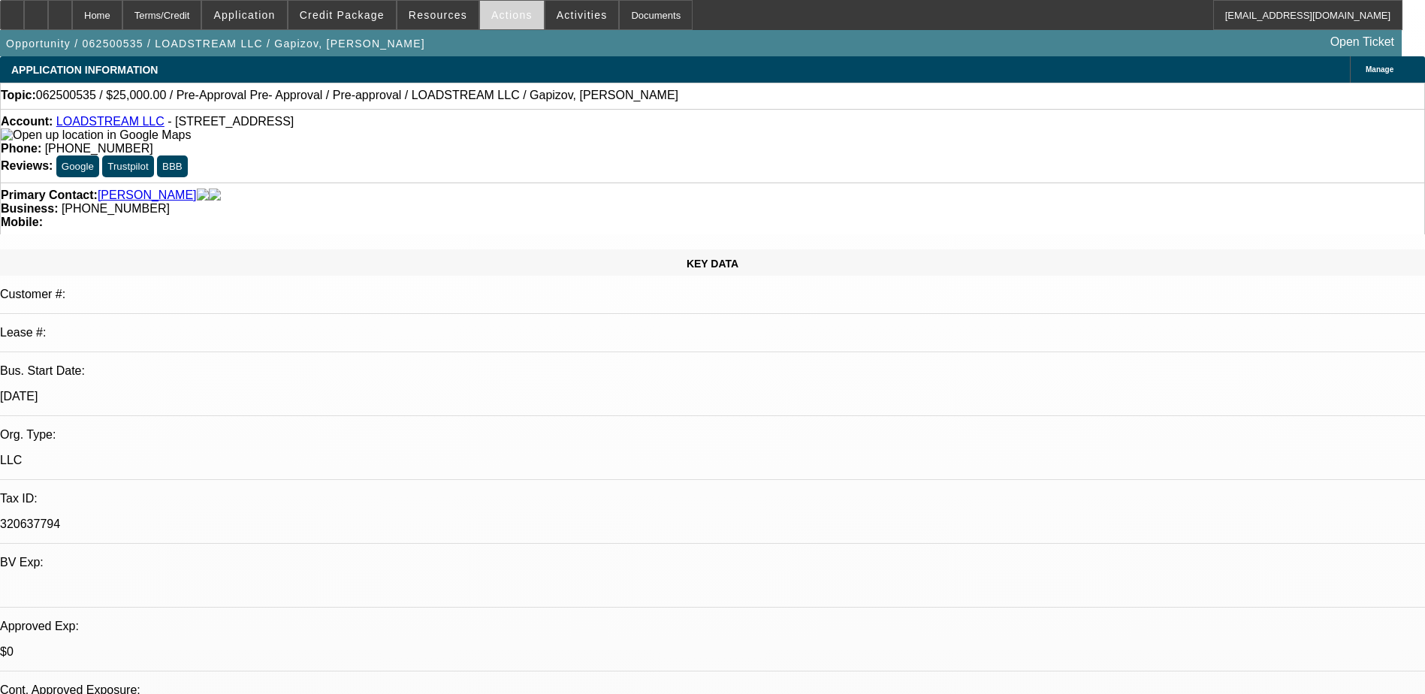
select select "0"
select select "3"
select select "0.1"
select select "4"
select select "0"
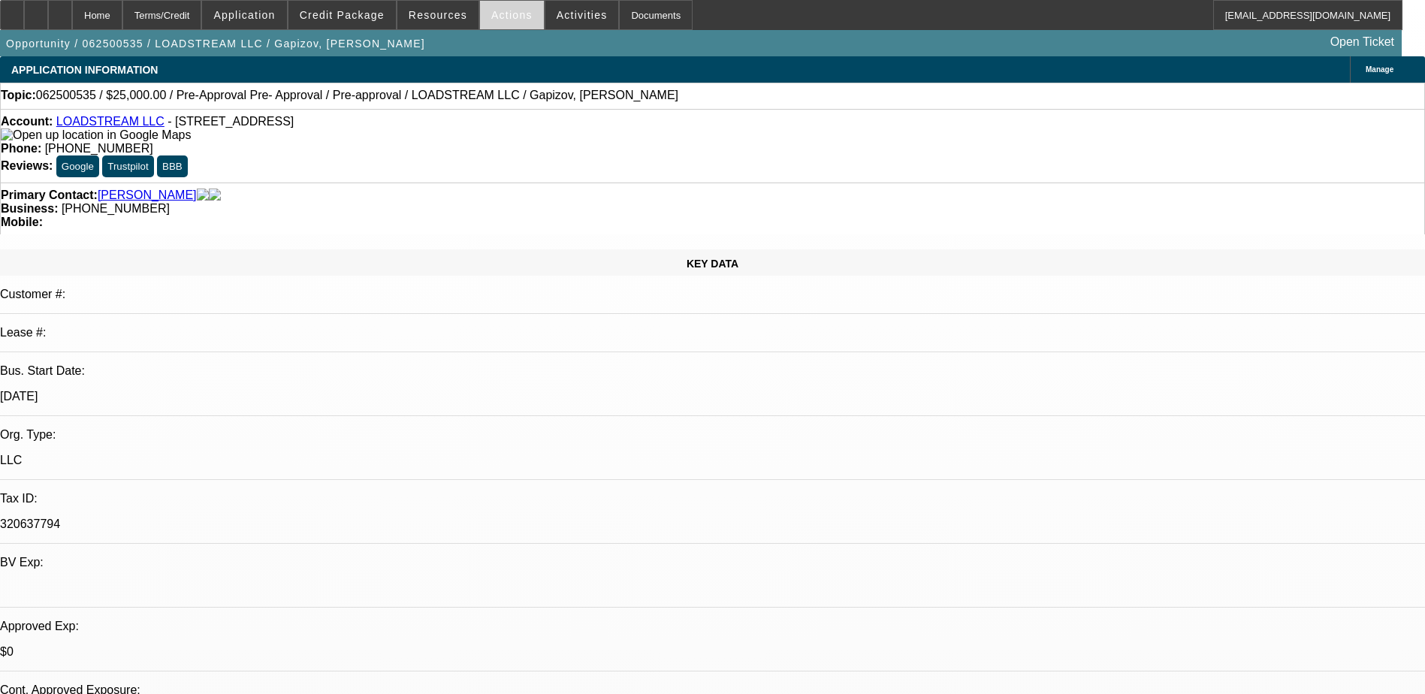
select select "0"
select select "3"
select select "0.1"
select select "4"
click at [506, 19] on span "Actions" at bounding box center [511, 15] width 41 height 12
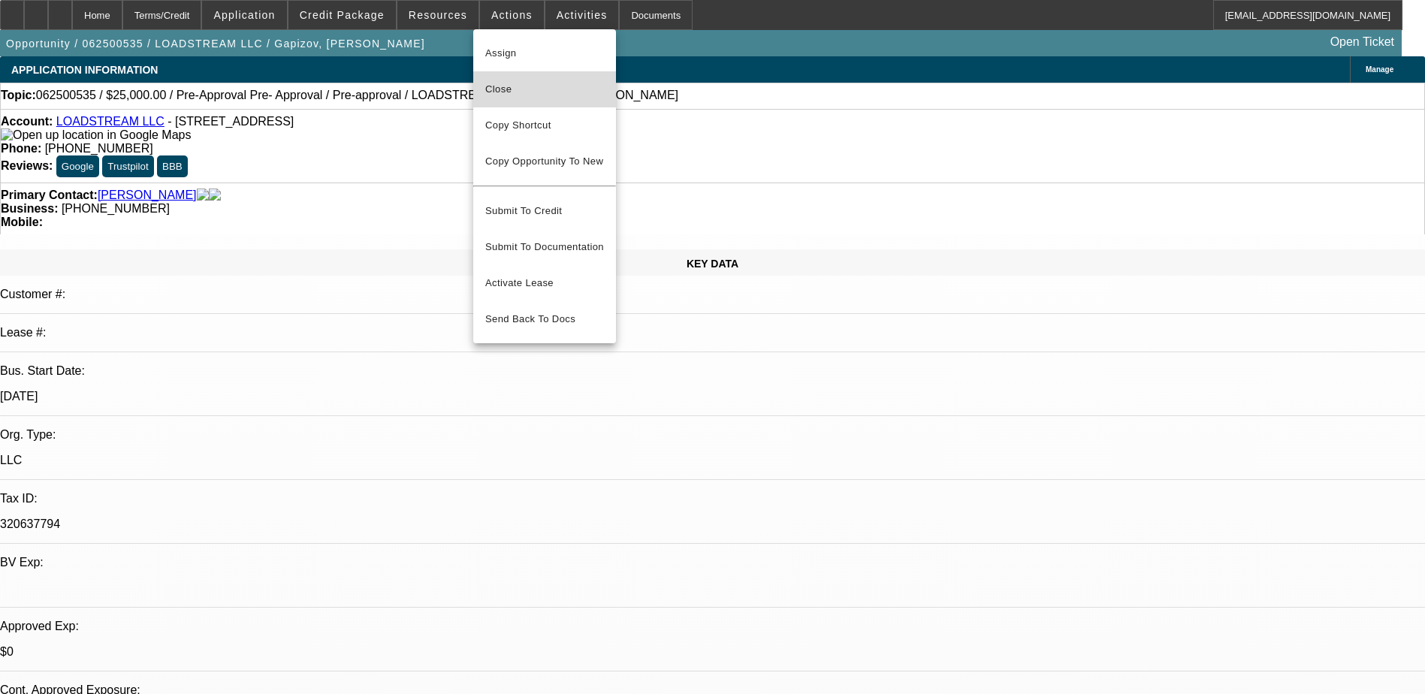
click at [530, 95] on span "Close" at bounding box center [544, 89] width 119 height 18
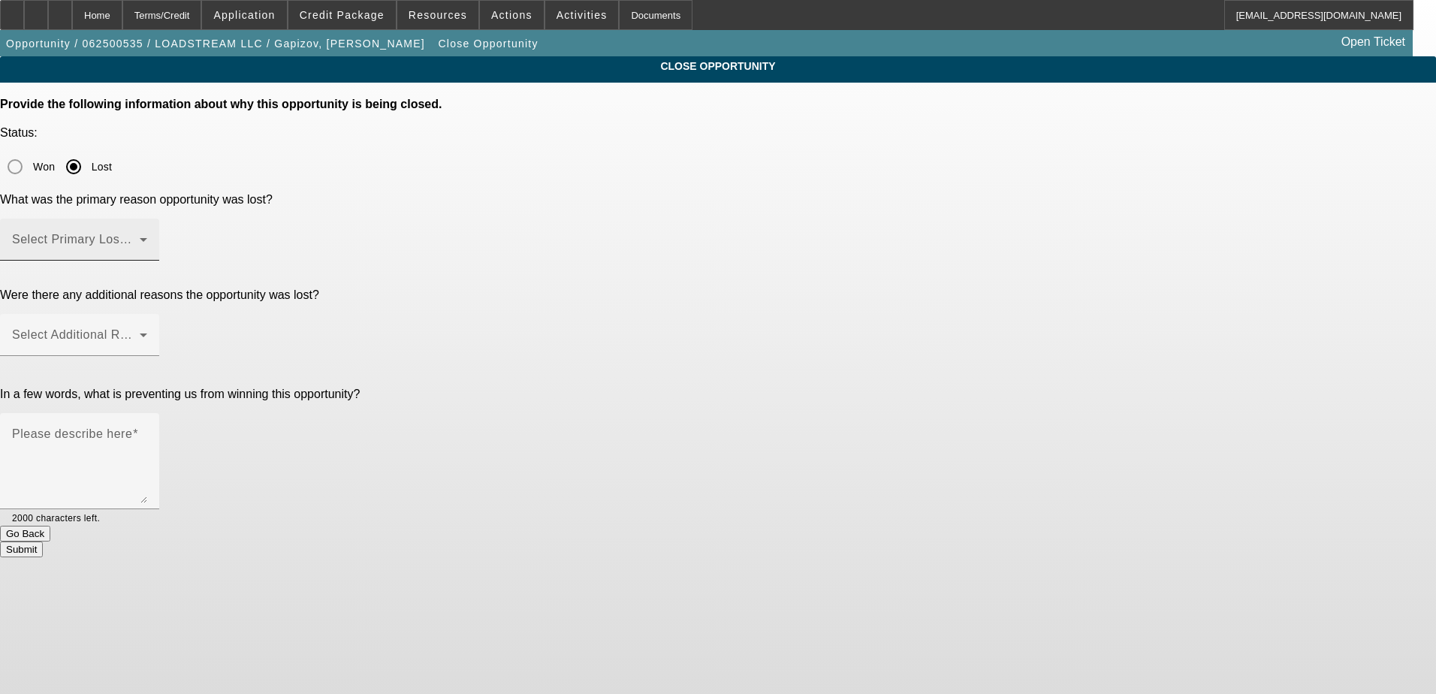
click at [171, 233] on mat-label "Select Primary Lost Reason" at bounding box center [91, 239] width 158 height 13
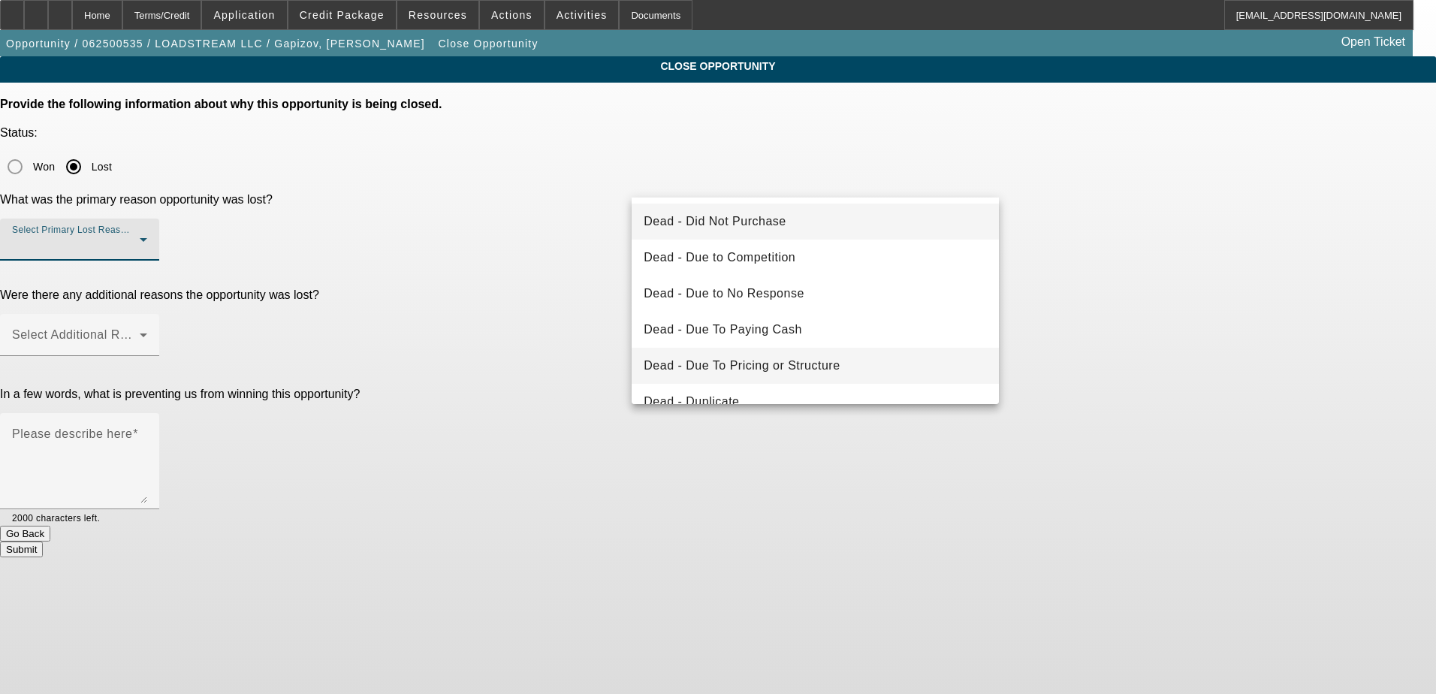
click at [786, 363] on span "Dead - Due To Pricing or Structure" at bounding box center [742, 366] width 196 height 18
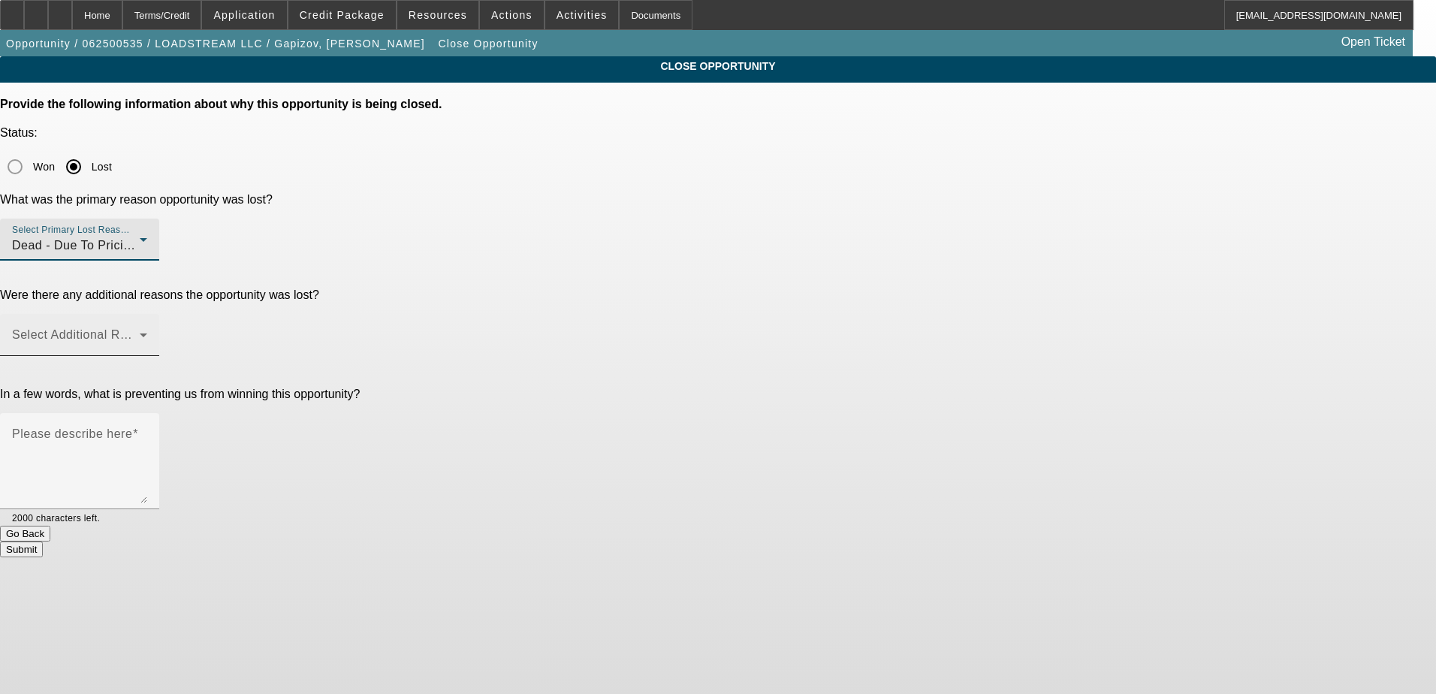
click at [161, 328] on mat-label "Select Additional Reasons" at bounding box center [86, 334] width 149 height 13
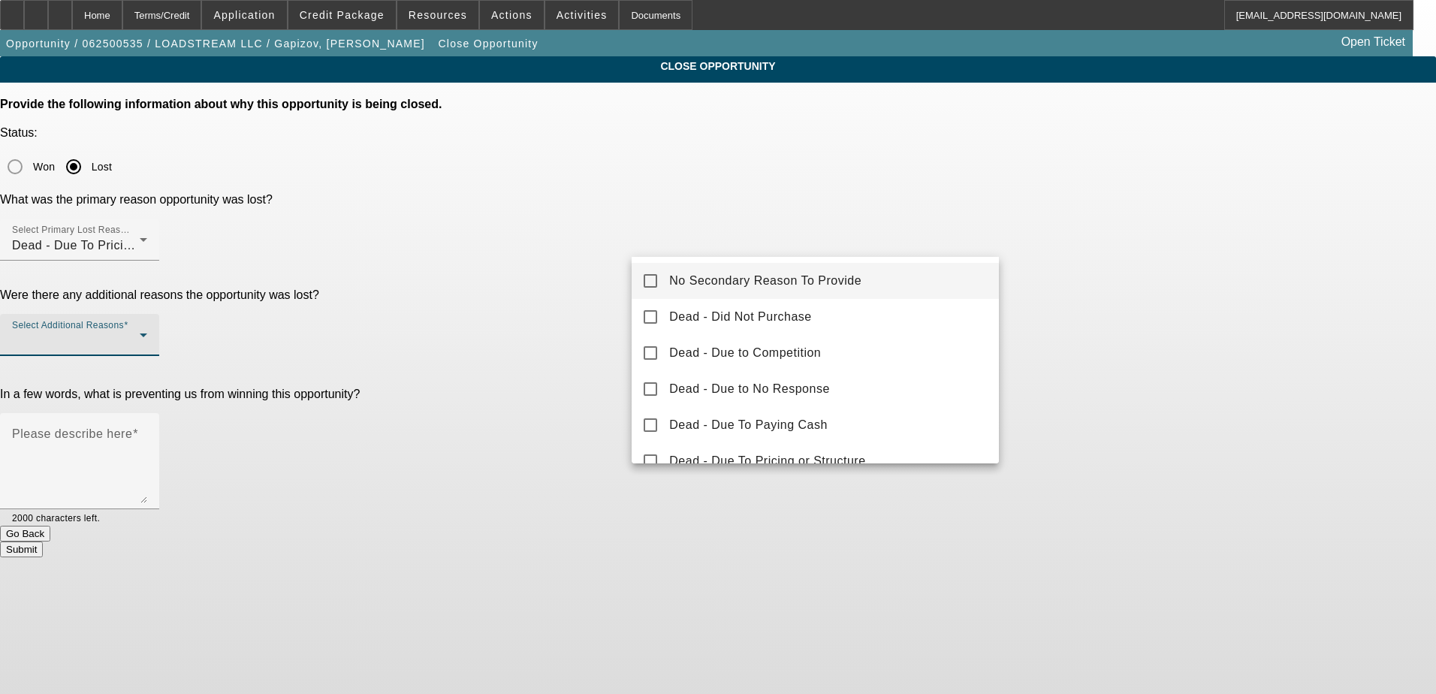
click at [767, 270] on mat-option "No Secondary Reason To Provide" at bounding box center [815, 281] width 367 height 36
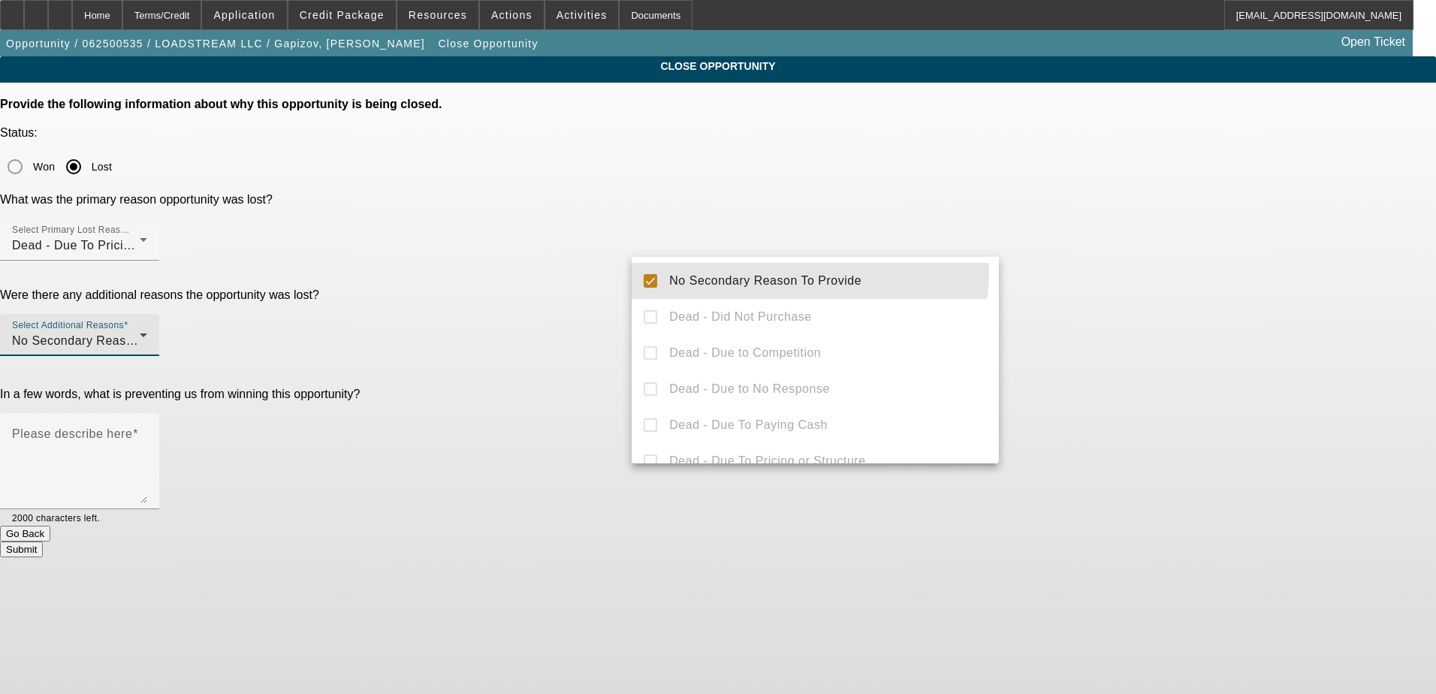
click at [601, 261] on div at bounding box center [718, 347] width 1436 height 694
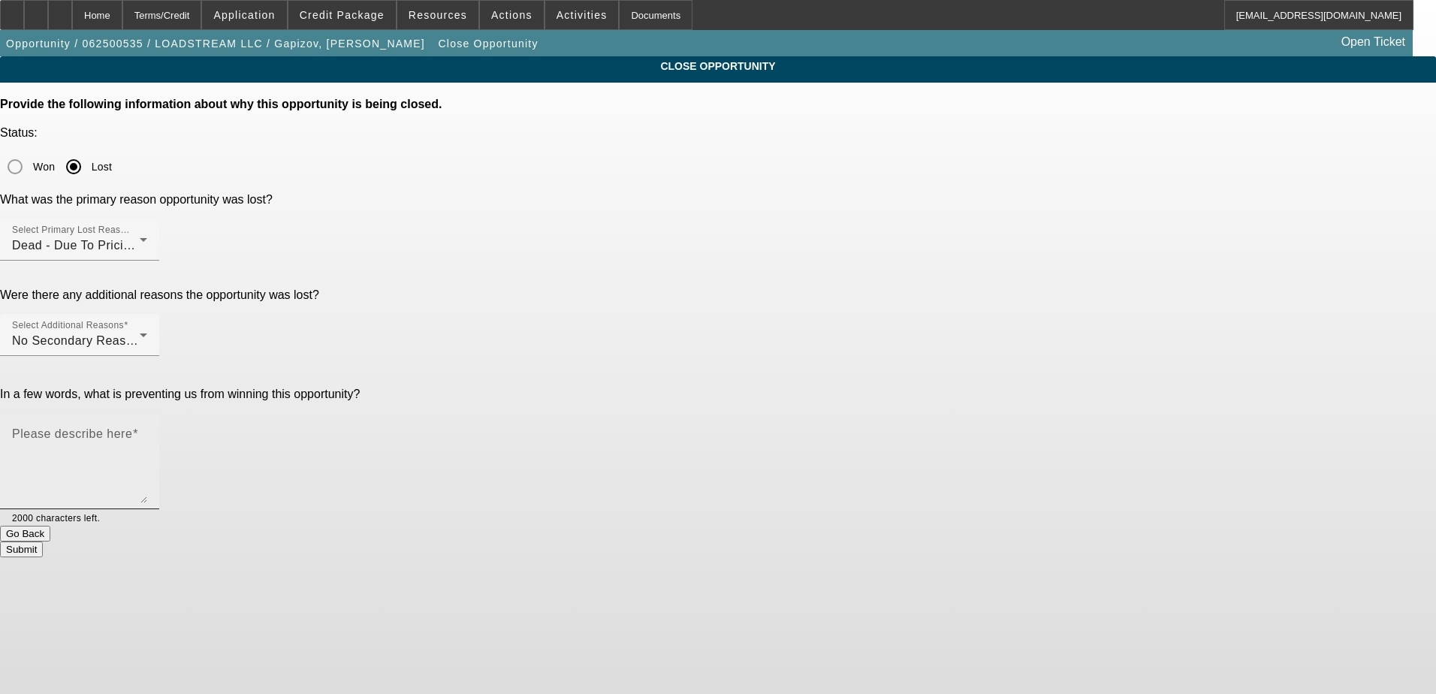
click at [147, 431] on textarea "Please describe here" at bounding box center [79, 467] width 135 height 72
type textarea "G"
type textarea "Waste of Time - should be a DNC"
click at [43, 542] on button "Submit" at bounding box center [21, 550] width 43 height 16
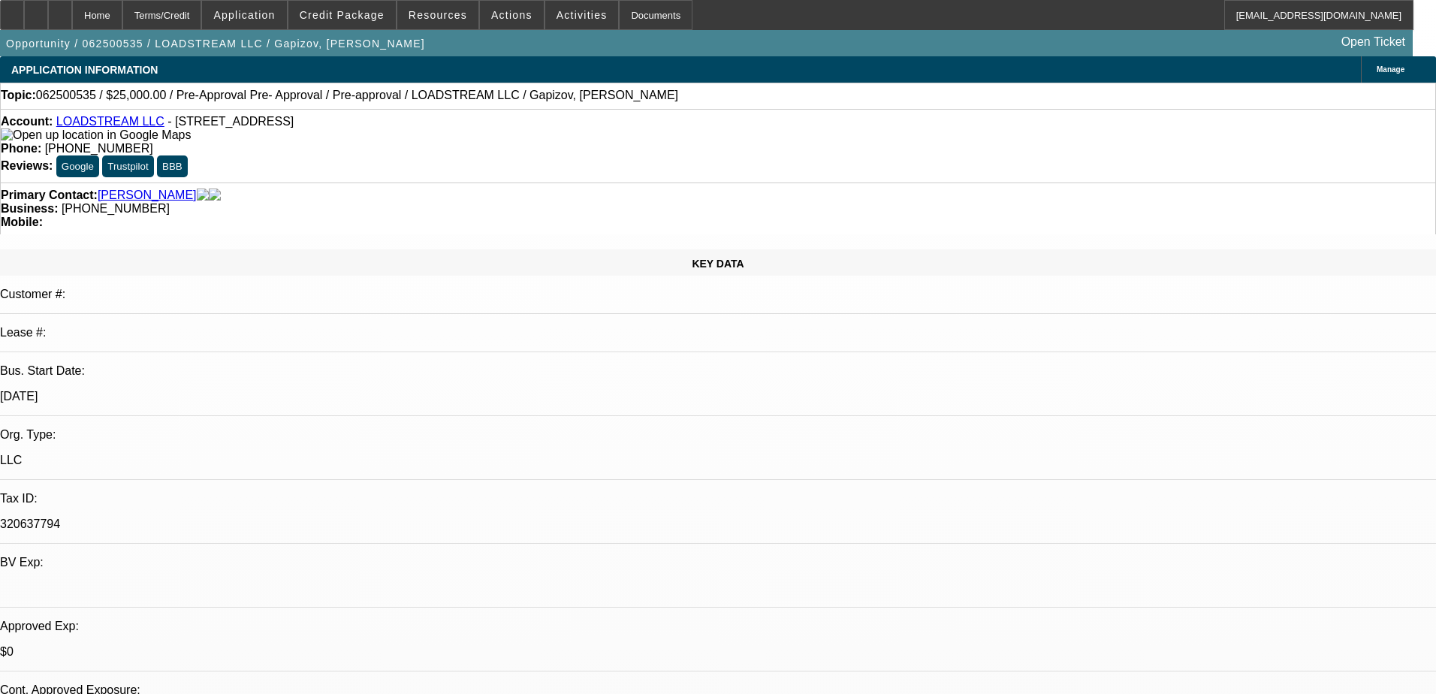
select select "0"
select select "0.1"
select select "0"
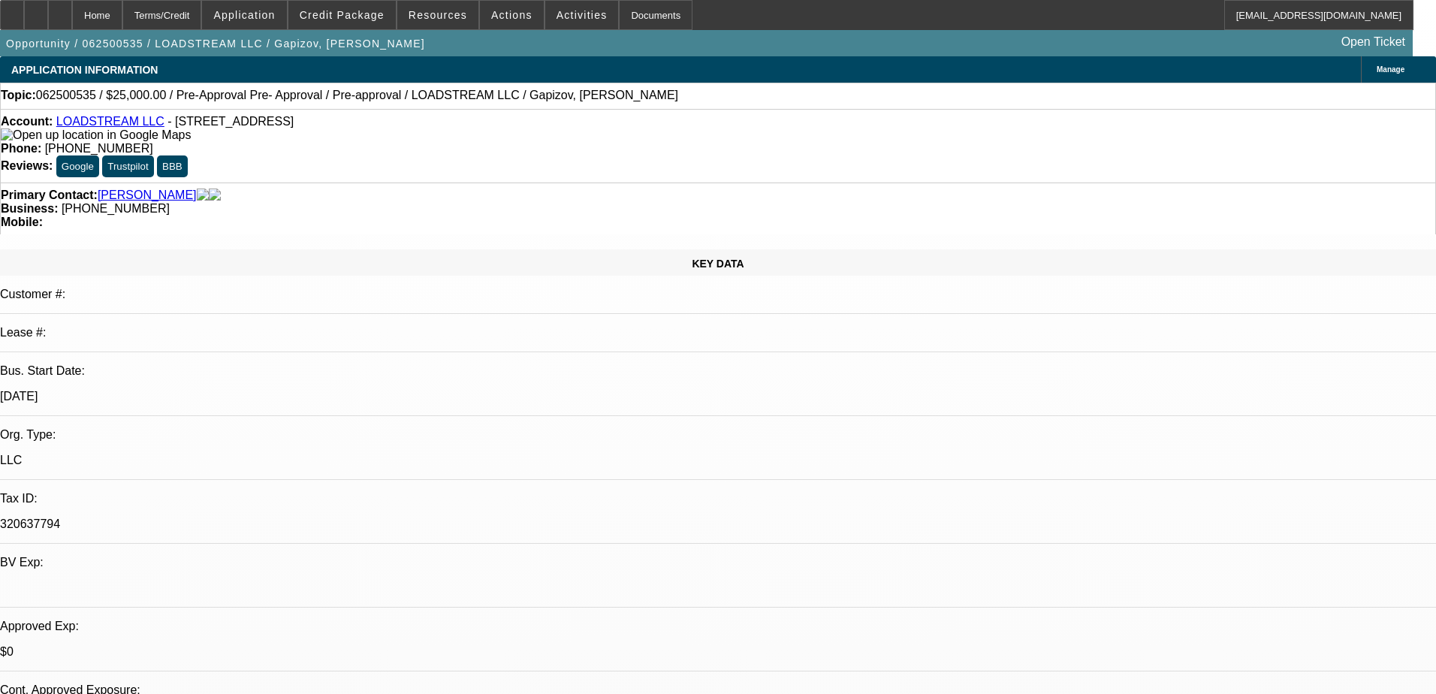
select select "0.1"
select select "0"
select select "0.1"
select select "0"
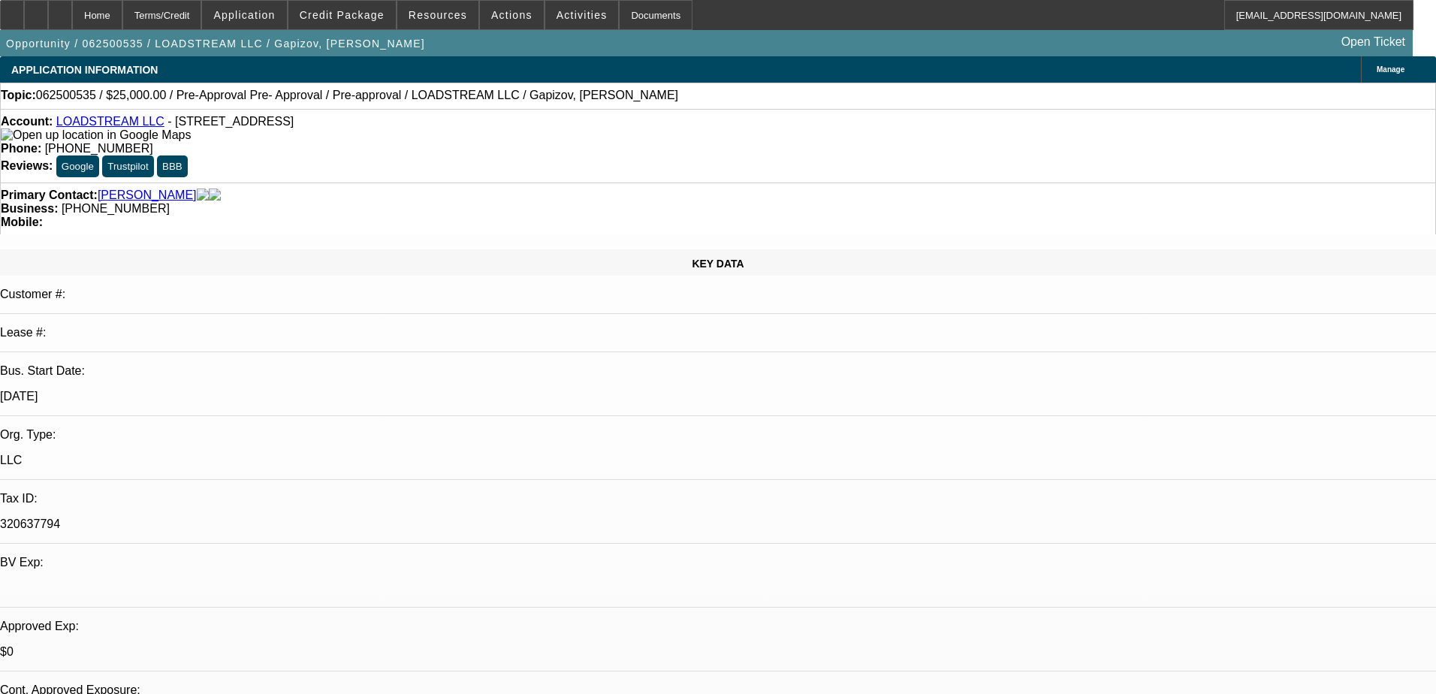
select select "0"
select select "0.1"
select select "1"
select select "4"
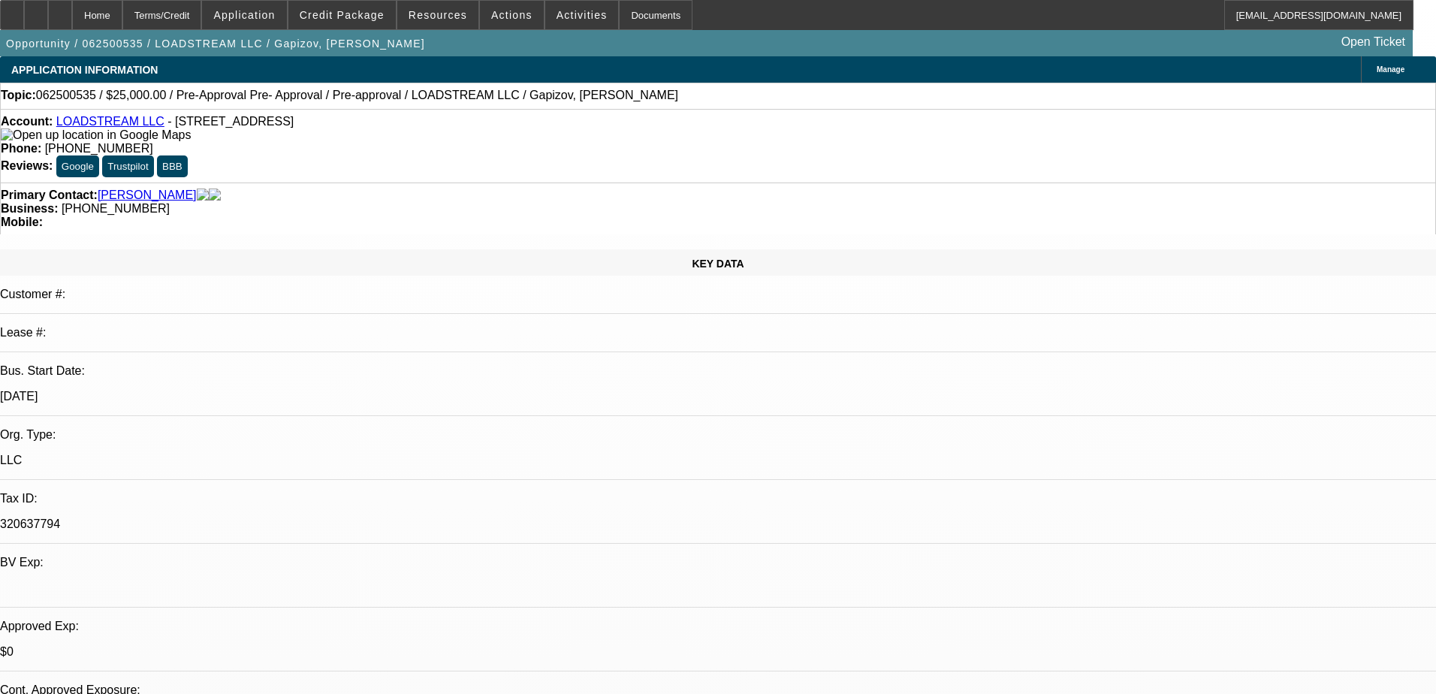
select select "1"
select select "3"
select select "4"
select select "1"
select select "3"
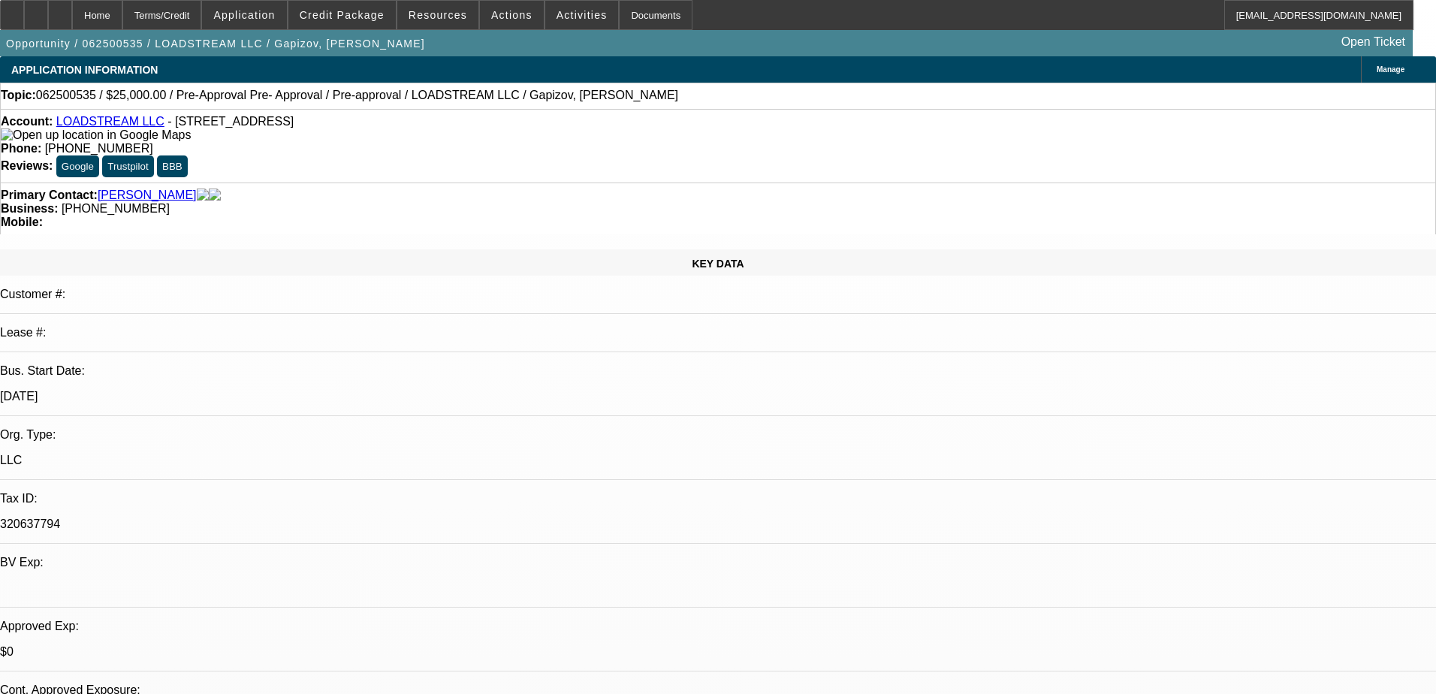
select select "4"
select select "1"
select select "3"
select select "4"
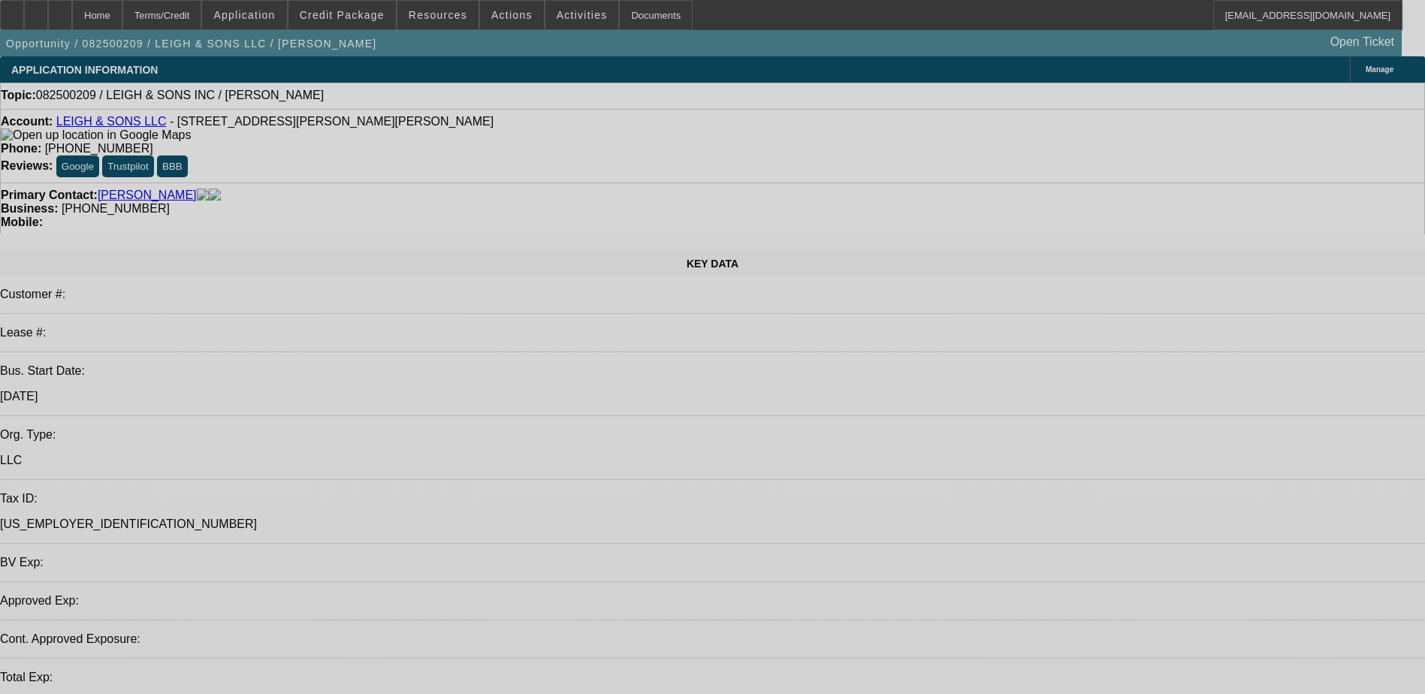
select select "0"
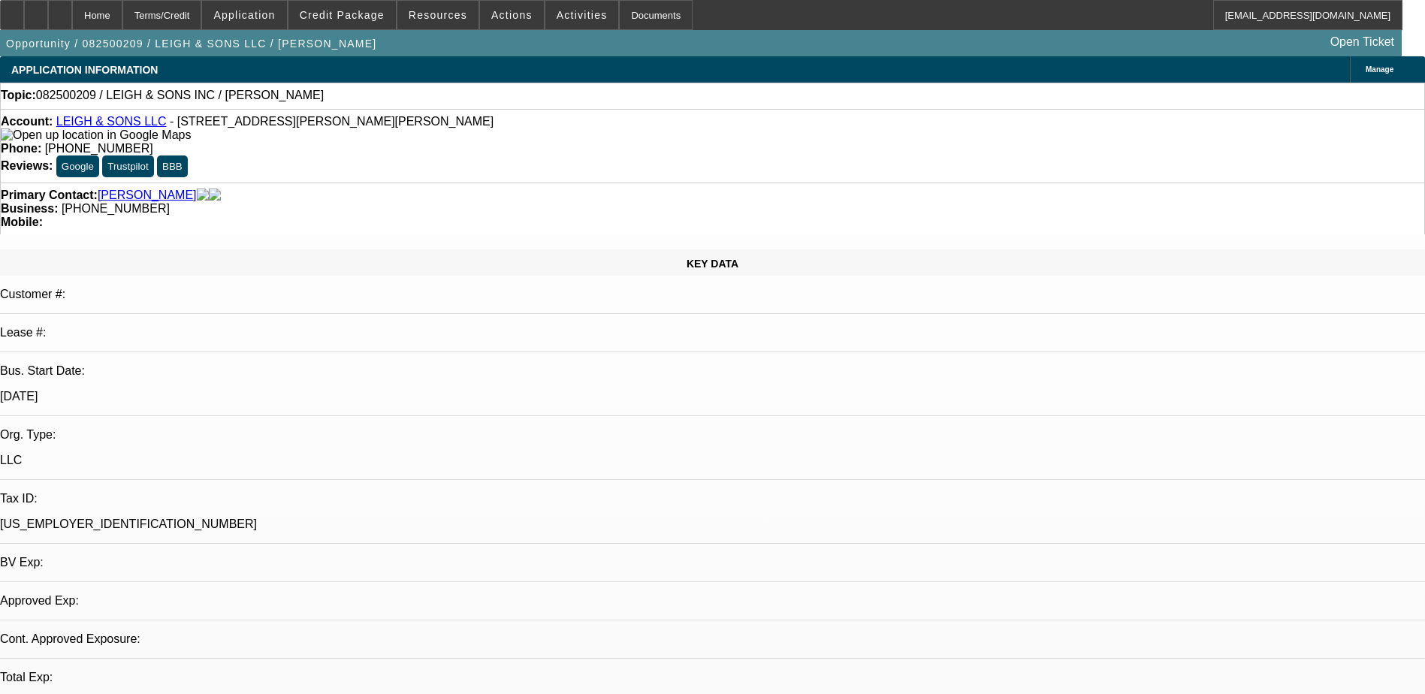
select select "2"
select select "0.1"
select select "1"
select select "2"
select select "4"
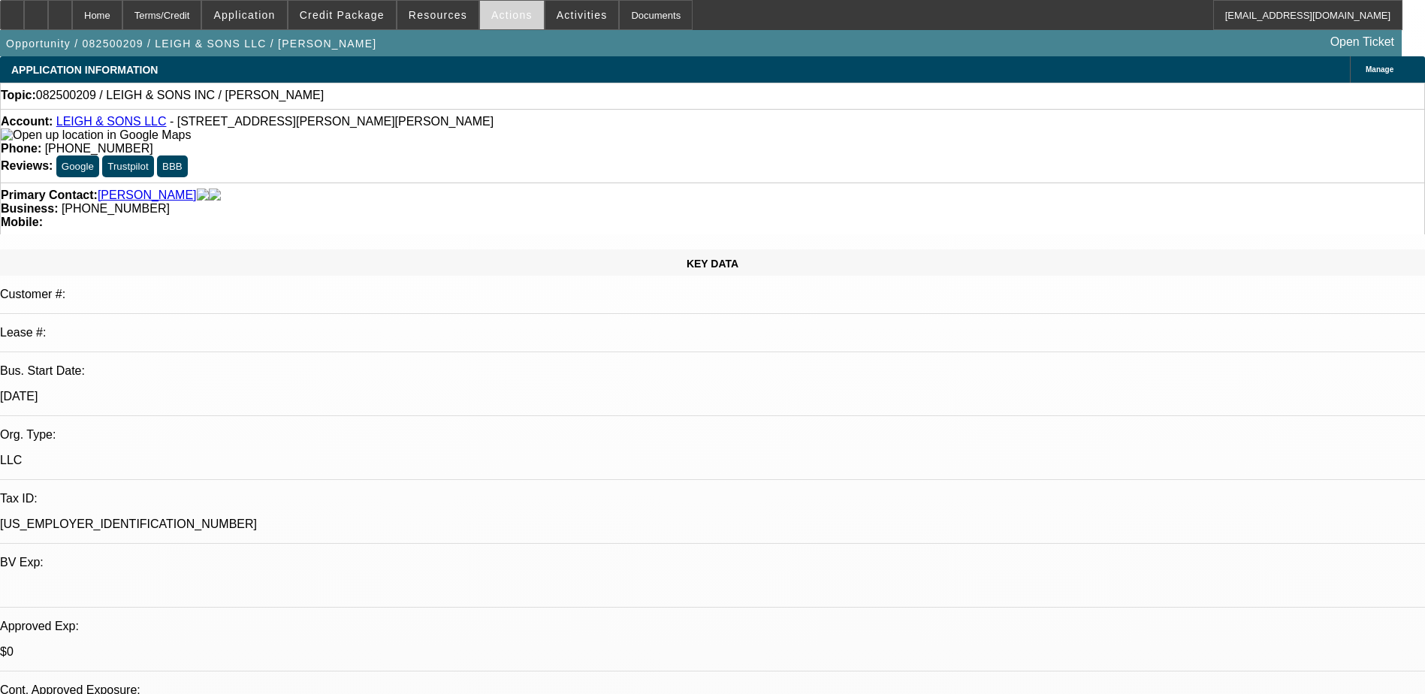
click at [510, 17] on span "Actions" at bounding box center [511, 15] width 41 height 12
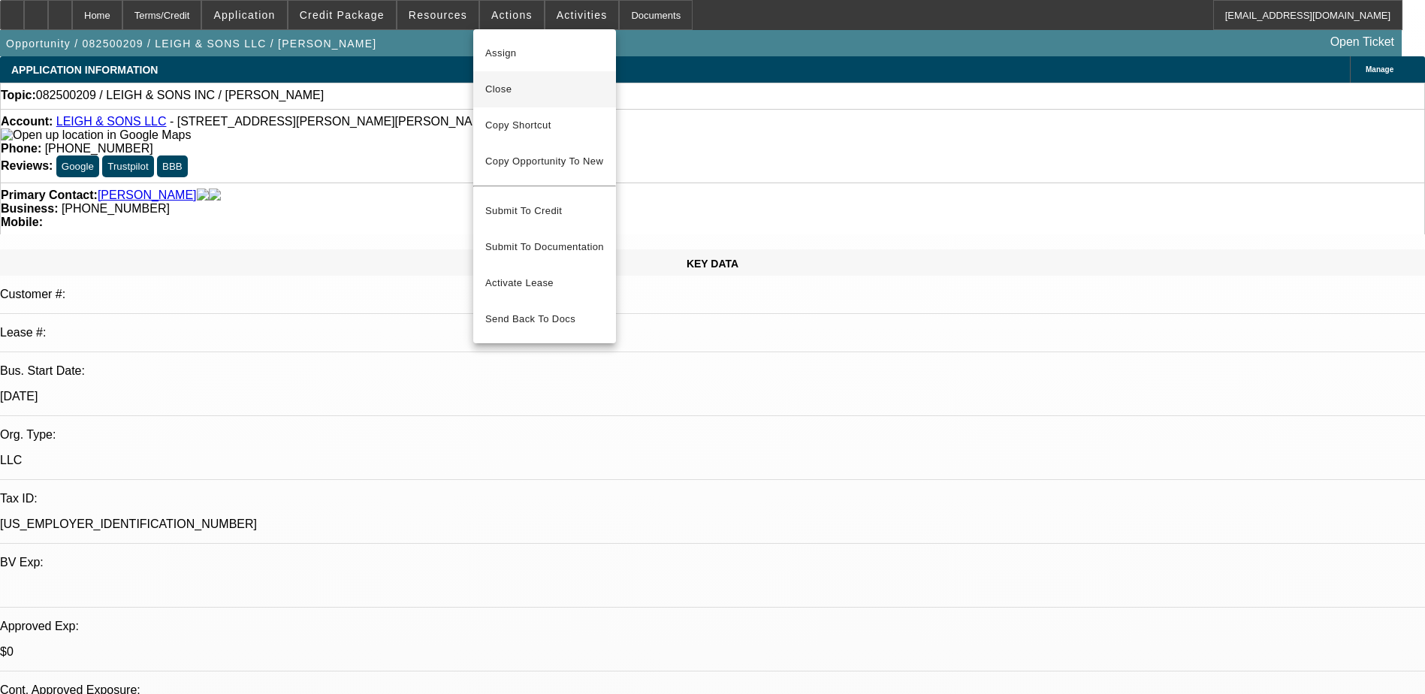
click at [539, 92] on span "Close" at bounding box center [544, 89] width 119 height 18
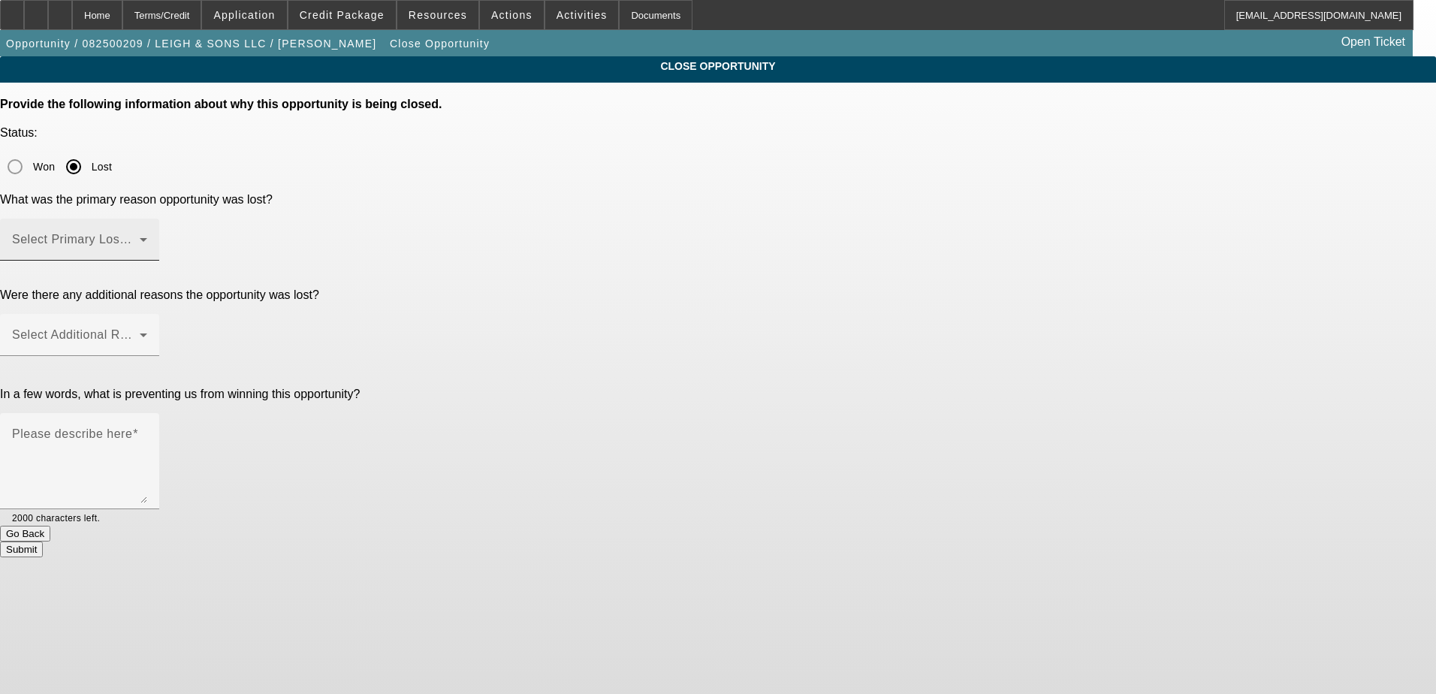
click at [140, 237] on span at bounding box center [76, 246] width 128 height 18
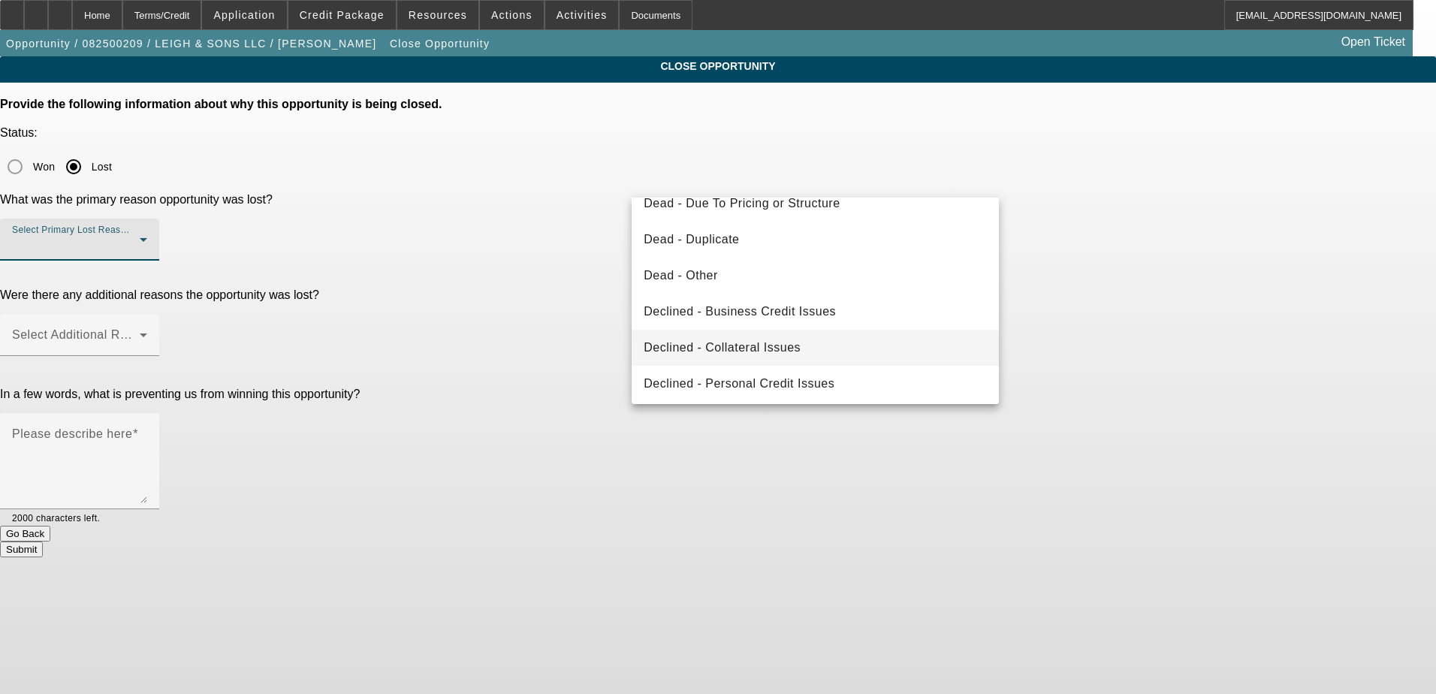
scroll to position [202, 0]
click at [783, 335] on span "Declined - Personal Credit Issues" at bounding box center [739, 344] width 191 height 18
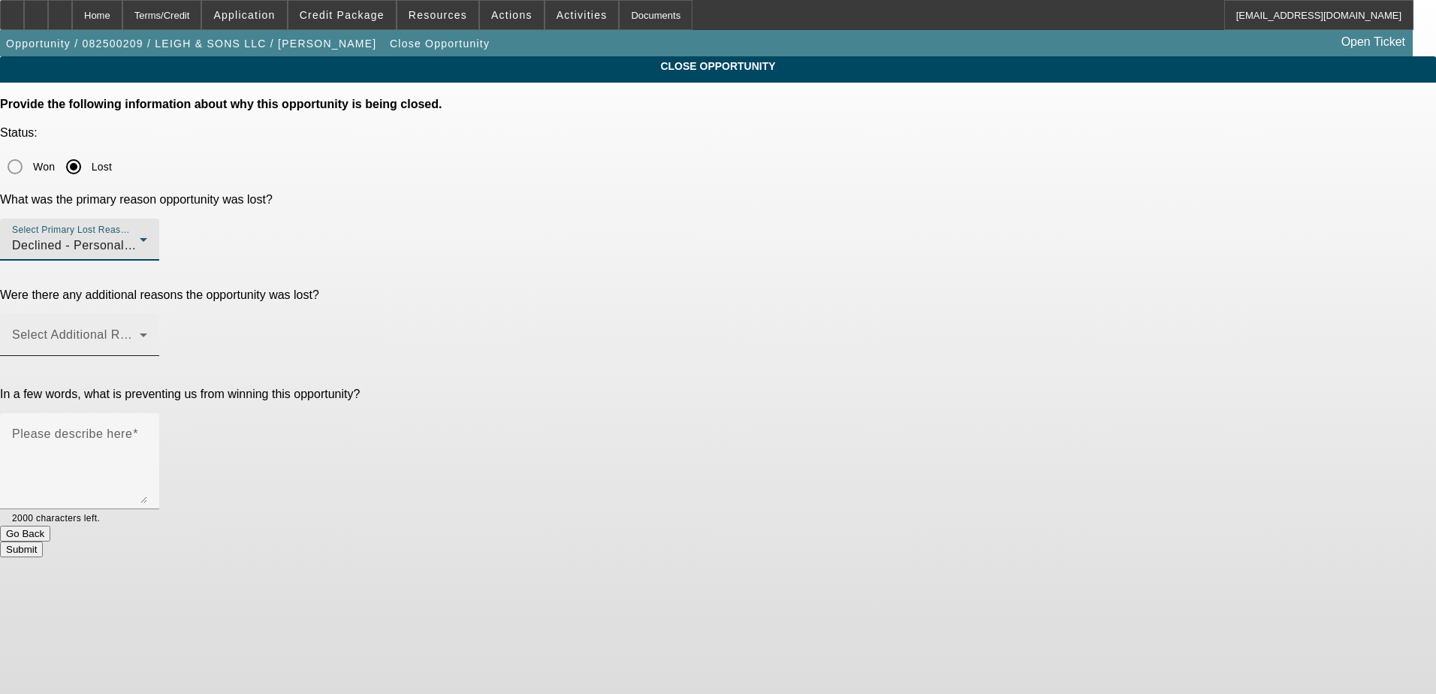
click at [147, 314] on div "Select Additional Reasons" at bounding box center [79, 335] width 135 height 42
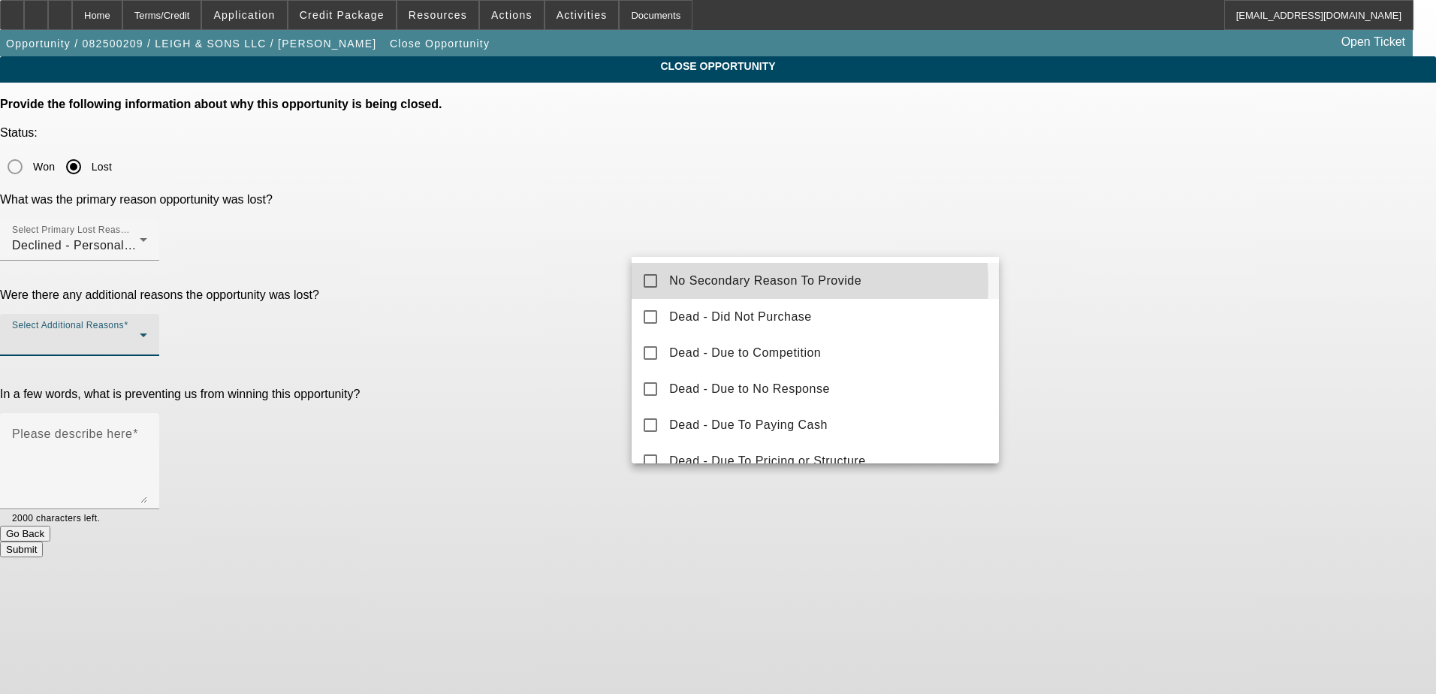
click at [749, 284] on span "No Secondary Reason To Provide" at bounding box center [765, 281] width 192 height 18
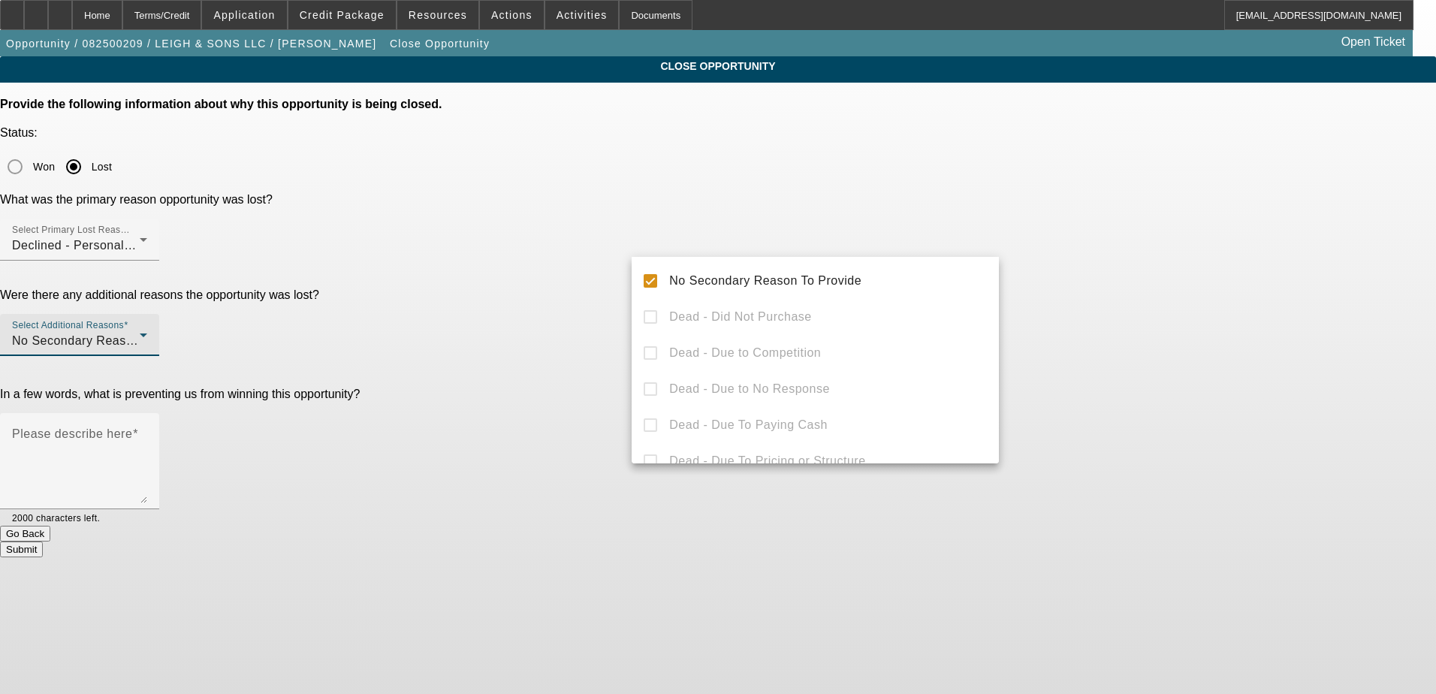
click at [555, 257] on div at bounding box center [718, 347] width 1436 height 694
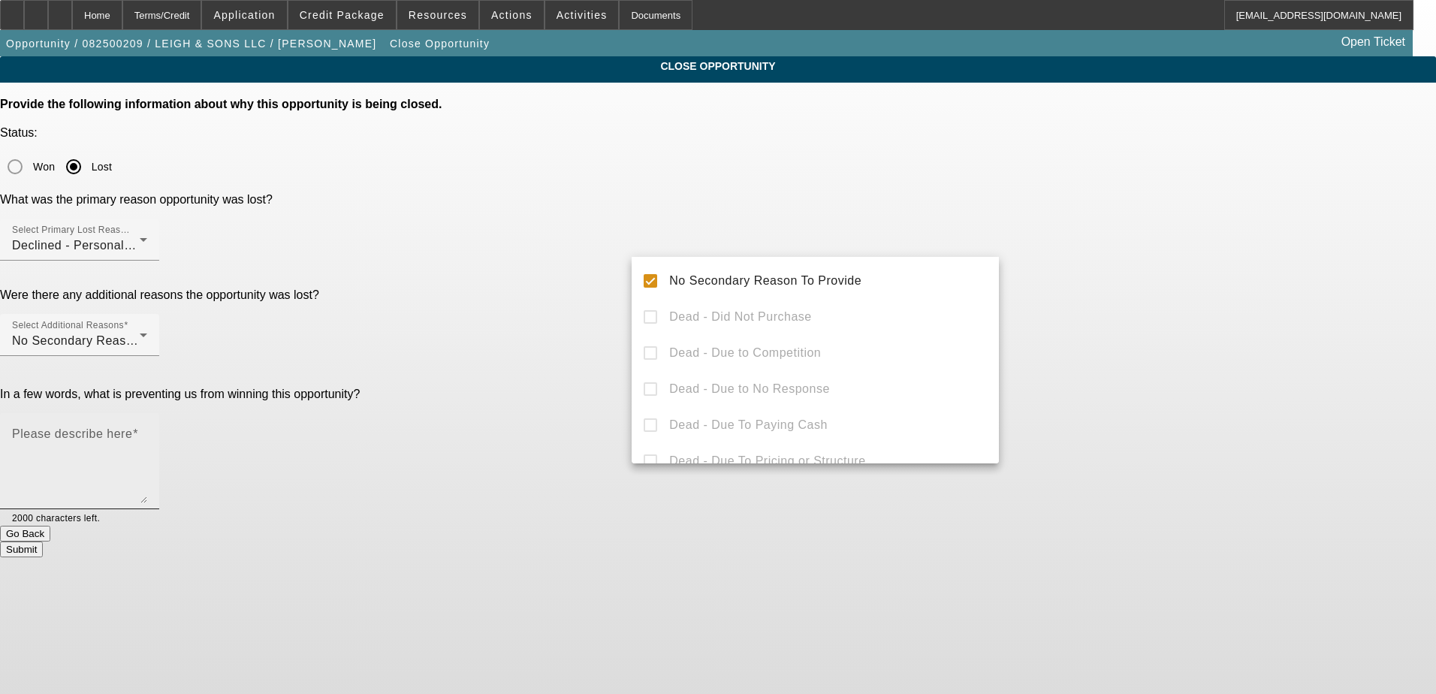
click at [147, 431] on textarea "Please describe here" at bounding box center [79, 467] width 135 height 72
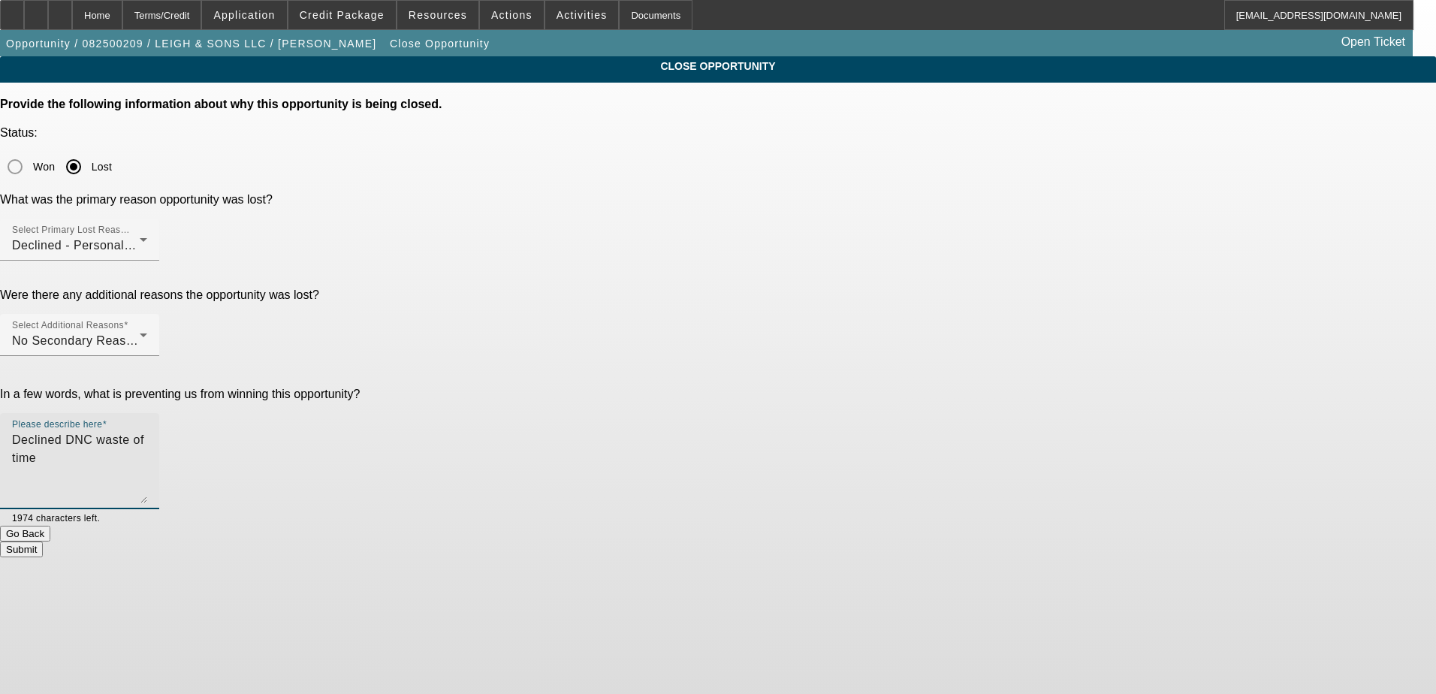
type textarea "Declined DNC waste of time"
click at [43, 542] on button "Submit" at bounding box center [21, 550] width 43 height 16
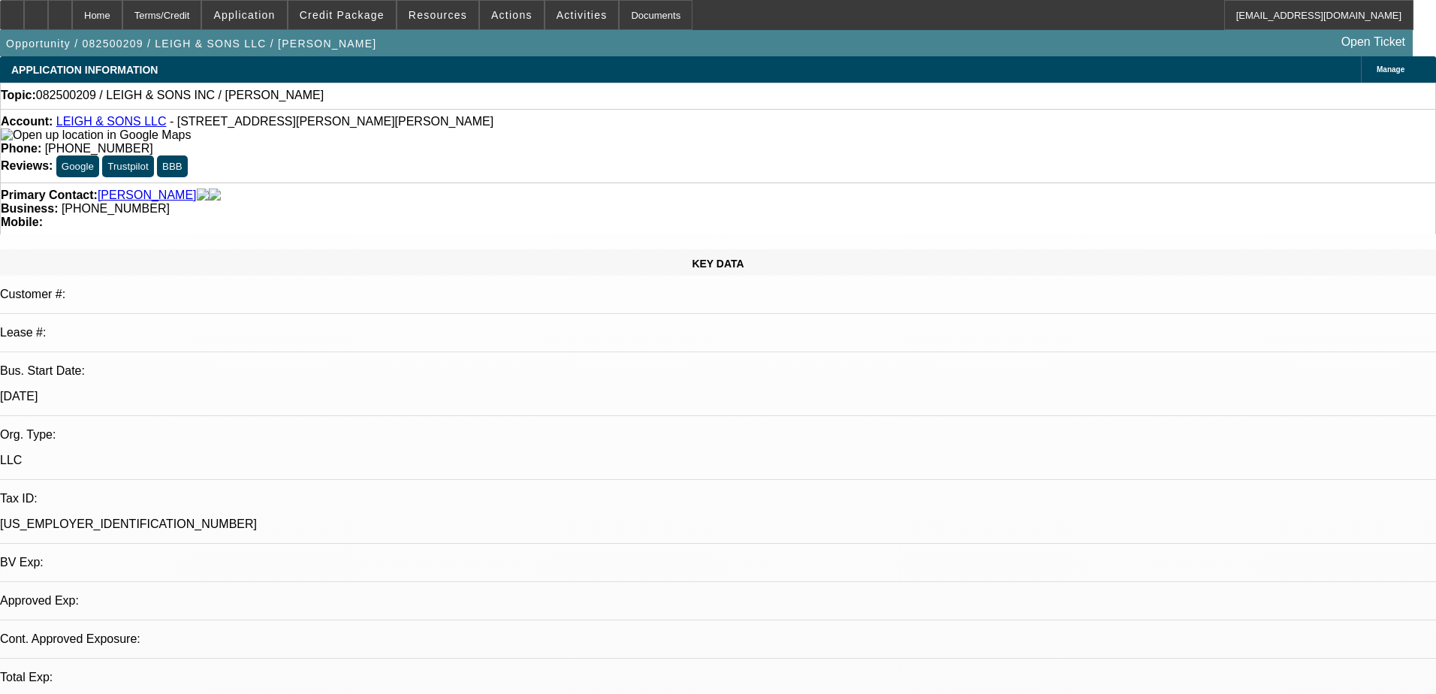
select select "0"
select select "2"
select select "0.1"
select select "4"
